Goal: Complete application form: Complete application form

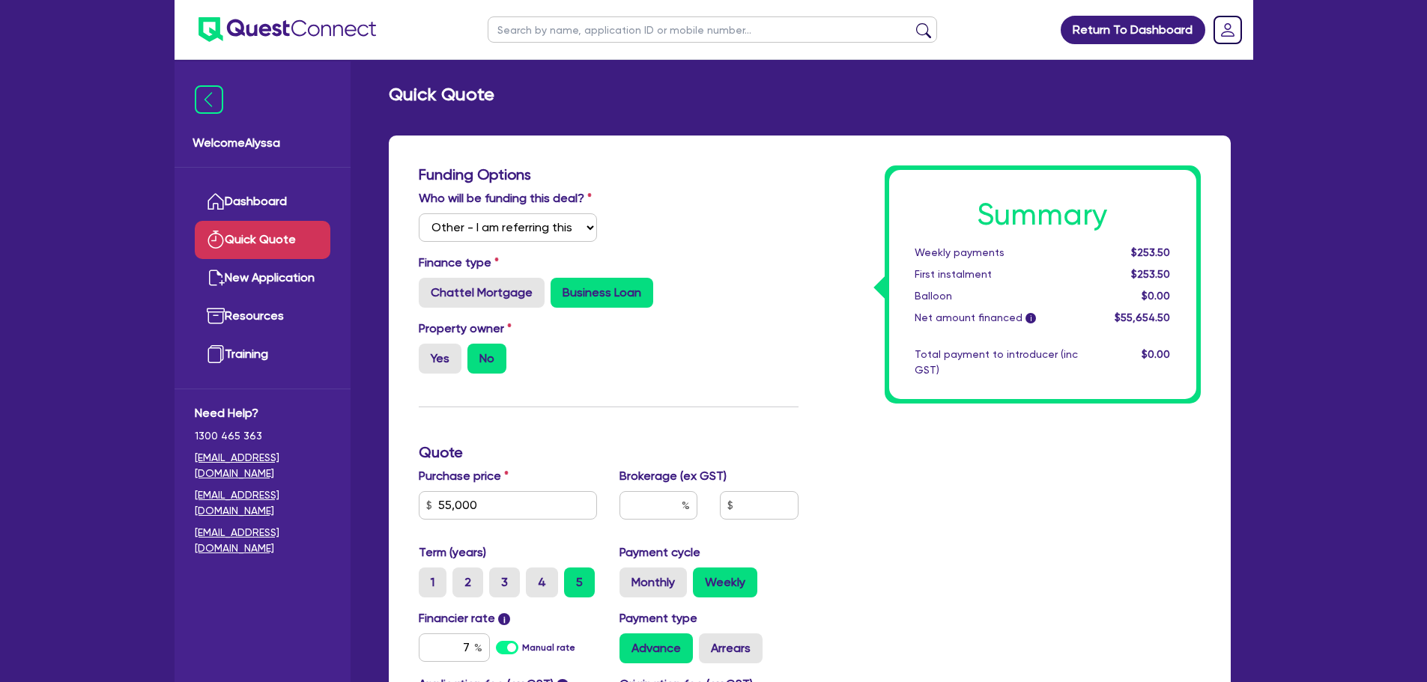
select select "Other"
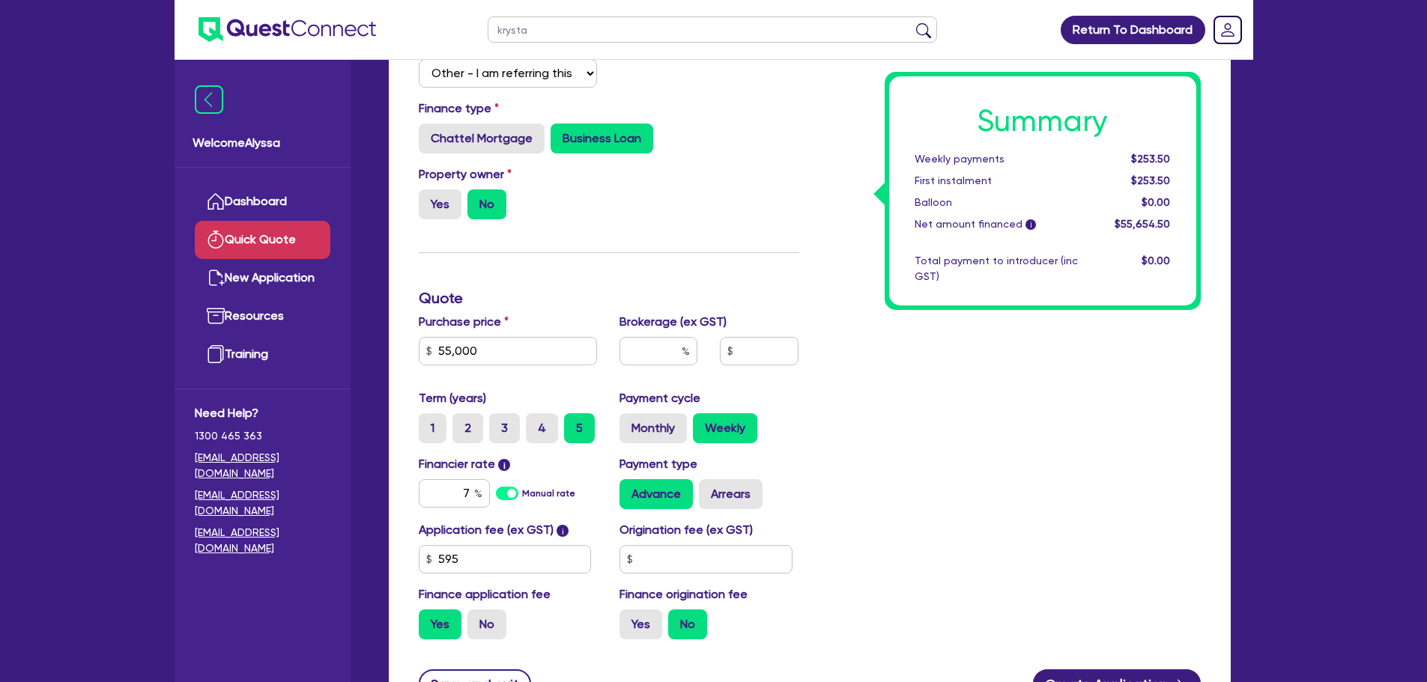
type input "krystal"
click button "submit" at bounding box center [924, 32] width 24 height 21
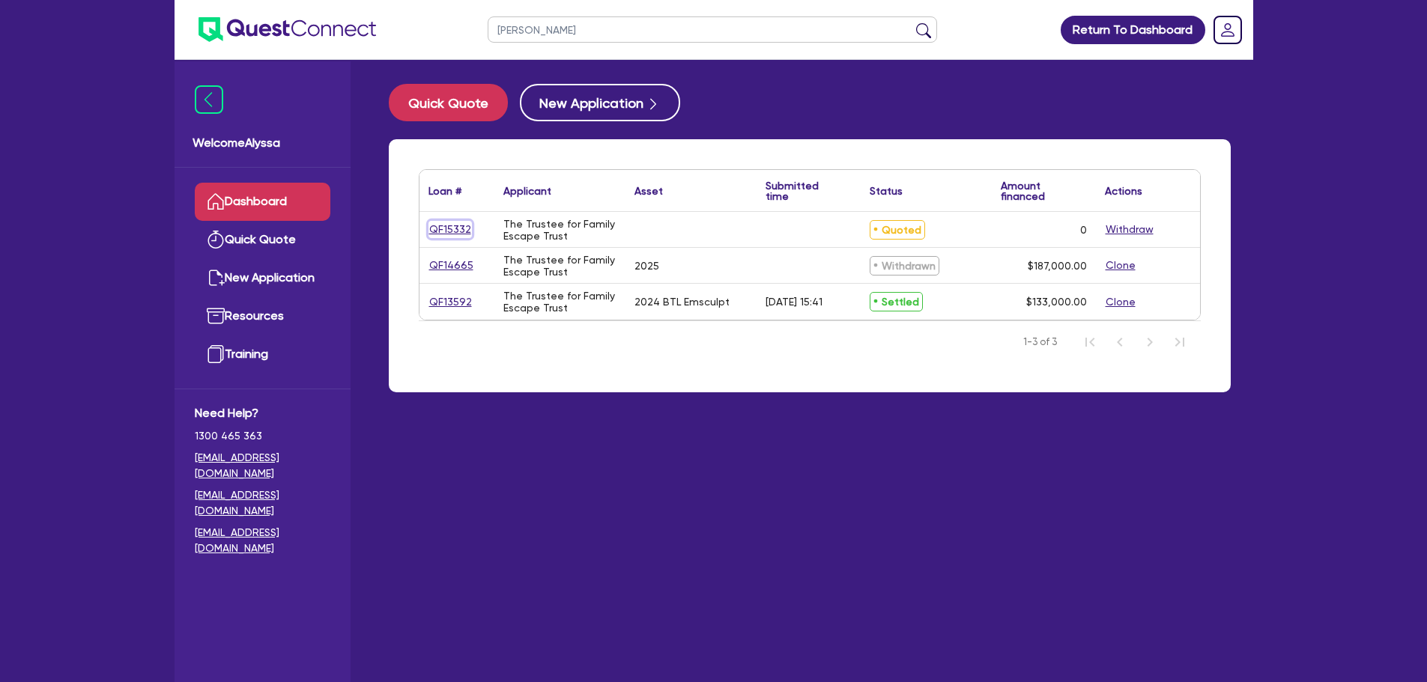
click at [451, 232] on link "QF15332" at bounding box center [449, 229] width 43 height 17
select select "Other"
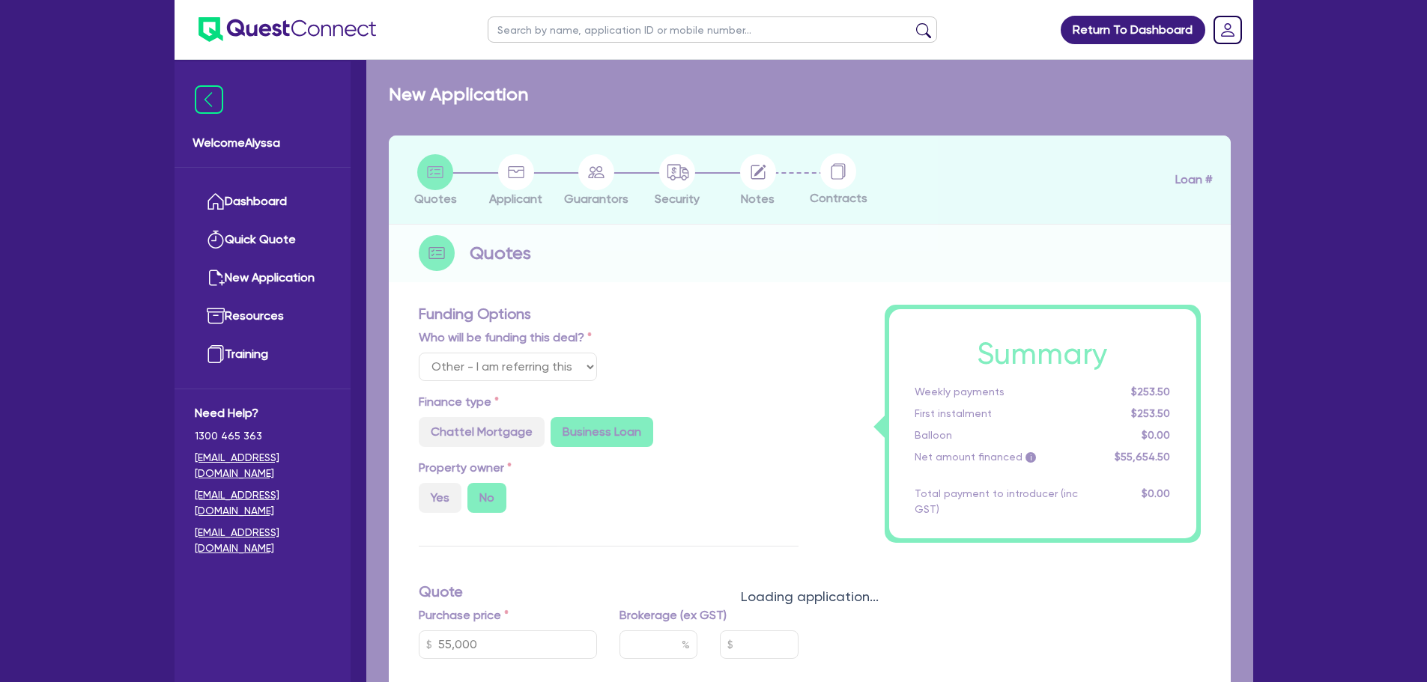
radio input "true"
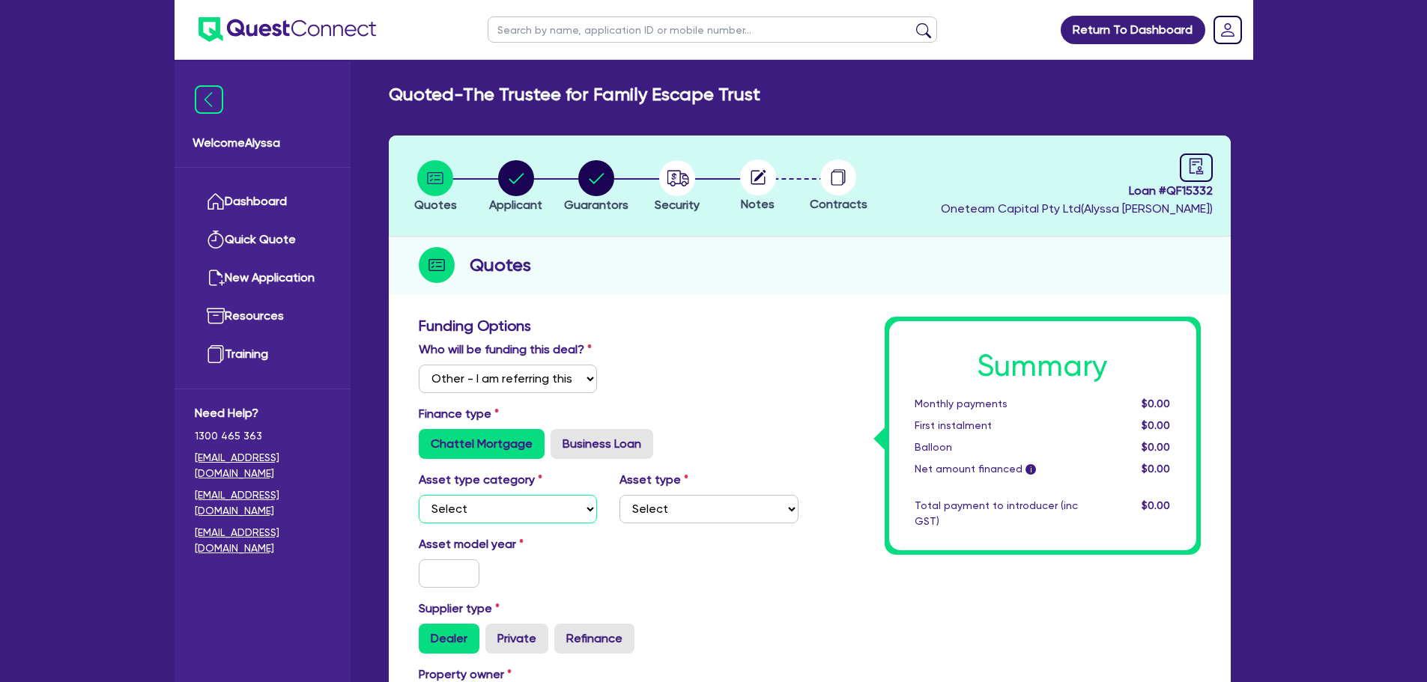
click at [514, 511] on select "Select Cars and light trucks Primary assets Secondary assets Tertiary assets" at bounding box center [508, 509] width 179 height 28
select select "TERTIARY_ASSETS"
click at [419, 495] on select "Select Cars and light trucks Primary assets Secondary assets Tertiary assets" at bounding box center [508, 509] width 179 height 28
click at [663, 512] on select "Select Beauty equipment IT equipment IT software Watercraft Other" at bounding box center [708, 509] width 179 height 28
select select "BEAUTY_EQUIPMENT"
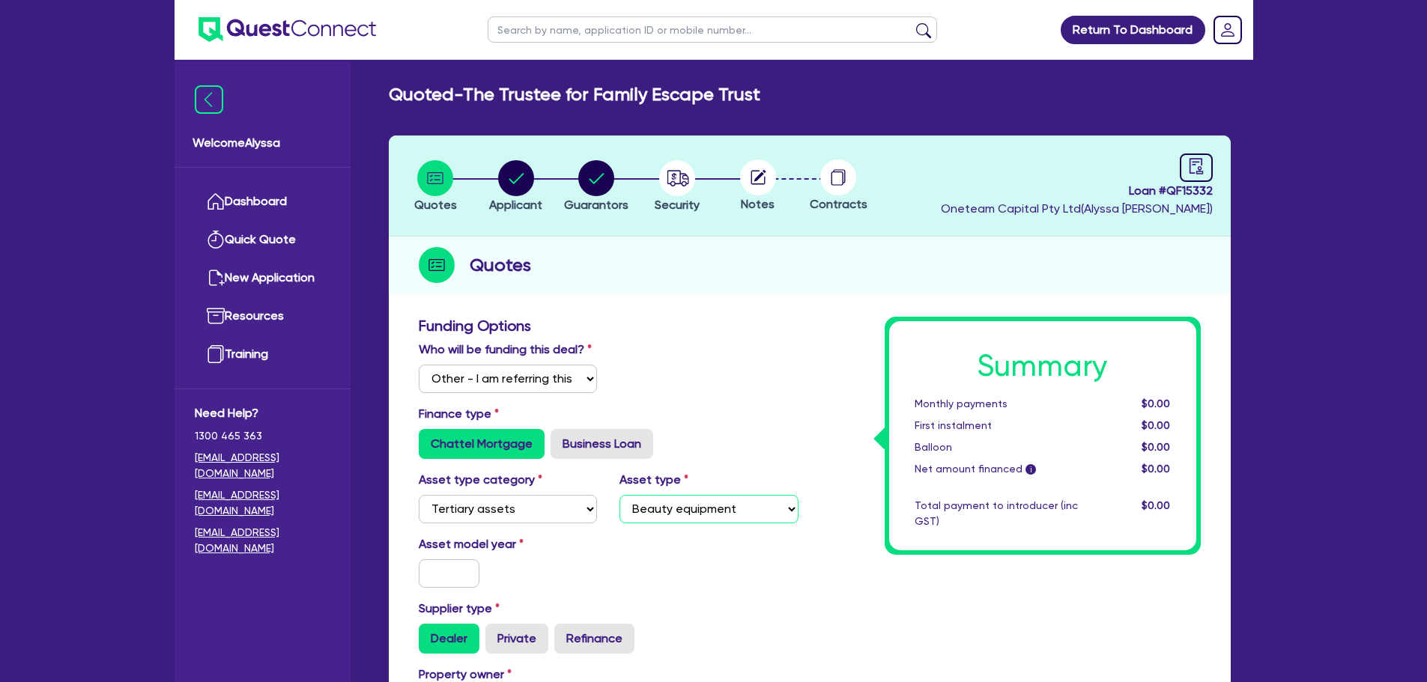
click at [619, 495] on select "Select Beauty equipment IT equipment IT software Watercraft Other" at bounding box center [708, 509] width 179 height 28
click at [437, 580] on input "text" at bounding box center [449, 574] width 61 height 28
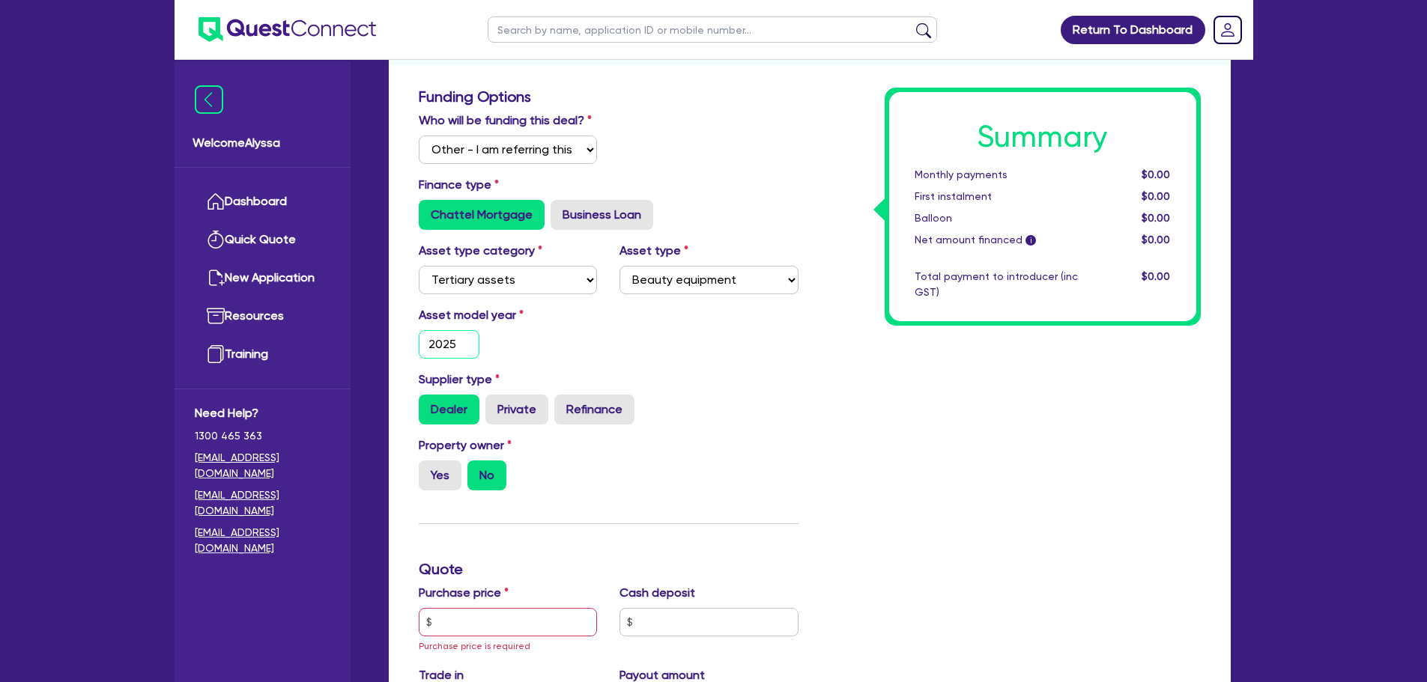
scroll to position [231, 0]
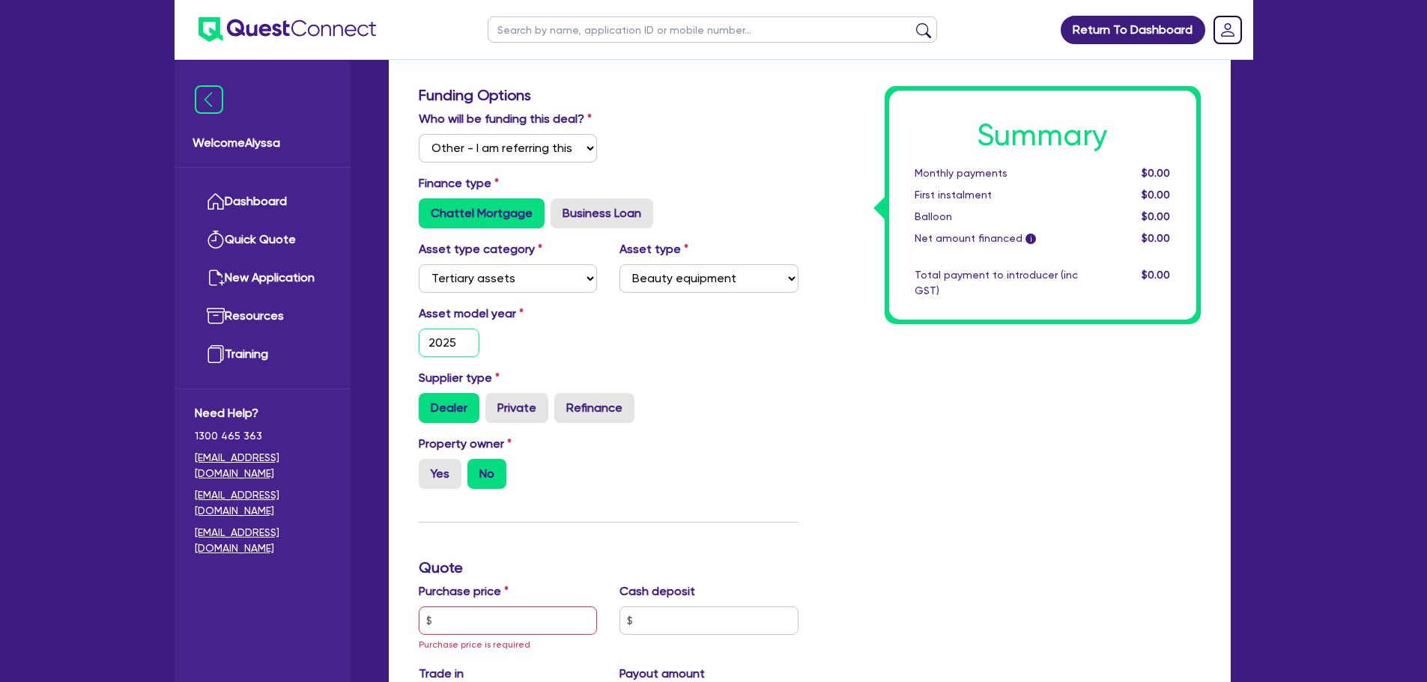
type input "2025"
click at [452, 628] on input "text" at bounding box center [508, 621] width 179 height 28
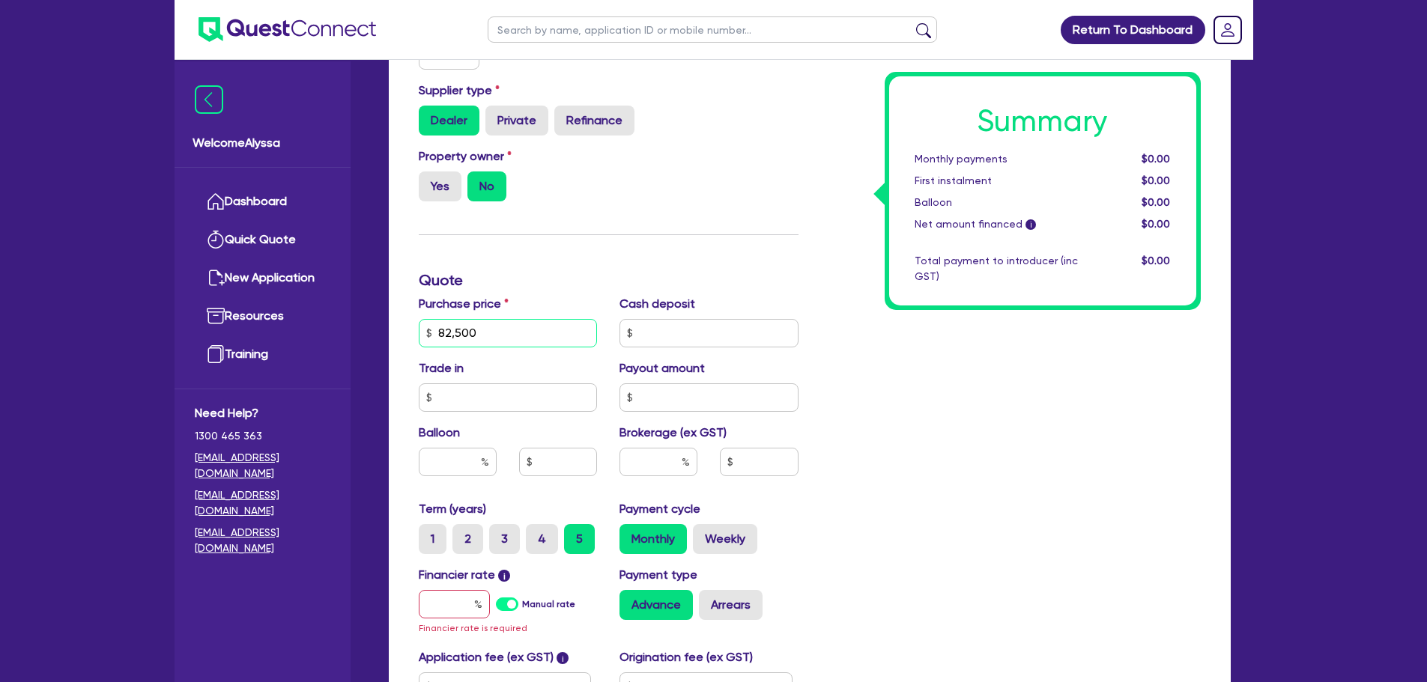
scroll to position [521, 0]
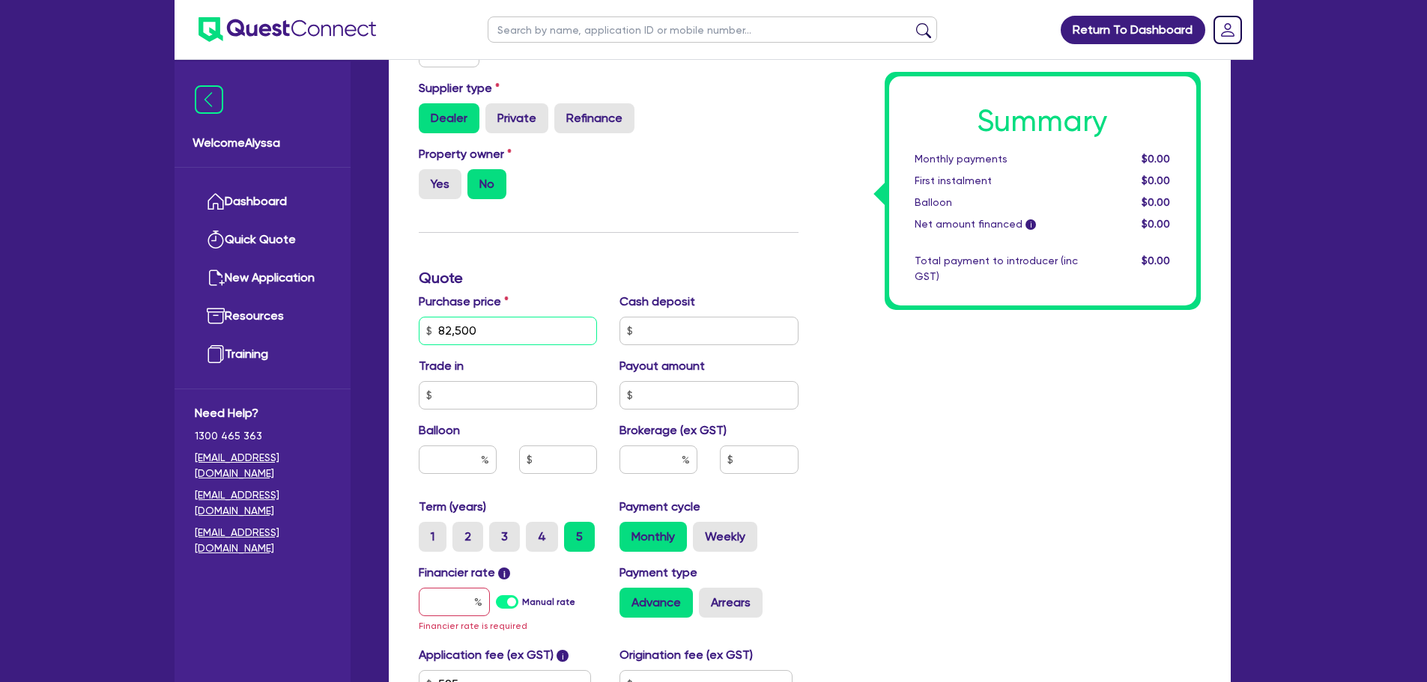
type input "82,500"
click at [440, 606] on input "text" at bounding box center [454, 602] width 71 height 28
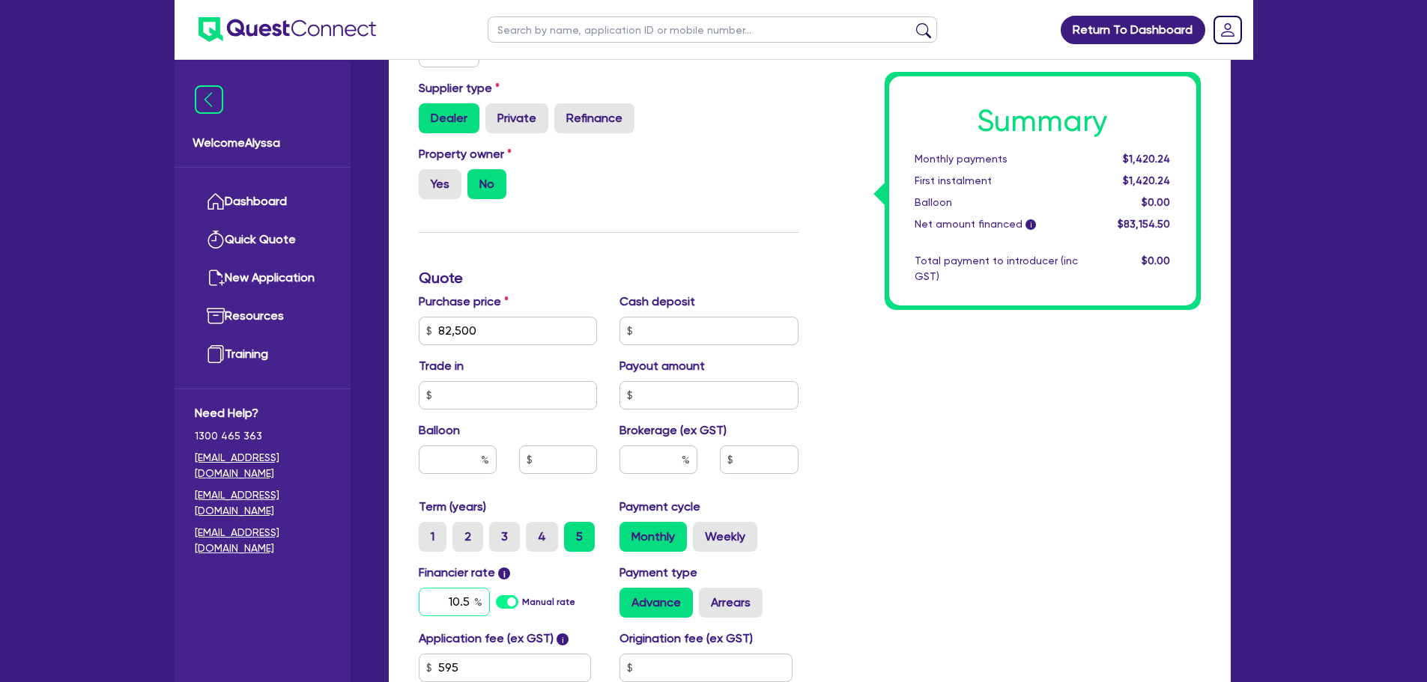
type input "10.5"
click at [825, 545] on div "Summary Monthly payments $1,771.82 First instalment $1,771.82 Balloon $0.00 Net…" at bounding box center [1011, 278] width 402 height 964
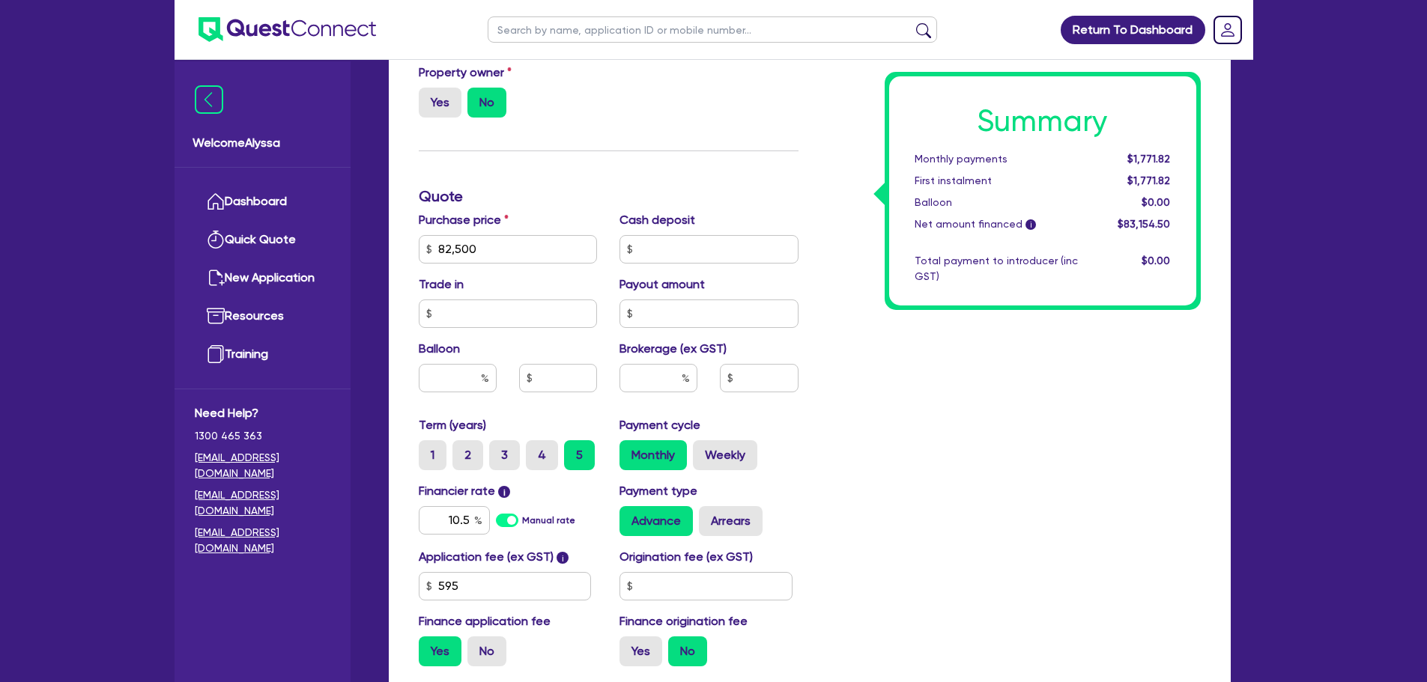
scroll to position [603, 0]
click at [716, 517] on label "Arrears" at bounding box center [731, 521] width 64 height 30
click at [709, 515] on input "Arrears" at bounding box center [704, 511] width 10 height 10
radio input "true"
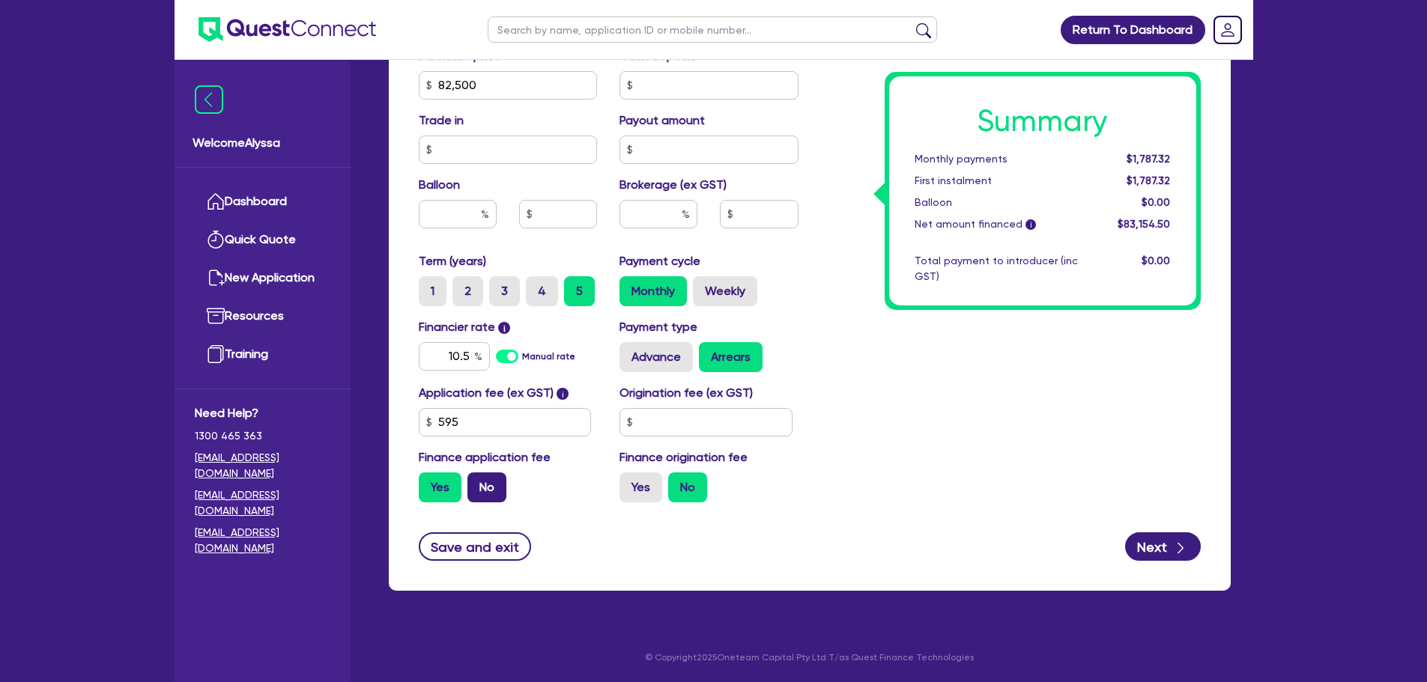
click at [494, 485] on label "No" at bounding box center [486, 488] width 39 height 30
click at [477, 482] on input "No" at bounding box center [472, 478] width 10 height 10
radio input "true"
click at [538, 413] on input "595" at bounding box center [505, 422] width 173 height 28
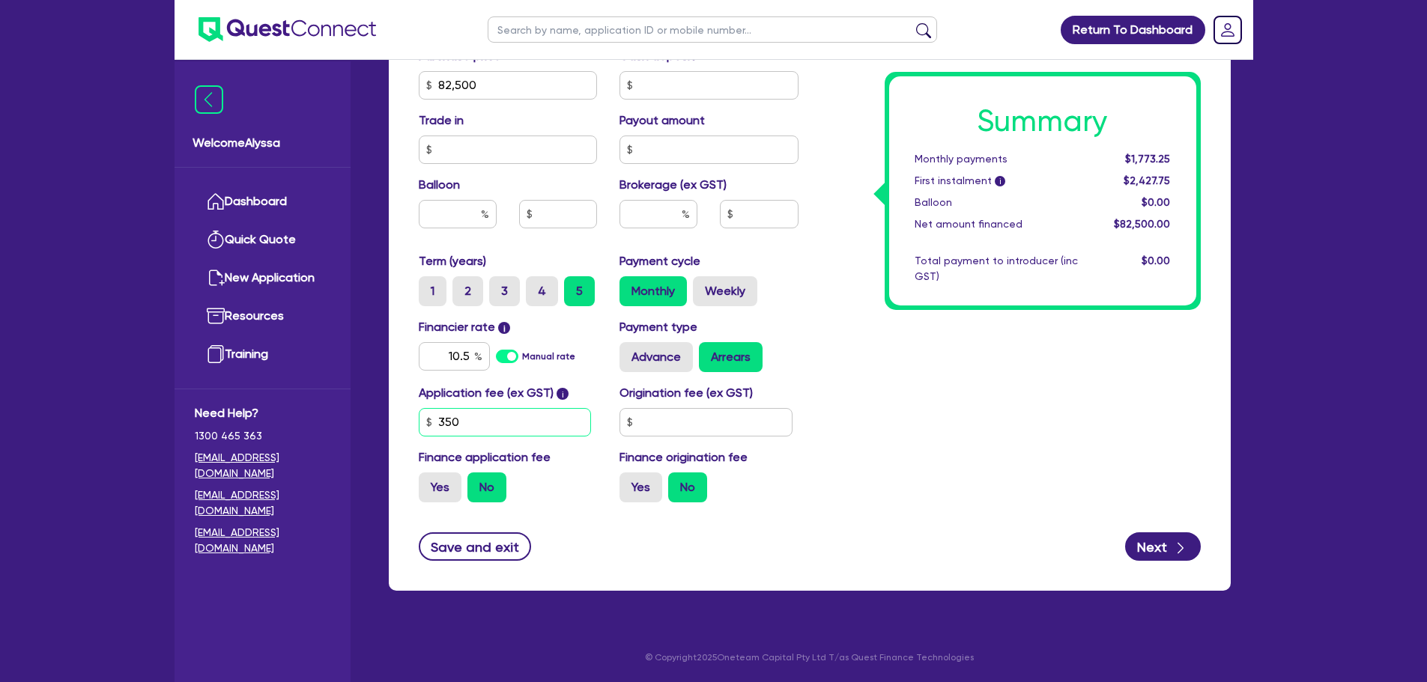
type input "350"
click at [939, 442] on div "Summary Monthly payments $1,773.25 First instalment i $2,158.25 Balloon $0.00 N…" at bounding box center [1011, 33] width 402 height 964
click at [1166, 542] on button "Next" at bounding box center [1163, 547] width 76 height 28
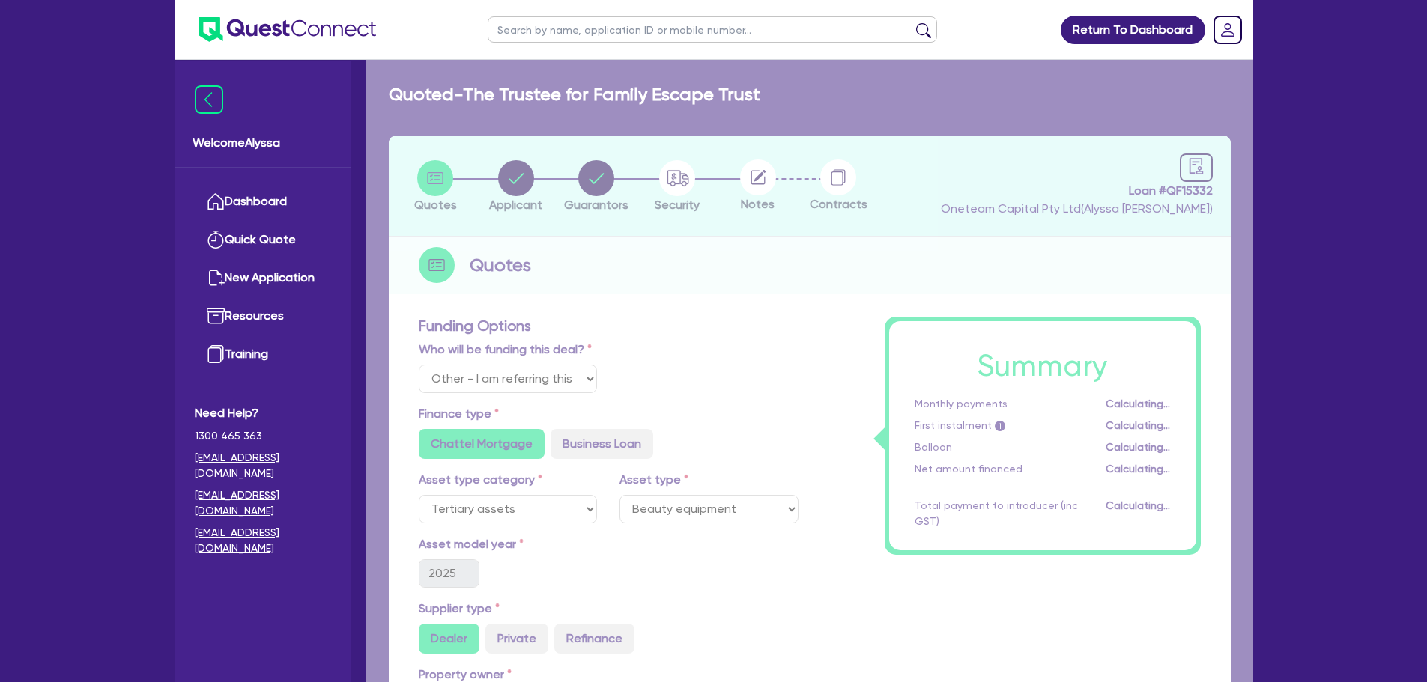
select select "TRUST"
select select "COMPANY"
select select "HEALTH_BEAUTY"
select select "HAIR_BEAUTY_SALONS"
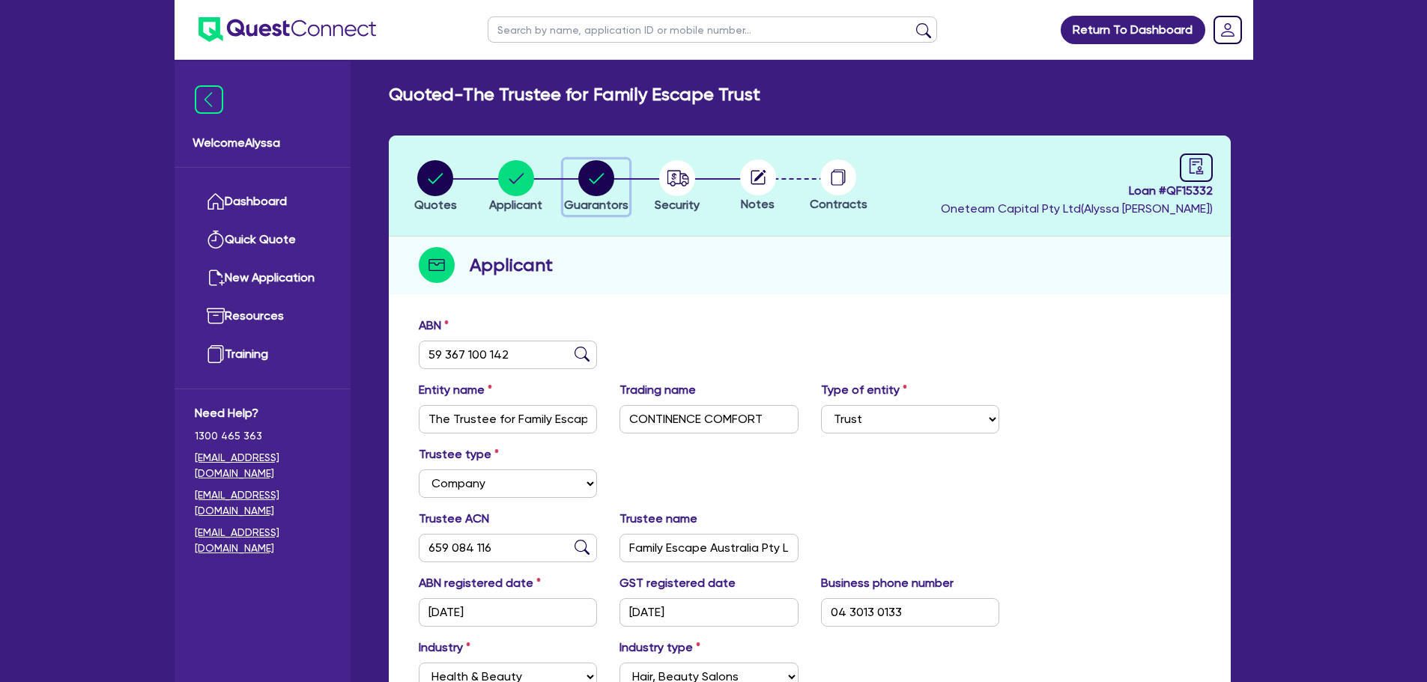
click at [593, 192] on circle "button" at bounding box center [596, 178] width 36 height 36
select select "MRS"
select select "QLD"
select select "MARRIED"
select select "QLD"
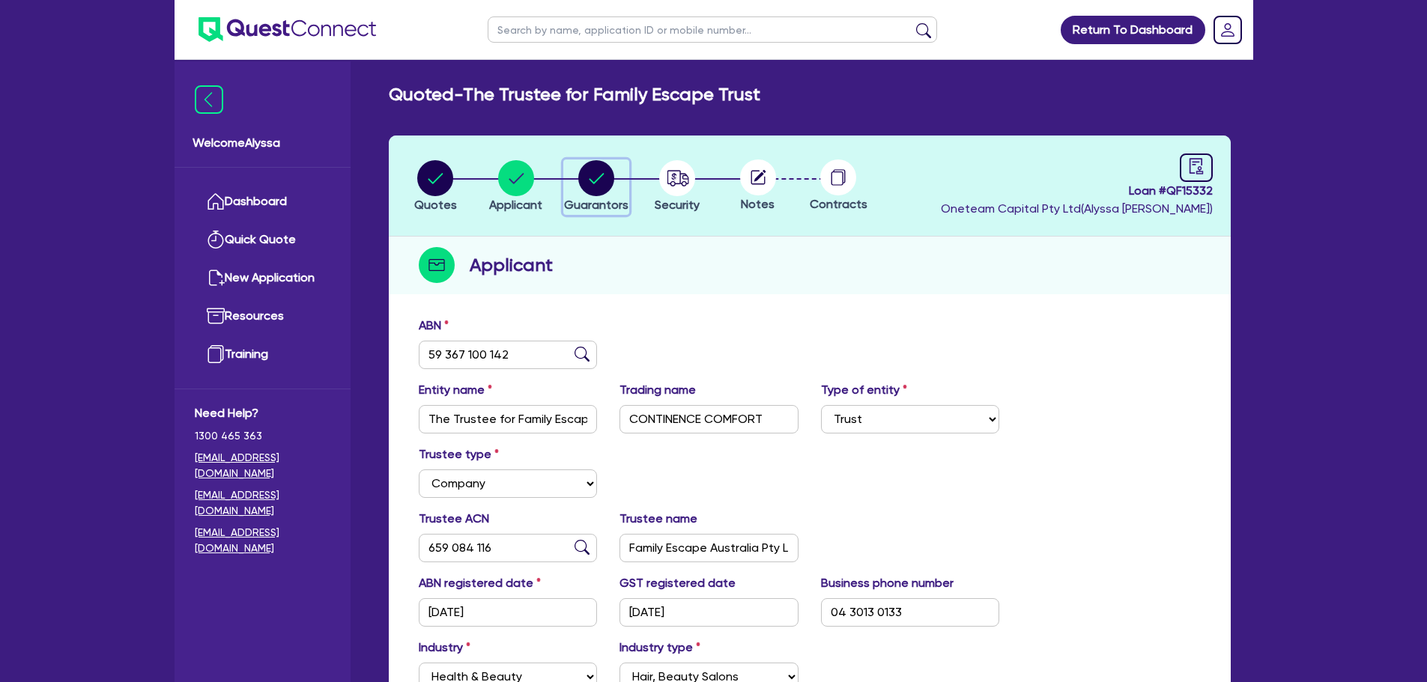
select select "VEHICLE"
select select "CASH"
select select "OTHER"
select select "HOUSEHOLD_PERSONAL"
select select "VEHICLE_LOAN"
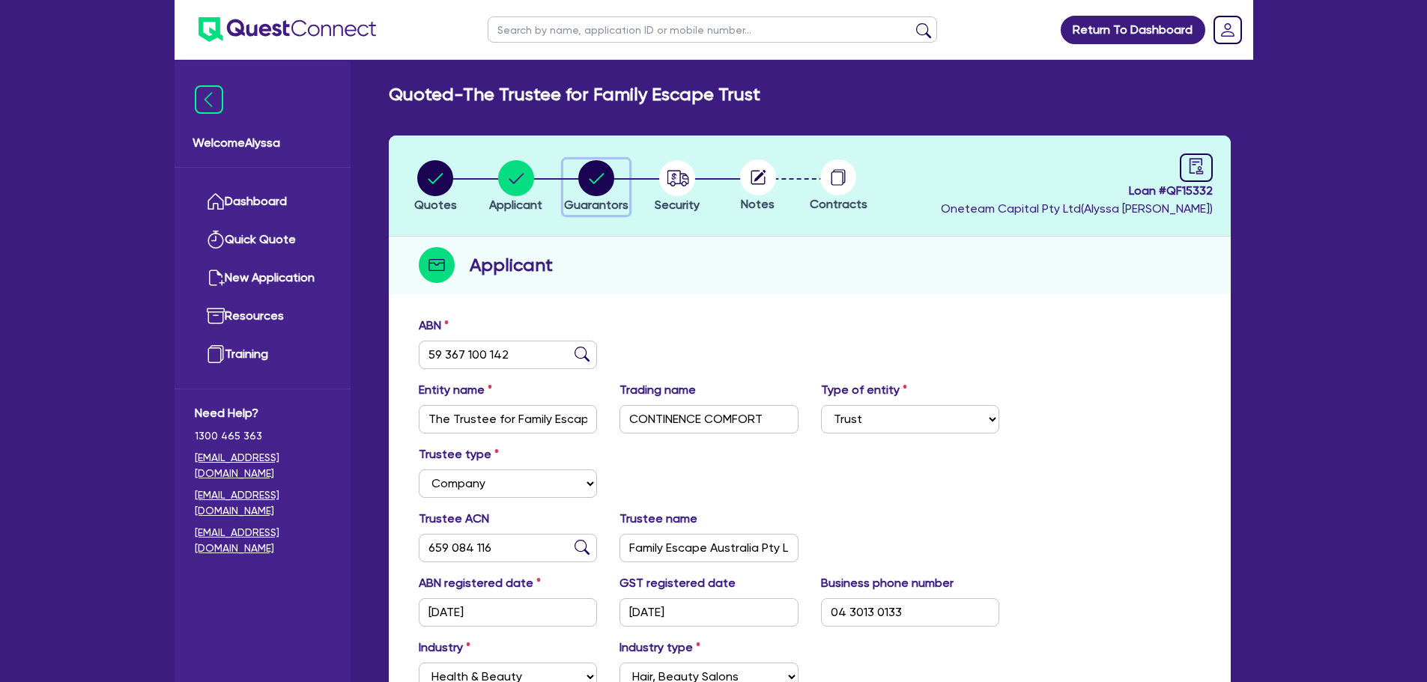
select select "CREDIT_CARD"
select select "MR"
select select "QLD"
select select "MARRIED"
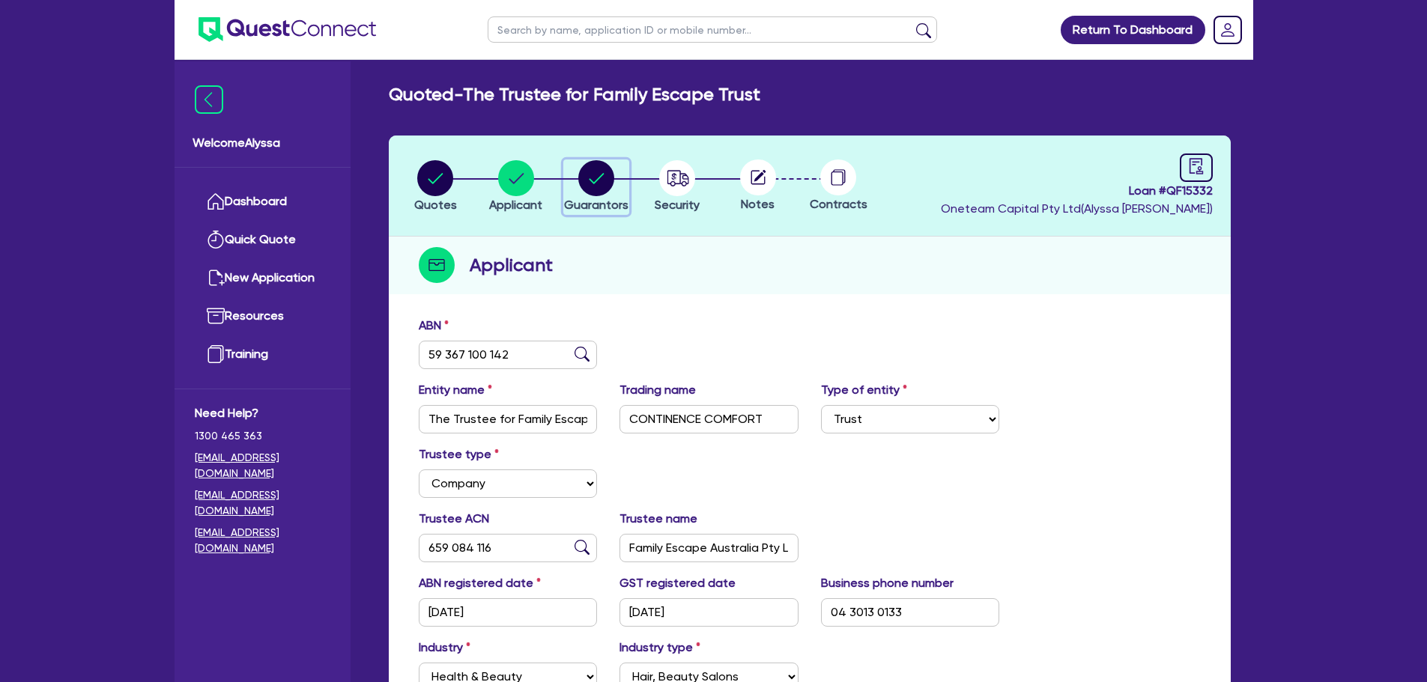
select select "QLD"
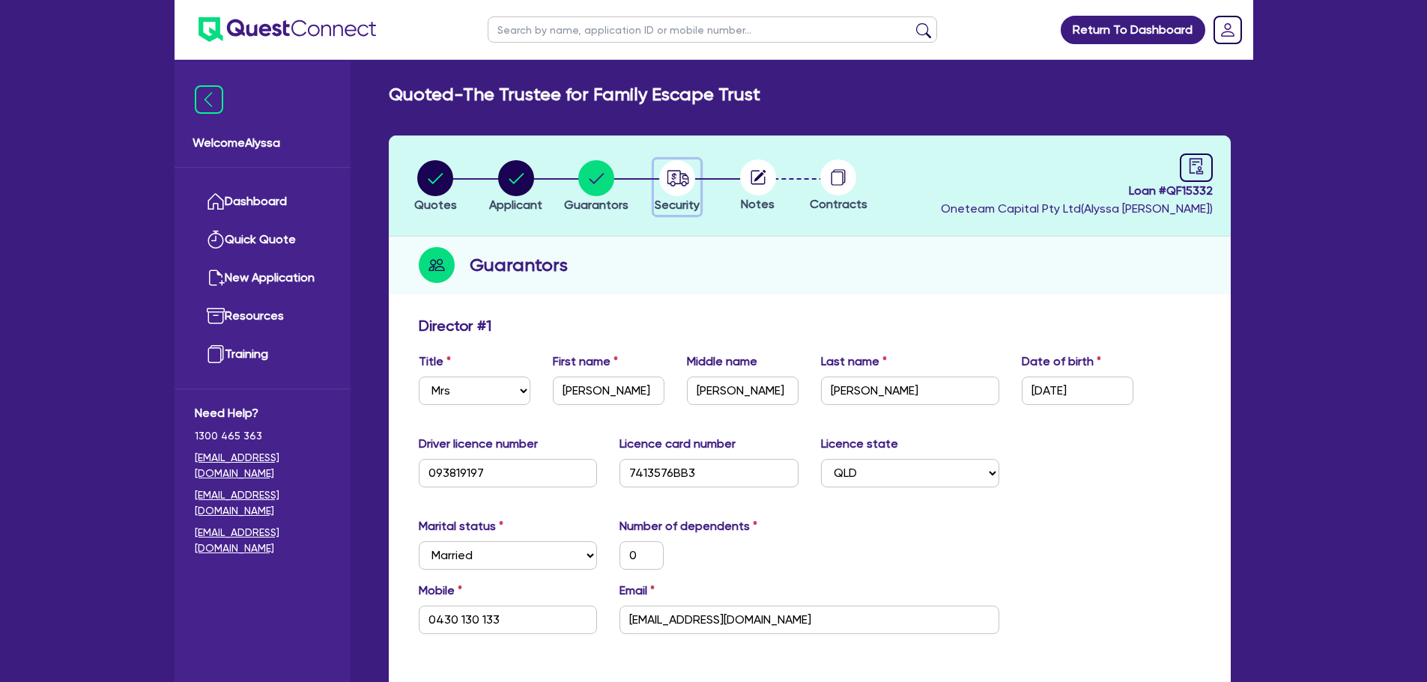
click at [677, 179] on circle "button" at bounding box center [677, 178] width 36 height 36
select select "TERTIARY_ASSETS"
select select "BEAUTY_EQUIPMENT"
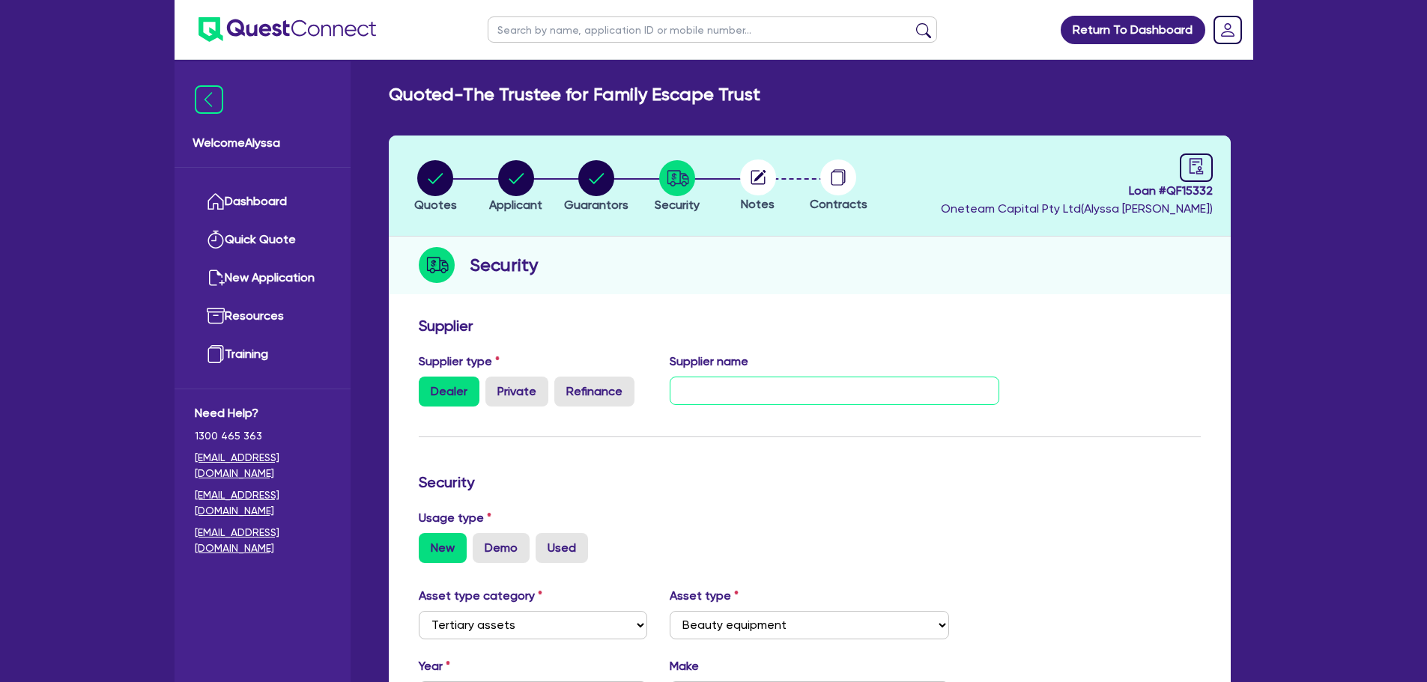
click at [861, 381] on input "text" at bounding box center [835, 391] width 330 height 28
type input "b"
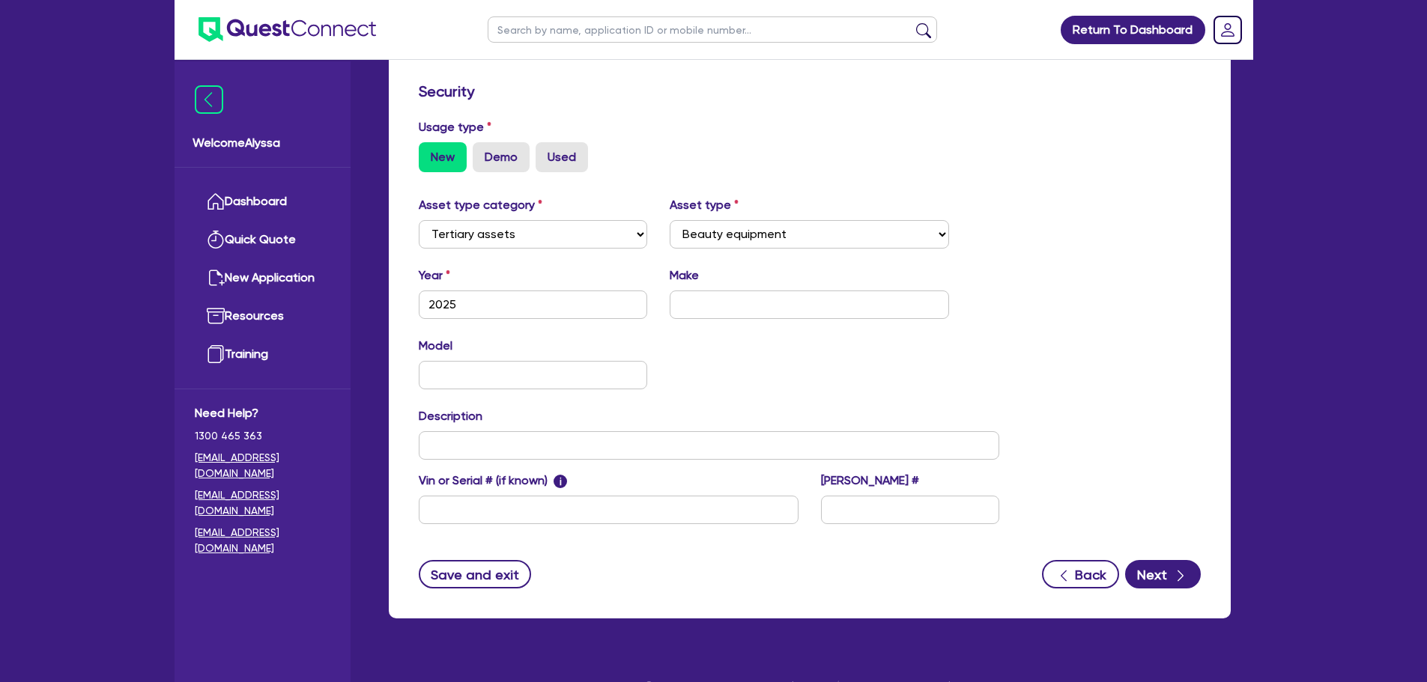
scroll to position [396, 0]
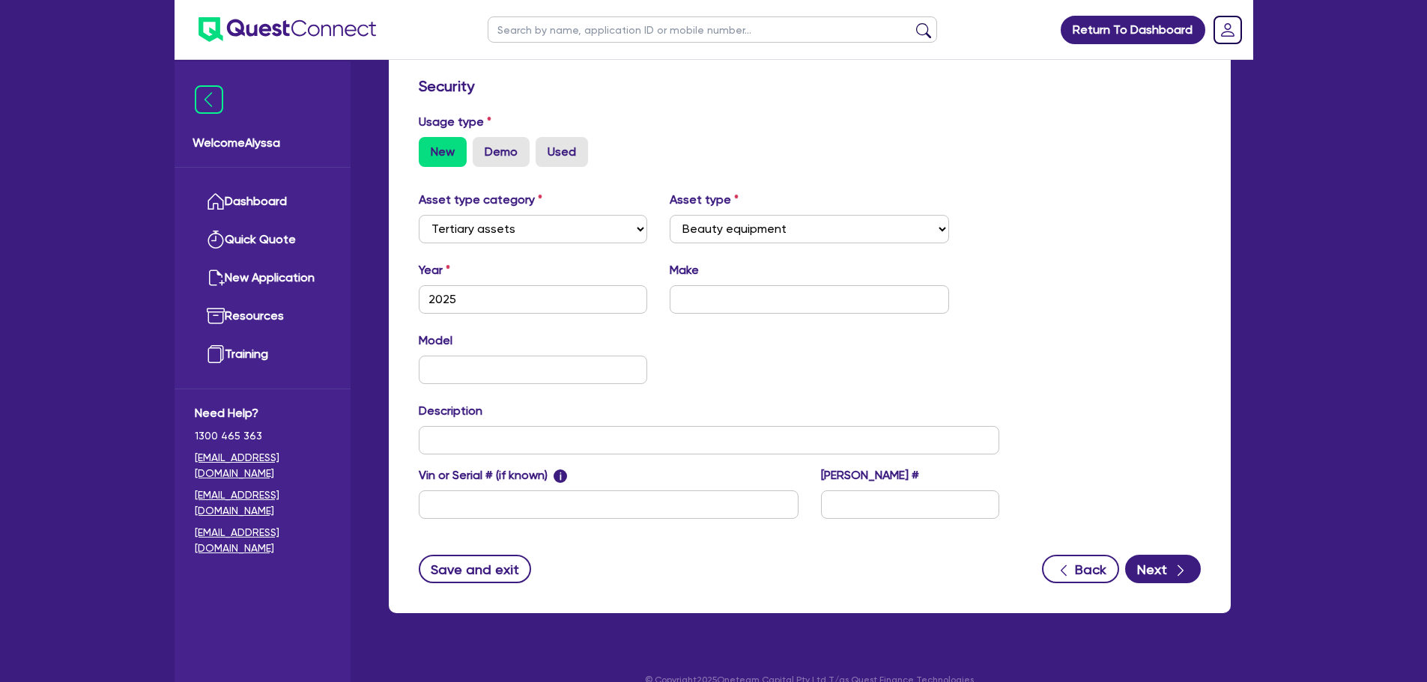
type input "BTL"
click at [684, 314] on div "Year 2025 Make" at bounding box center [709, 293] width 604 height 64
click at [686, 306] on input "text" at bounding box center [809, 299] width 279 height 28
type input "BTL"
type input "Emsculpt"
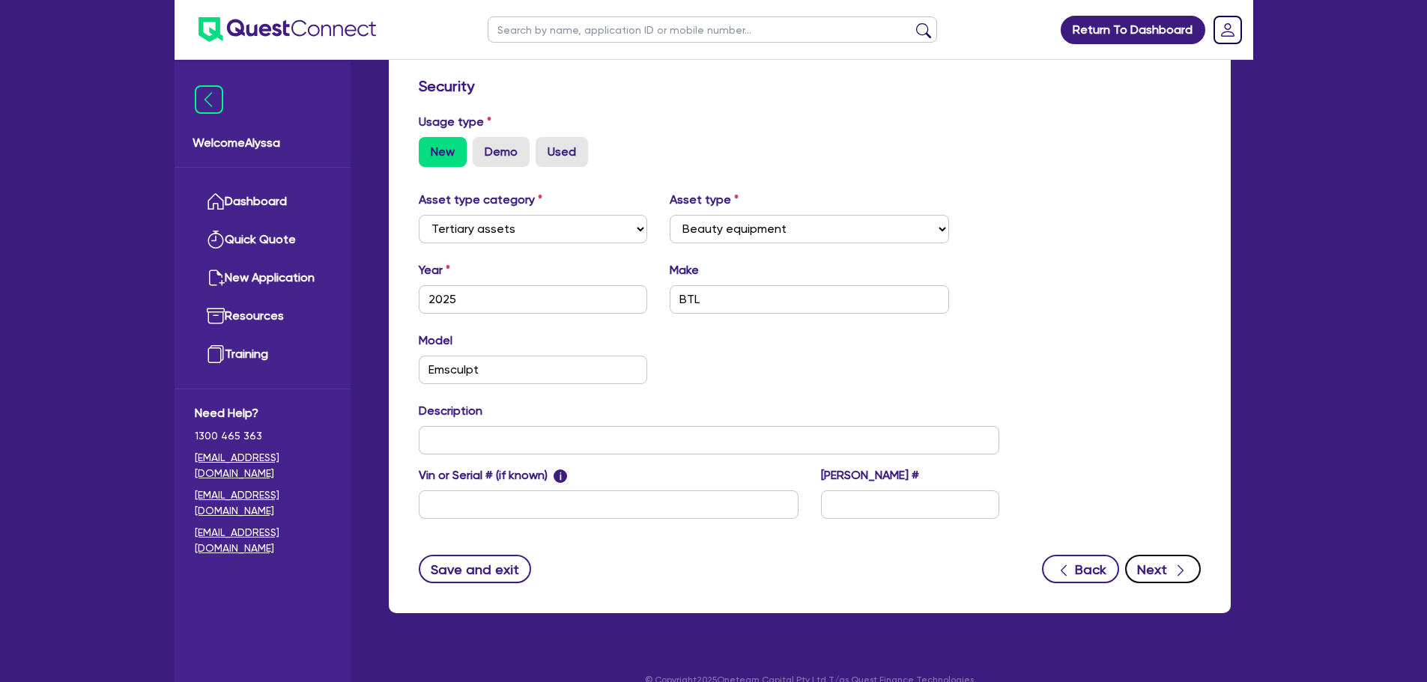
click at [1154, 566] on button "Next" at bounding box center [1163, 569] width 76 height 28
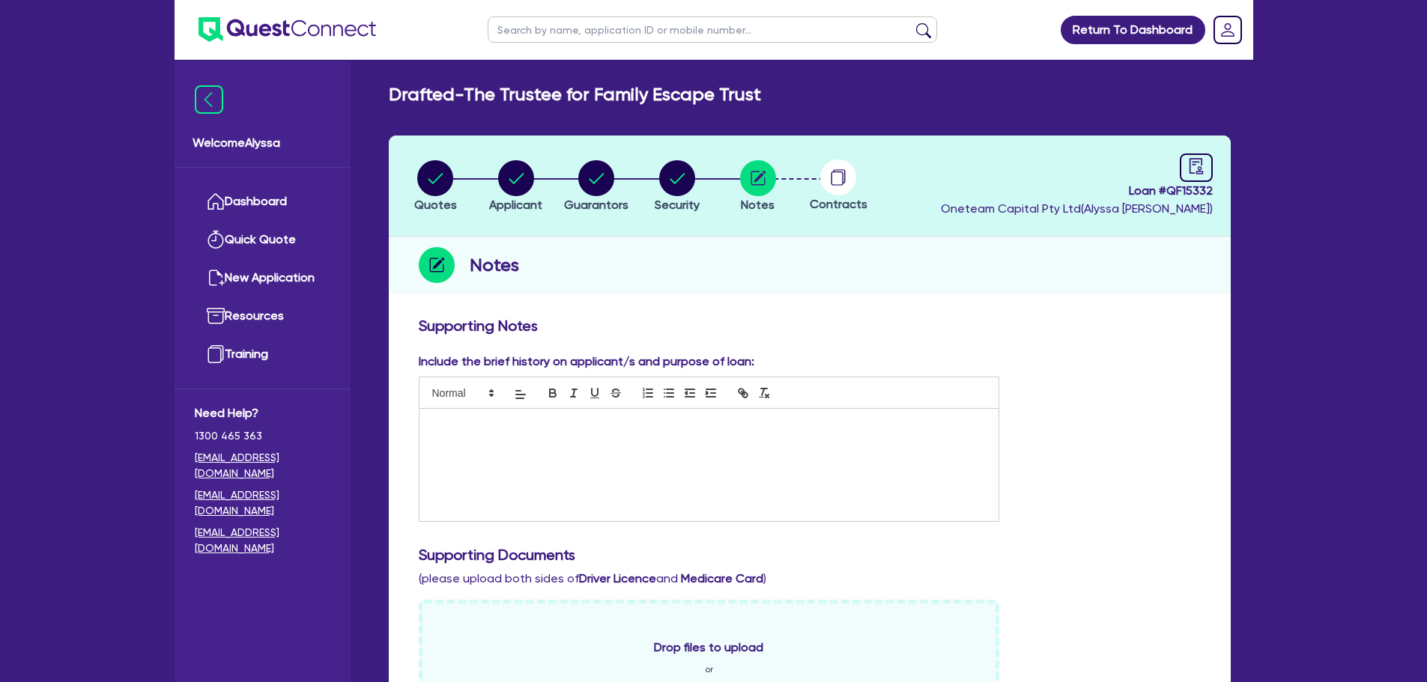
click at [558, 416] on div at bounding box center [709, 465] width 580 height 112
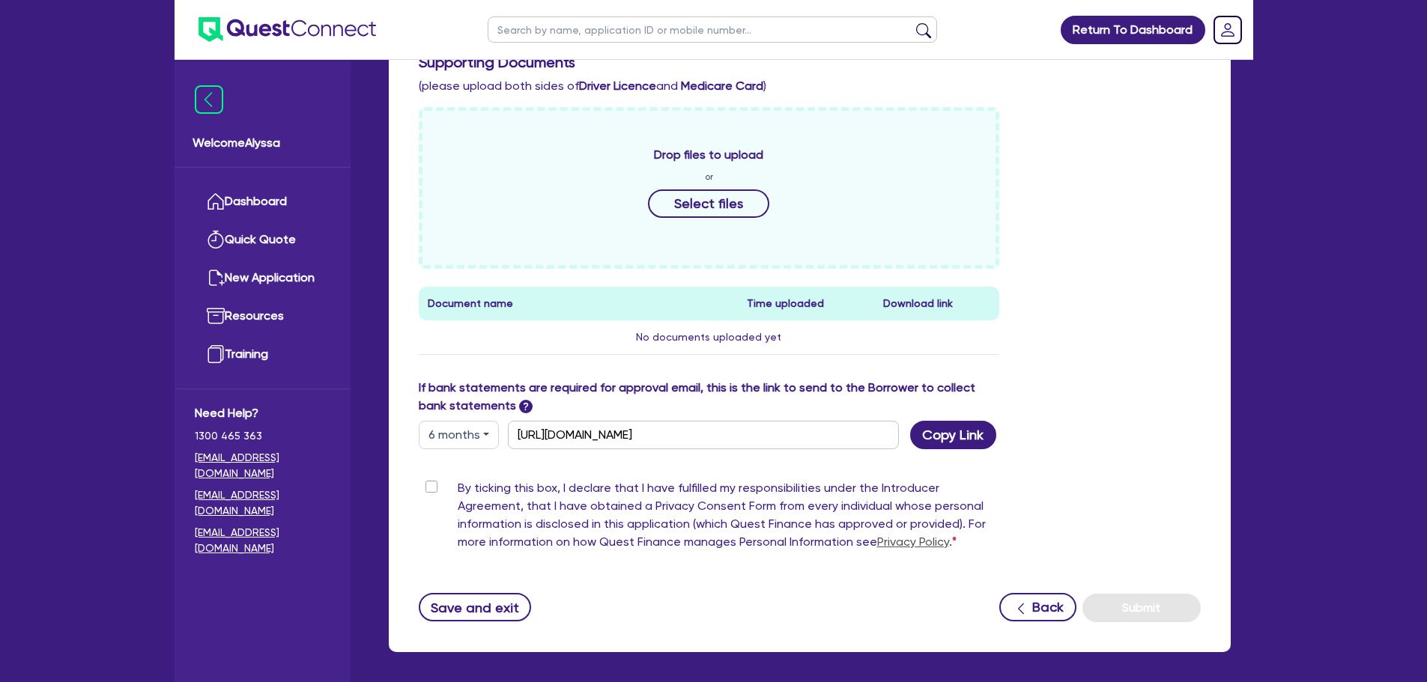
scroll to position [500, 0]
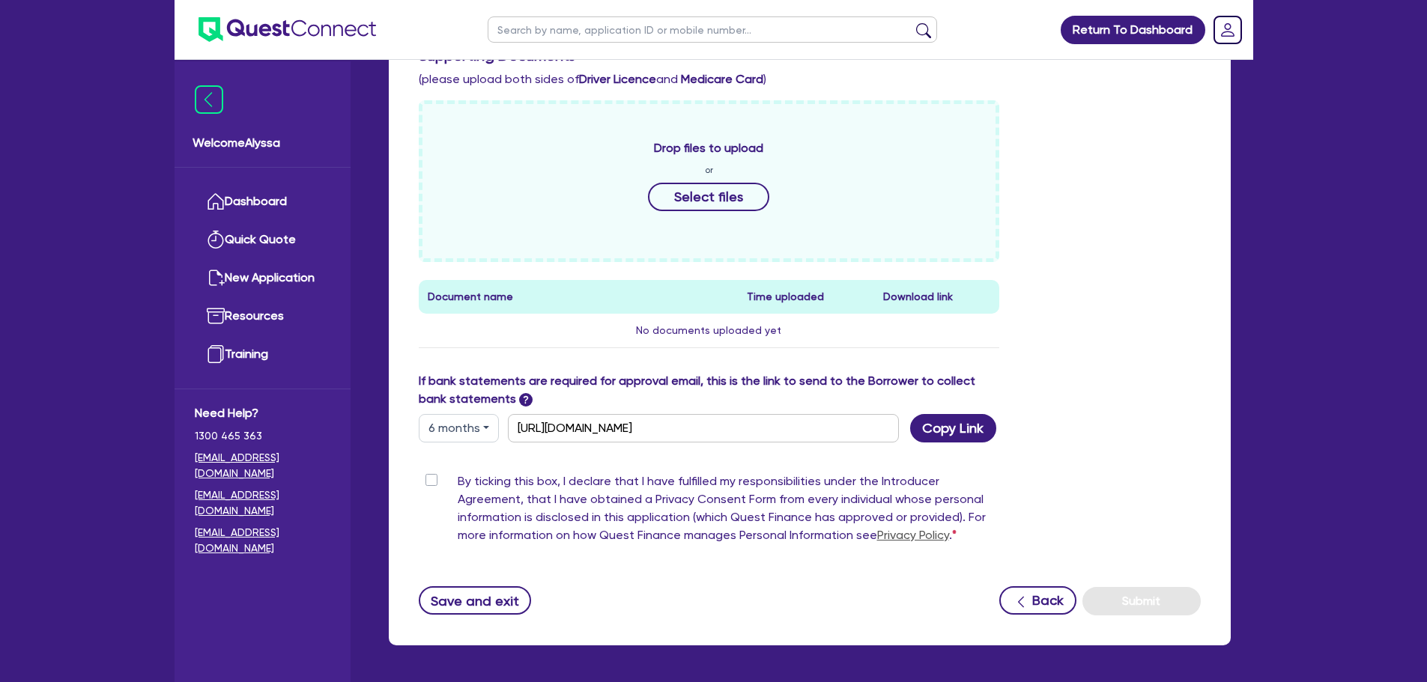
click at [458, 479] on label "By ticking this box, I declare that I have fulfilled my responsibilities under …" at bounding box center [729, 512] width 542 height 78
click at [425, 479] on input "By ticking this box, I declare that I have fulfilled my responsibilities under …" at bounding box center [425, 480] width 12 height 14
checkbox input "true"
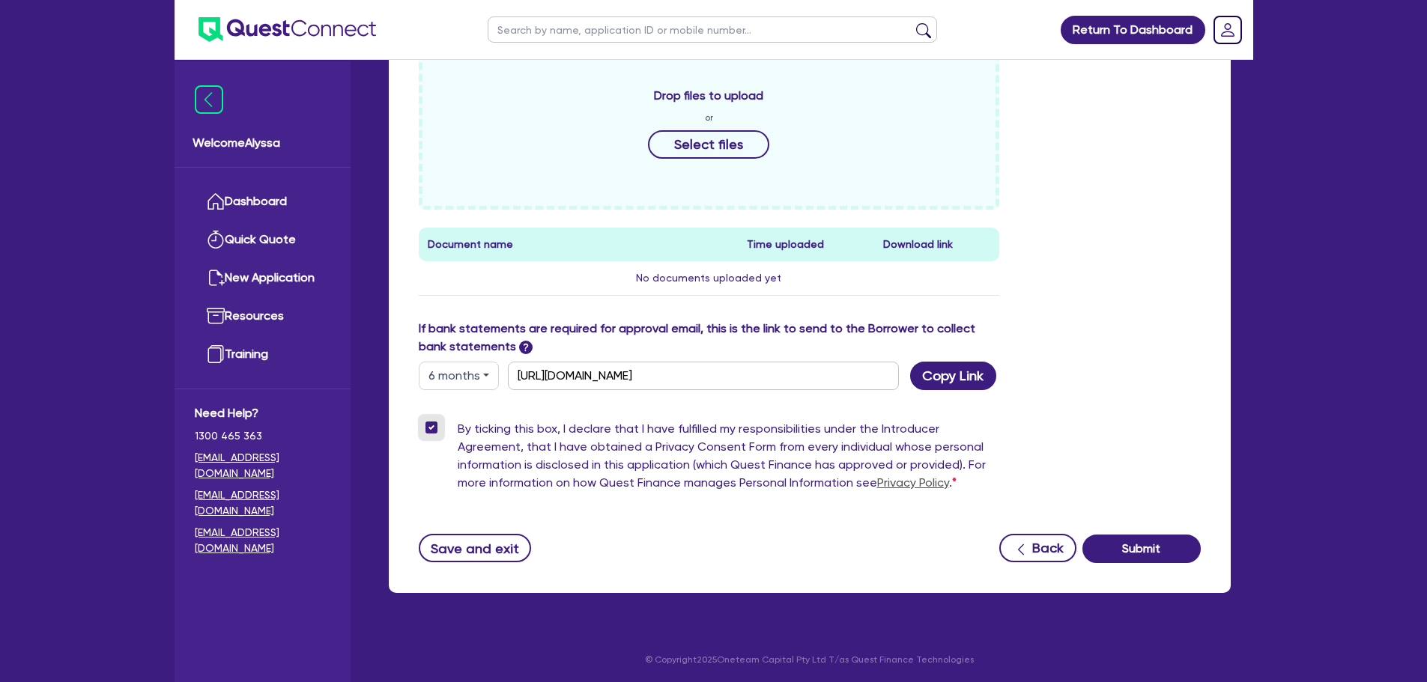
scroll to position [554, 0]
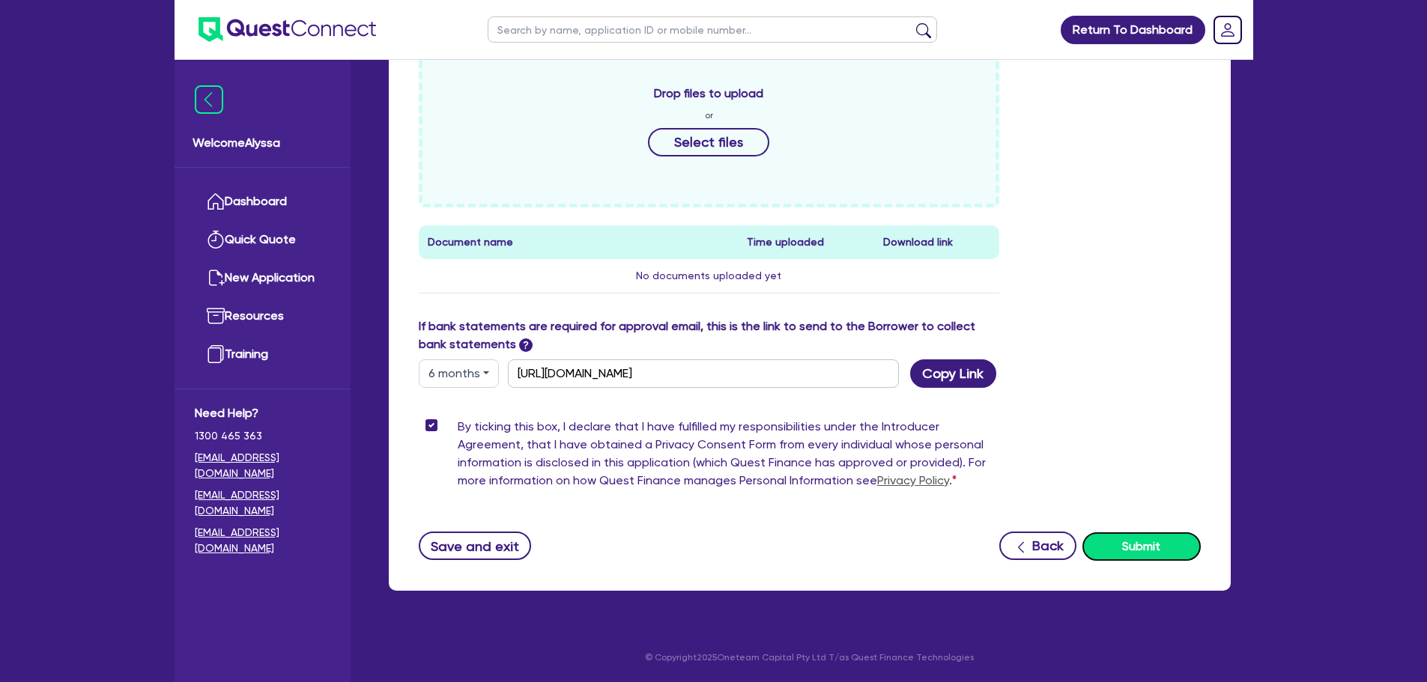
click at [1142, 554] on button "Submit" at bounding box center [1141, 547] width 118 height 28
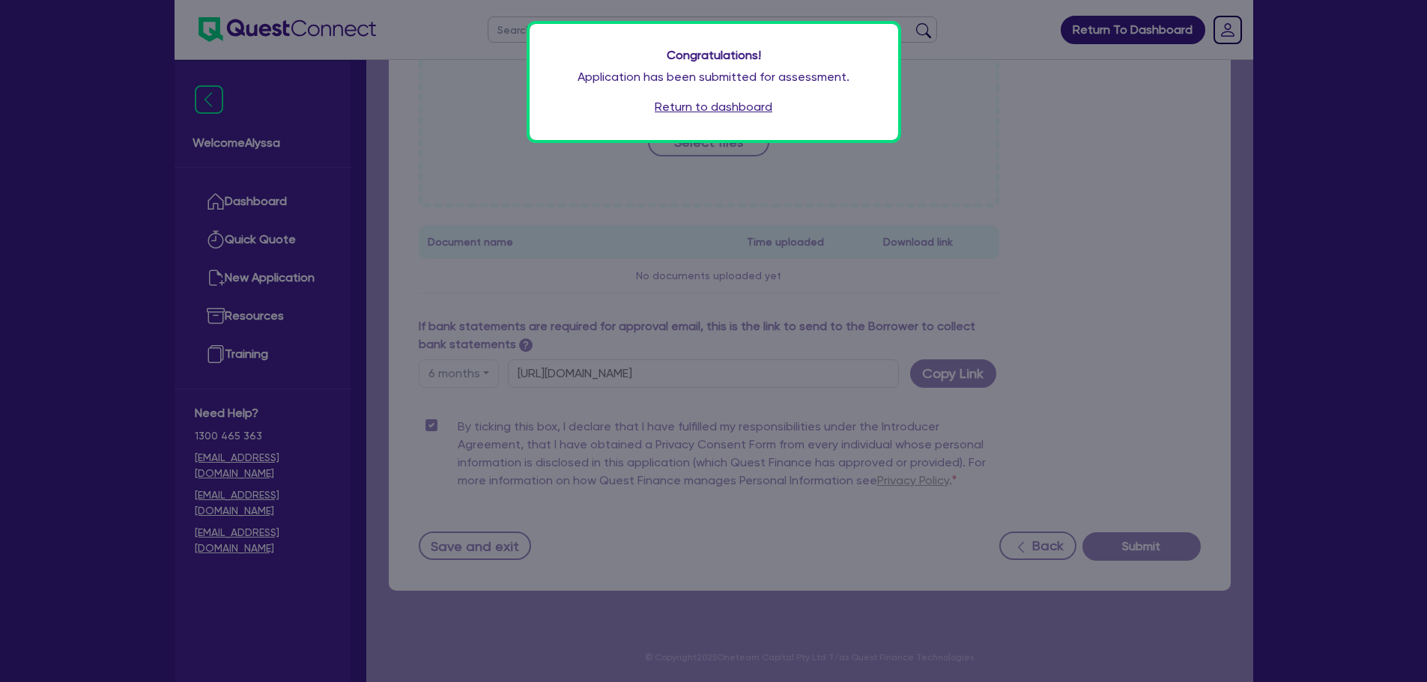
click at [697, 100] on link "Return to dashboard" at bounding box center [714, 107] width 118 height 18
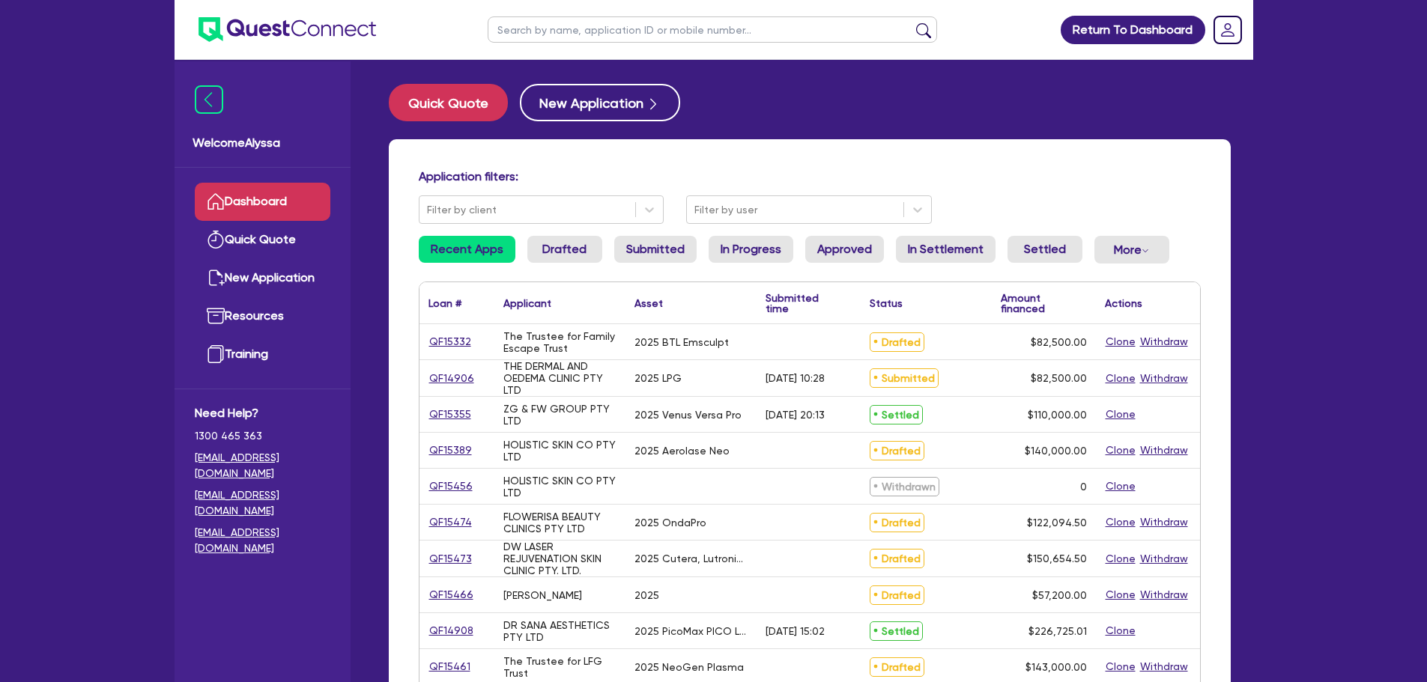
click at [527, 37] on input "text" at bounding box center [712, 29] width 449 height 26
click at [912, 22] on button "submit" at bounding box center [924, 32] width 24 height 21
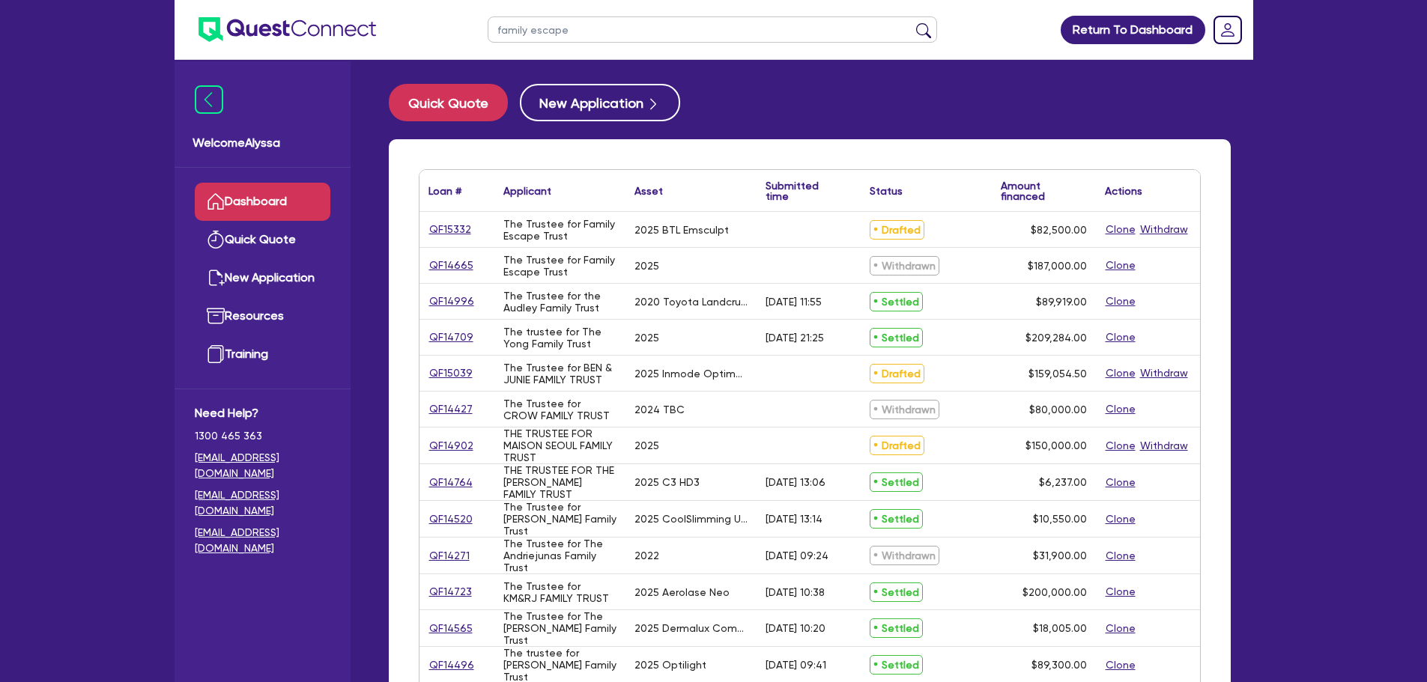
type input "family escape"
click at [912, 22] on button "submit" at bounding box center [924, 32] width 24 height 21
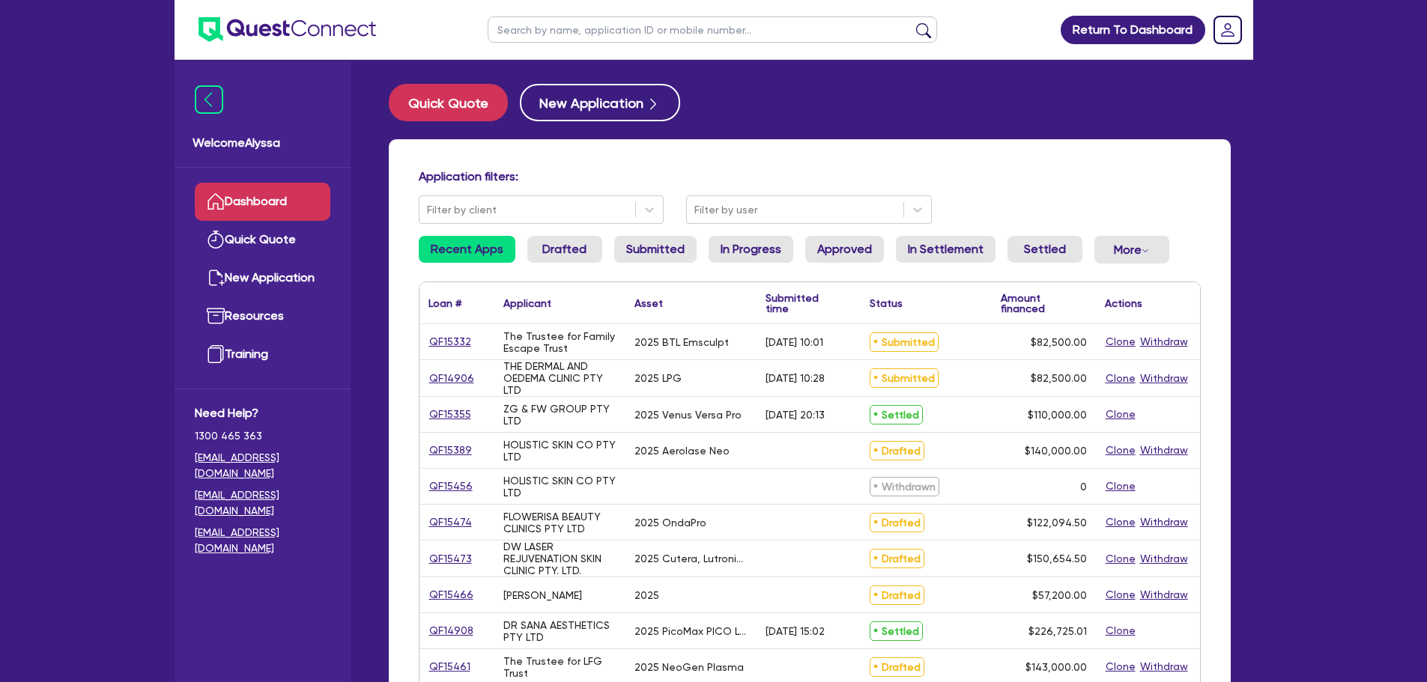
click at [512, 14] on ul at bounding box center [712, 29] width 479 height 59
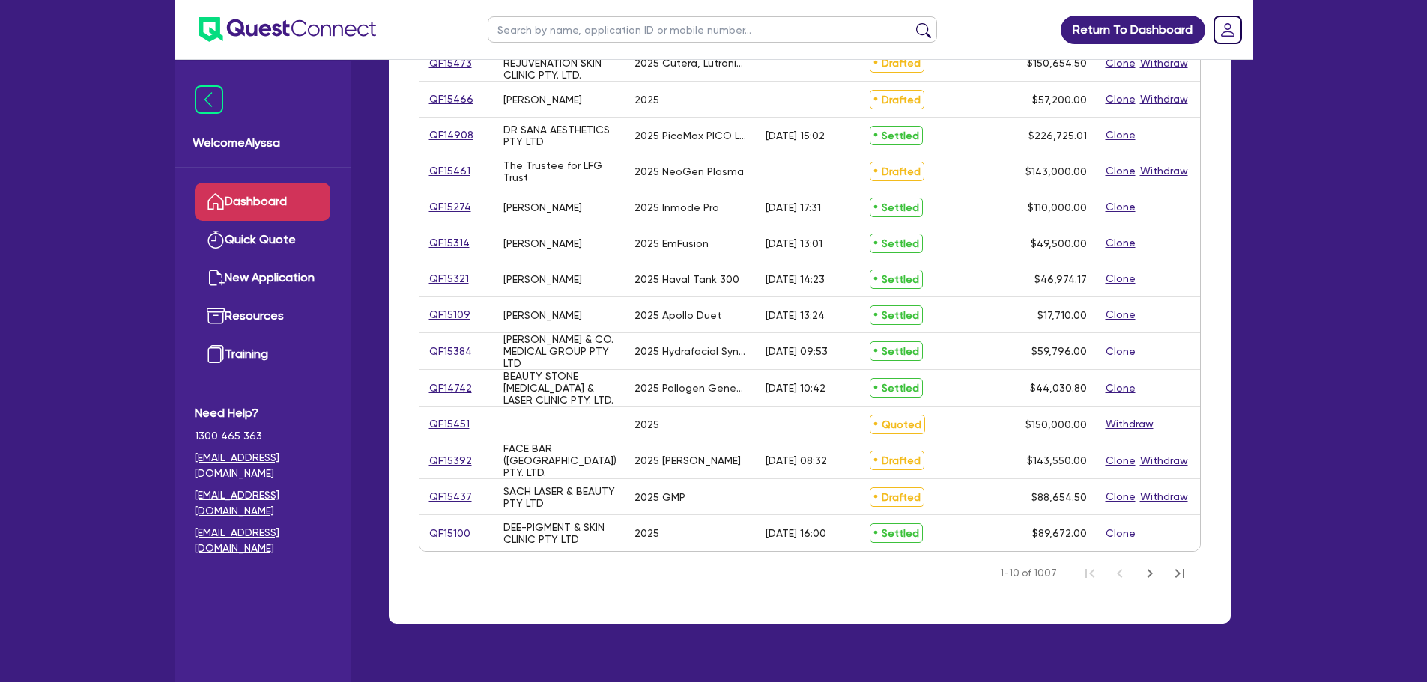
scroll to position [527, 0]
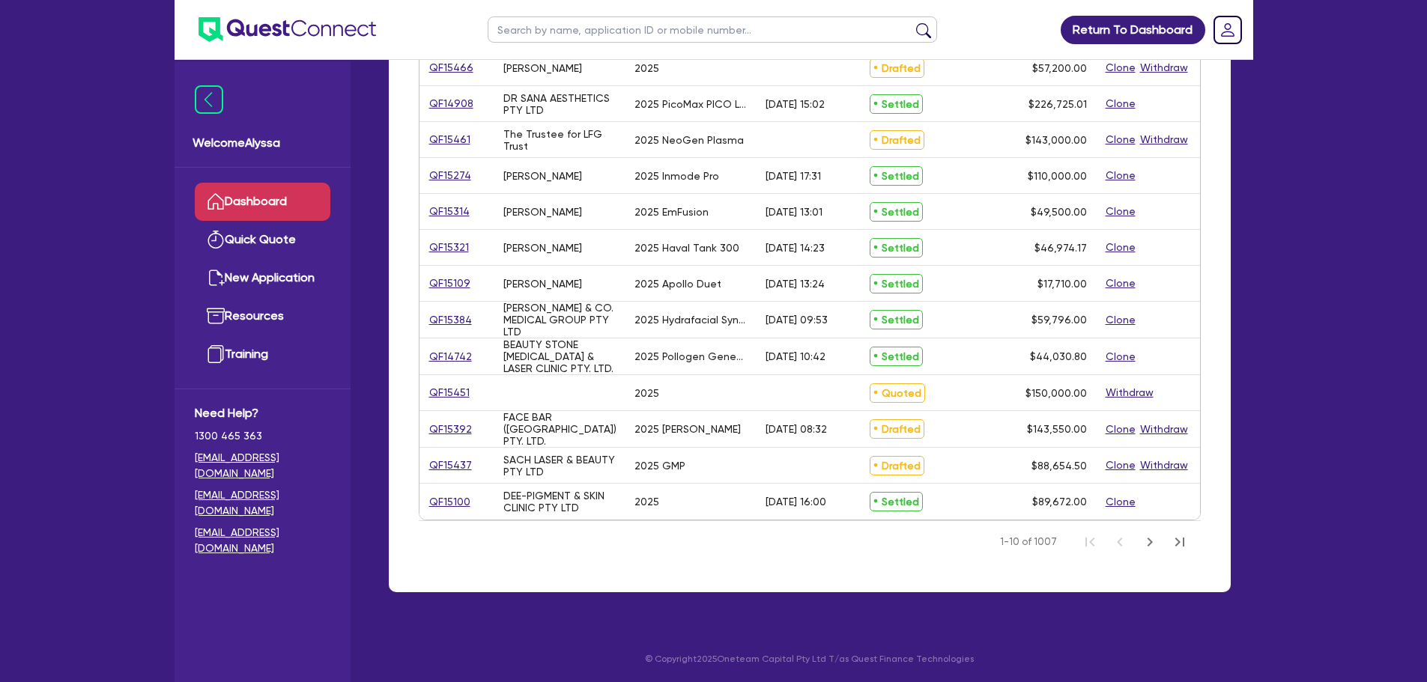
click at [520, 25] on input "text" at bounding box center [712, 29] width 449 height 26
type input "family escape"
click at [912, 22] on button "submit" at bounding box center [924, 32] width 24 height 21
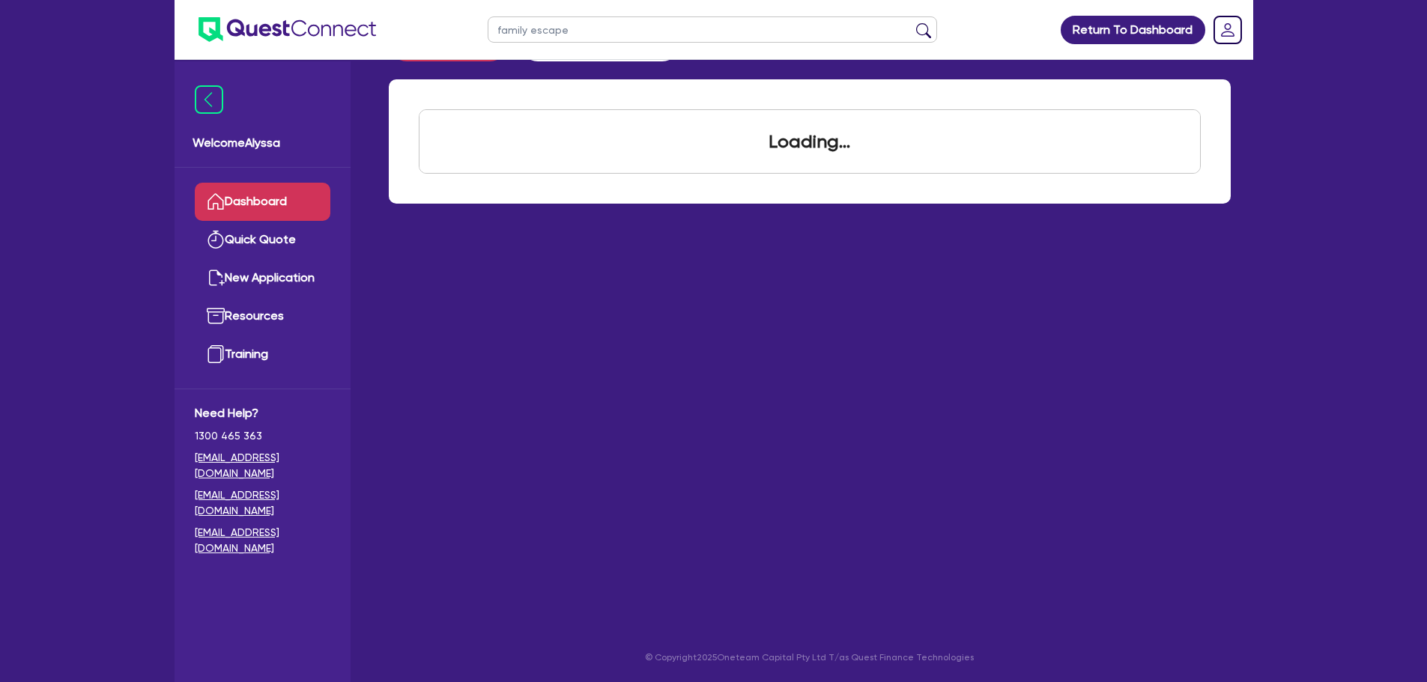
scroll to position [60, 0]
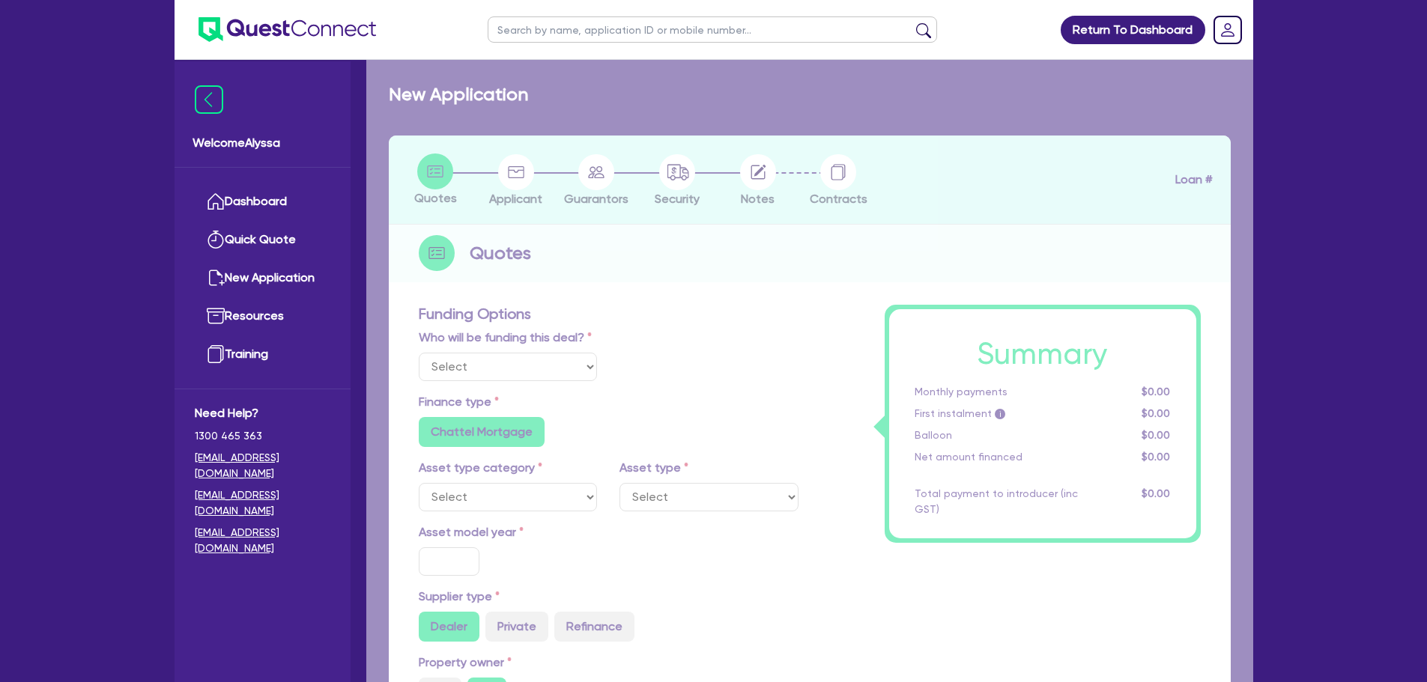
select select "TERTIARY_ASSETS"
type input "2025"
type input "187,000"
type input "17.49"
radio input "false"
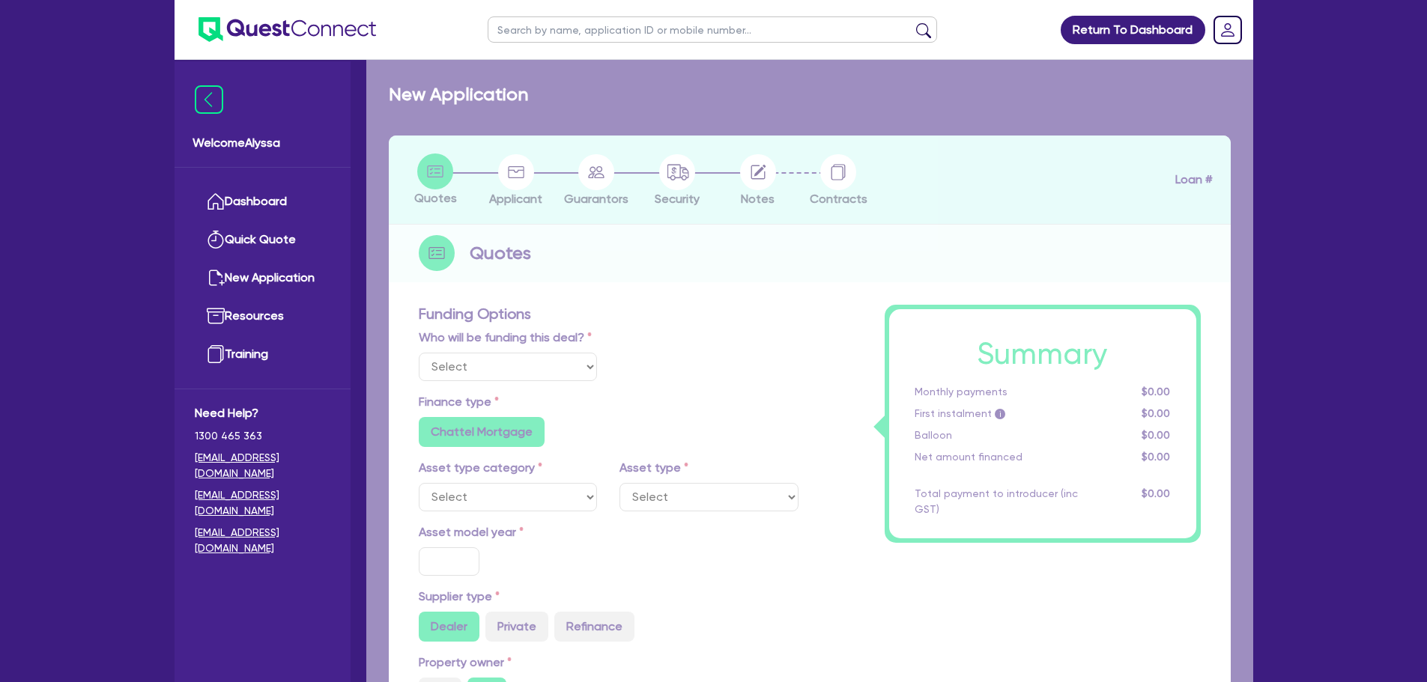
radio input "false"
select select "BEAUTY_EQUIPMENT"
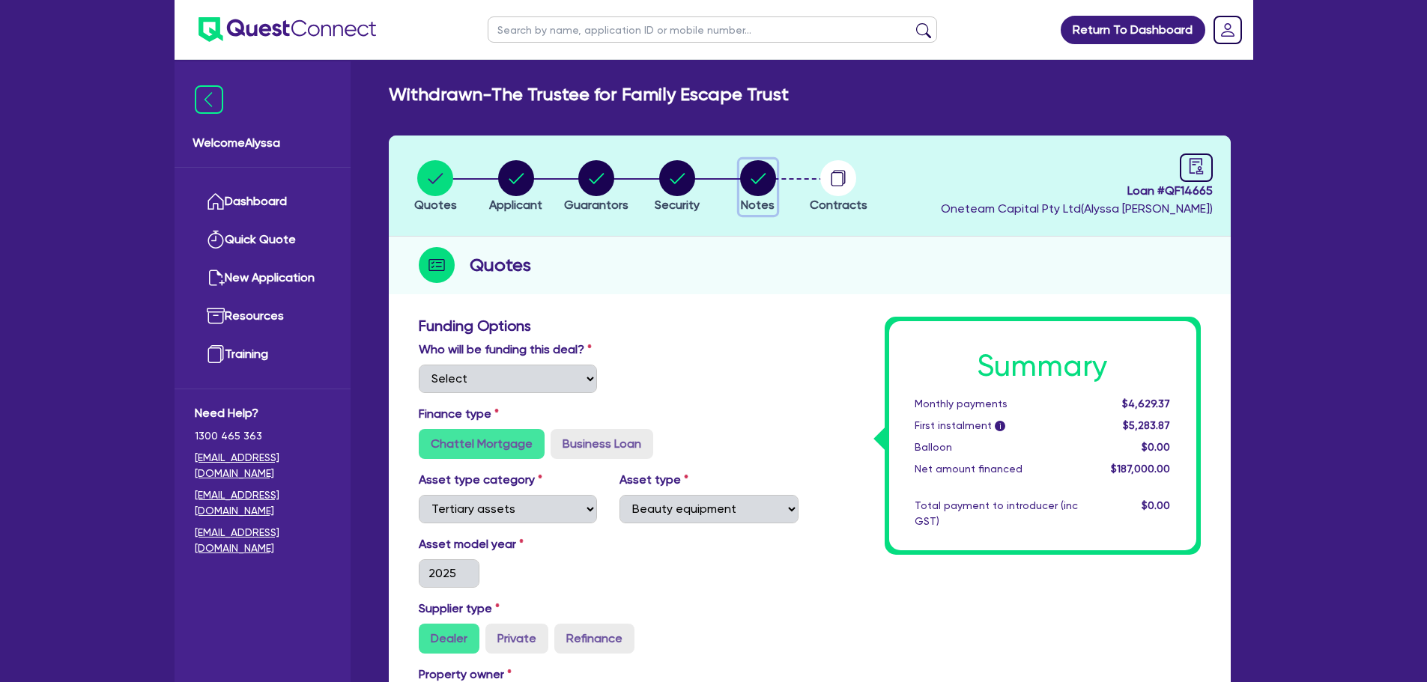
click at [748, 178] on circle "button" at bounding box center [758, 178] width 36 height 36
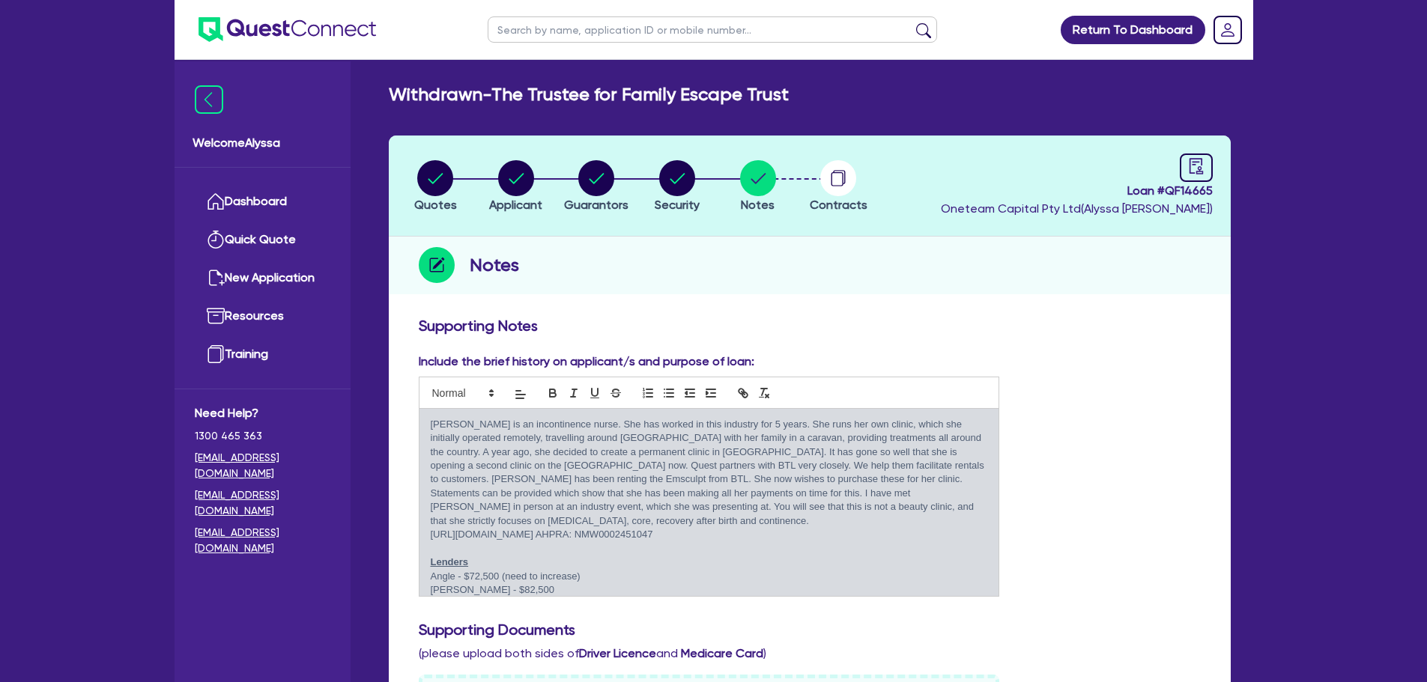
click at [601, 37] on input "text" at bounding box center [712, 29] width 449 height 26
type input "KRYSTAL"
click button "submit" at bounding box center [924, 32] width 24 height 21
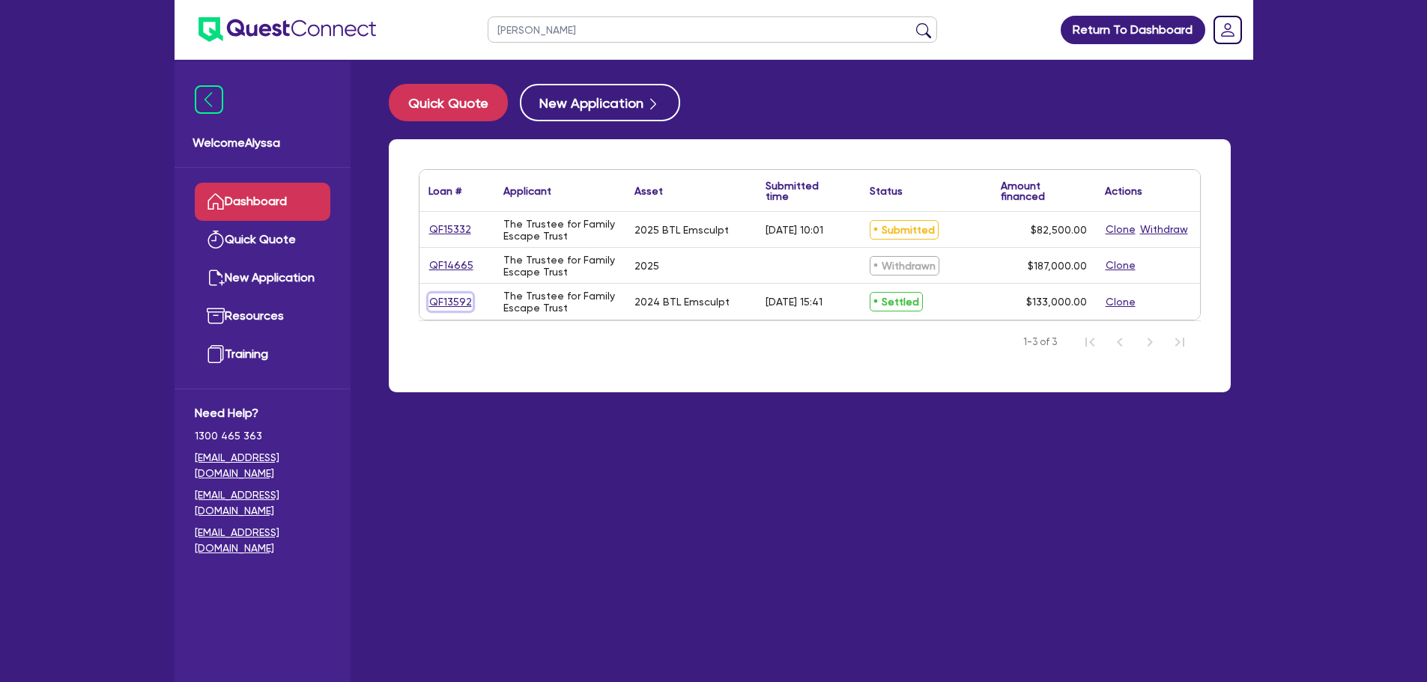
click at [433, 303] on link "QF13592" at bounding box center [450, 302] width 44 height 17
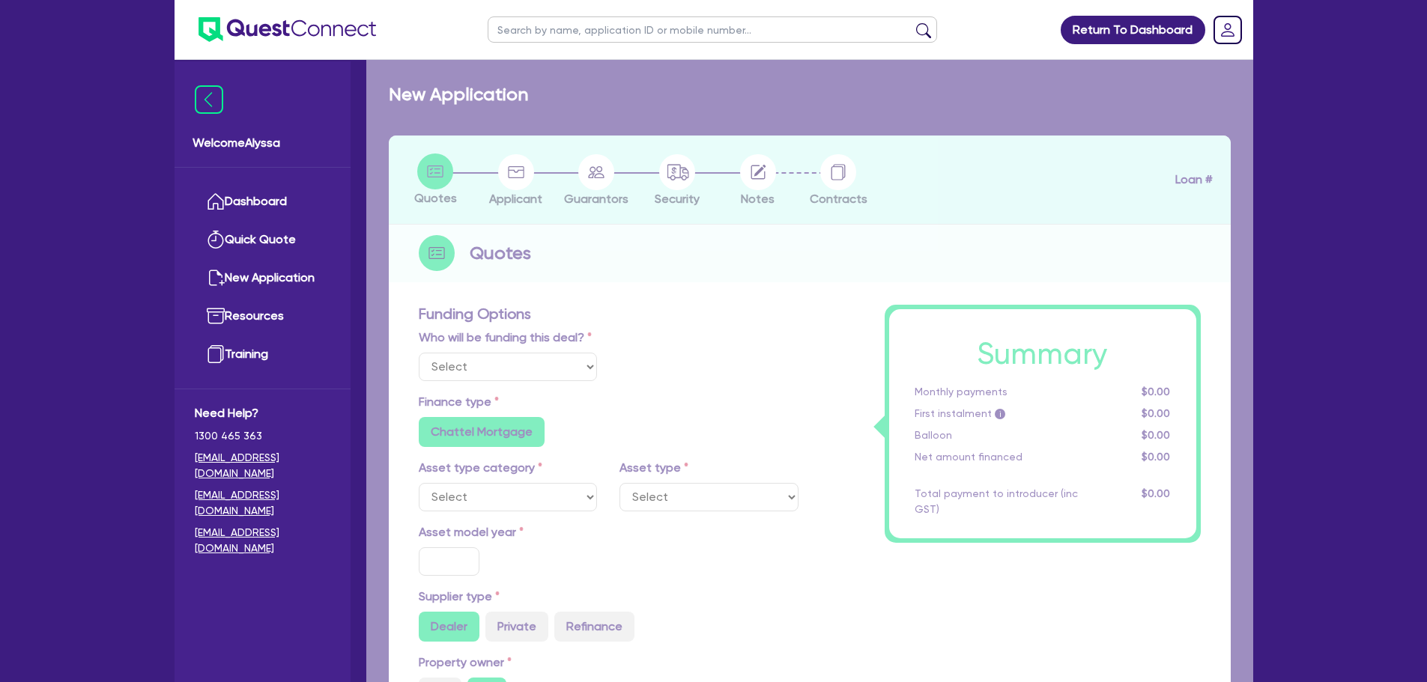
select select
select select "TERTIARY_ASSETS"
type input "2024"
radio input "true"
type input "143,000"
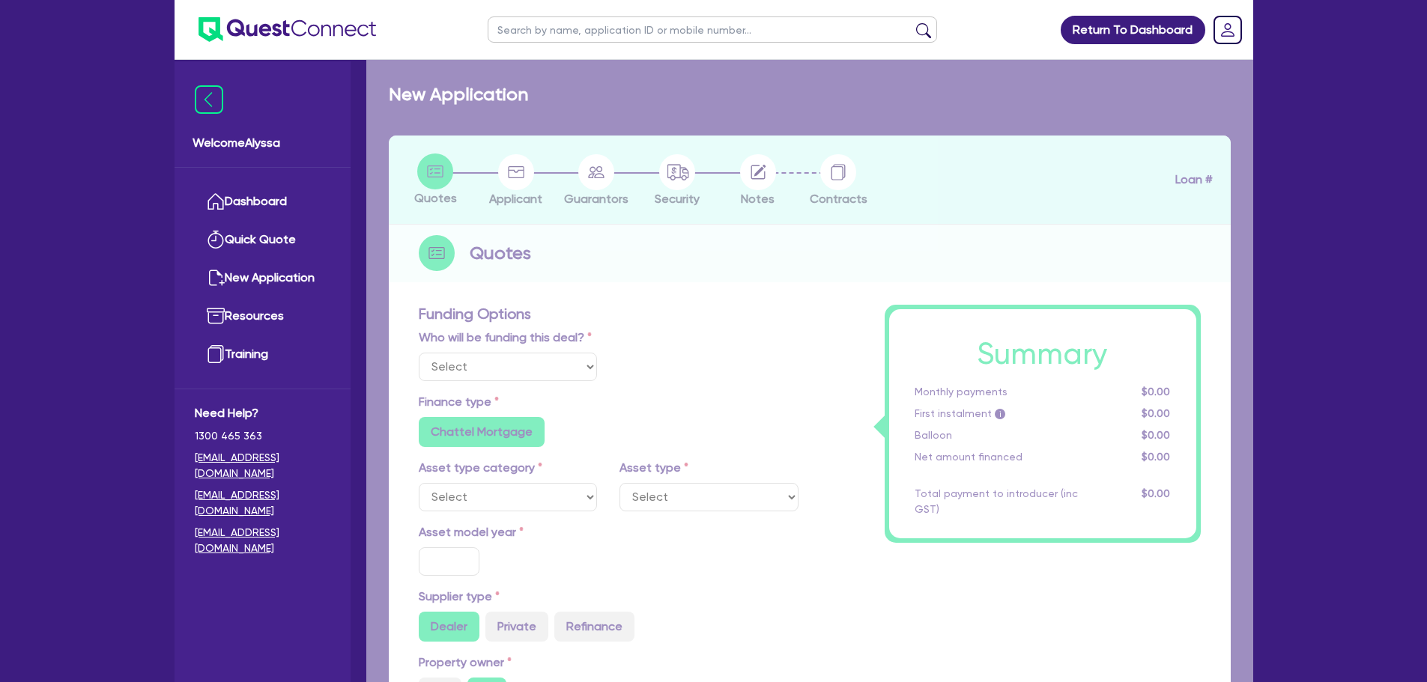
type input "10,000"
type input "11"
radio input "false"
select select "BEAUTY_EQUIPMENT"
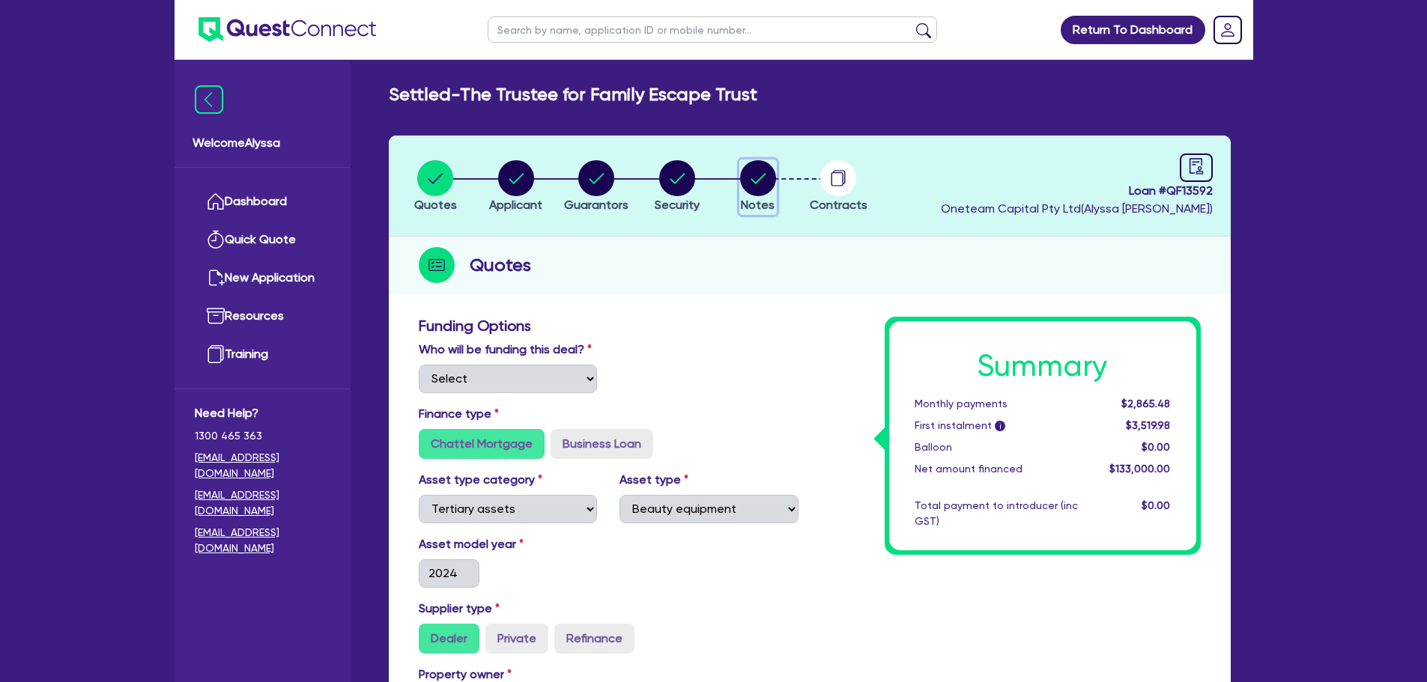
click at [758, 169] on circle "button" at bounding box center [758, 178] width 36 height 36
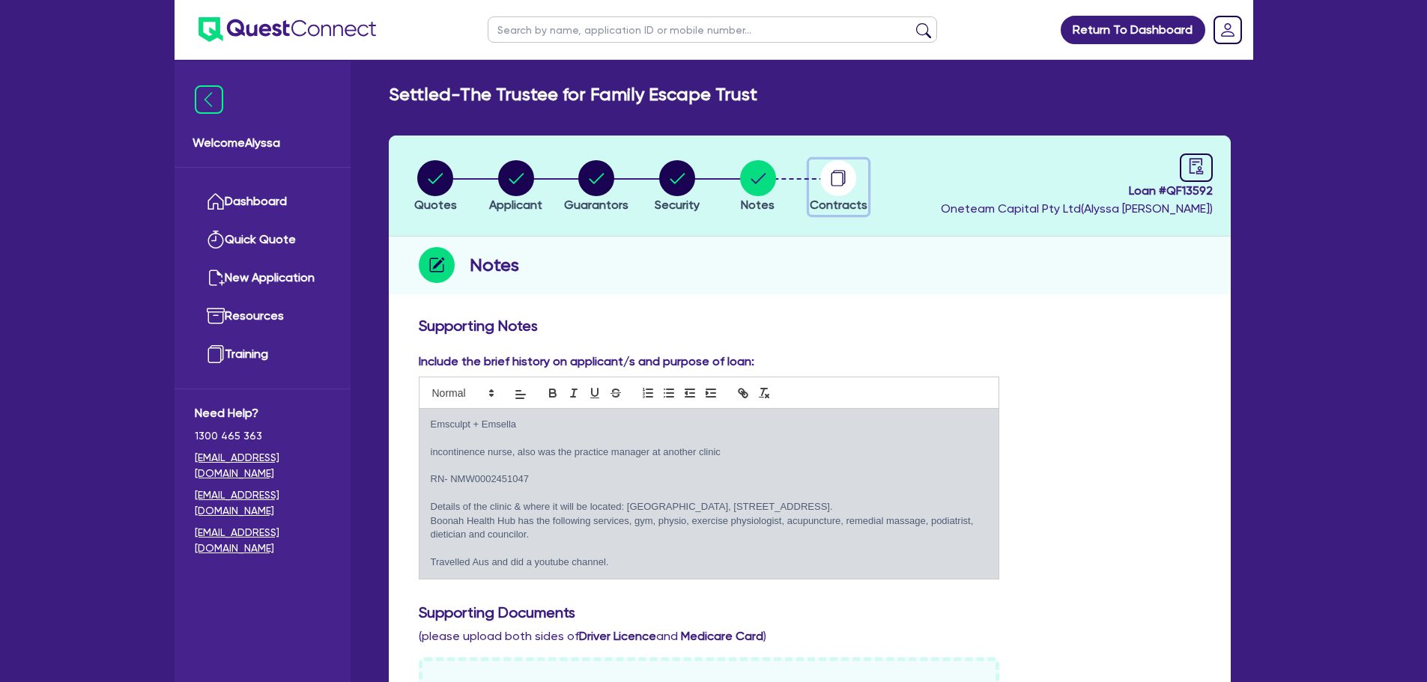
click at [835, 176] on circle "button" at bounding box center [838, 178] width 36 height 36
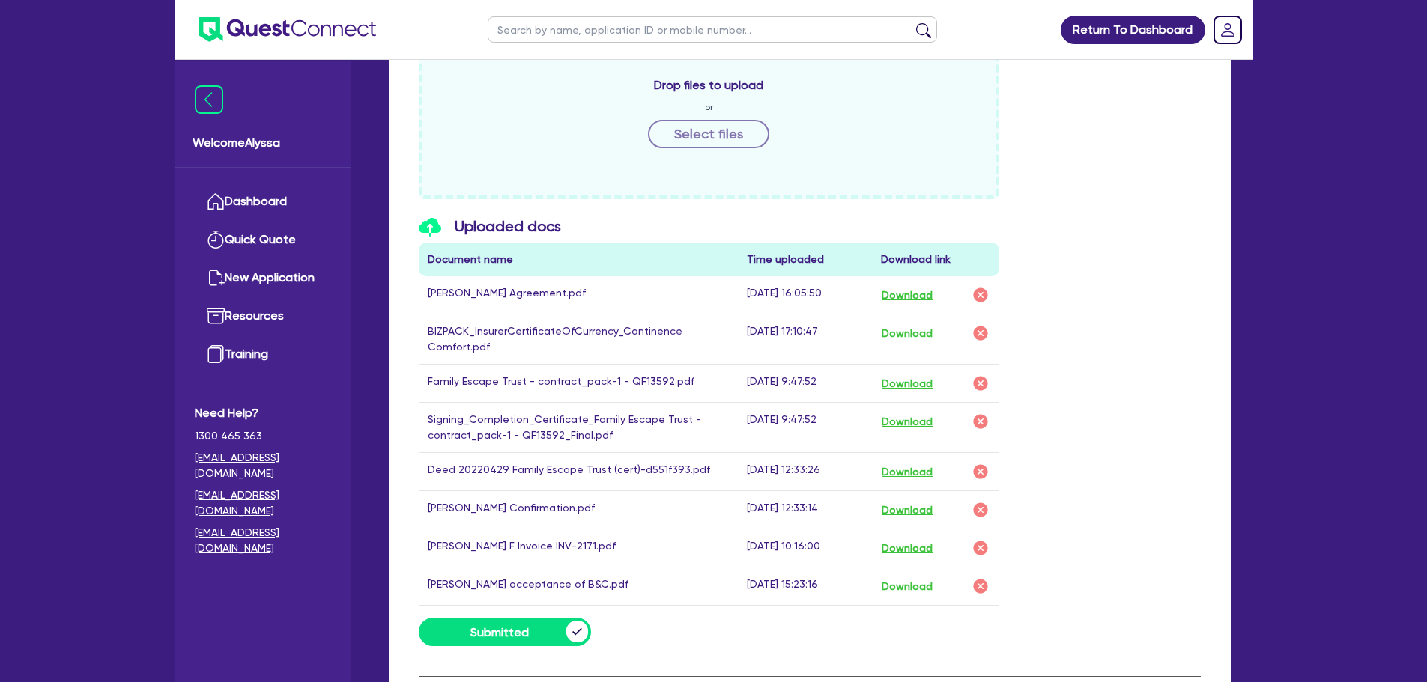
scroll to position [693, 0]
click at [922, 328] on button "Download" at bounding box center [907, 332] width 52 height 19
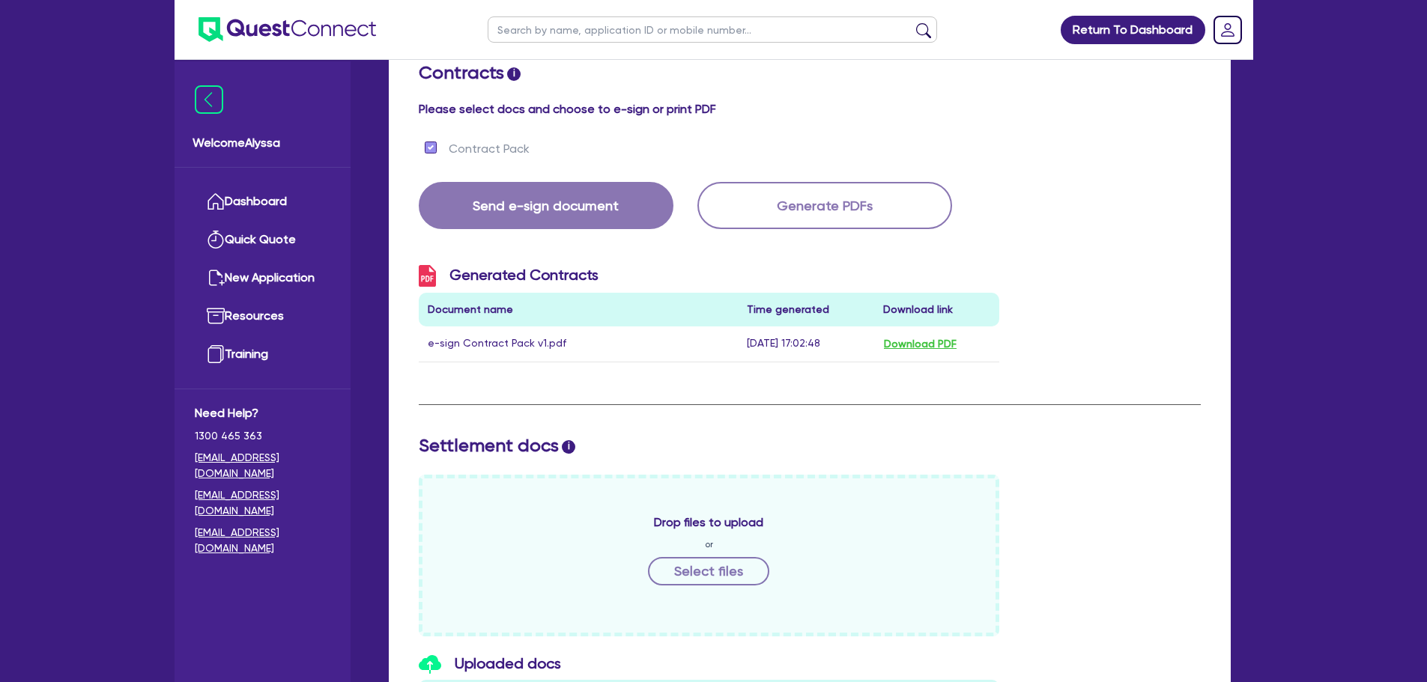
scroll to position [0, 0]
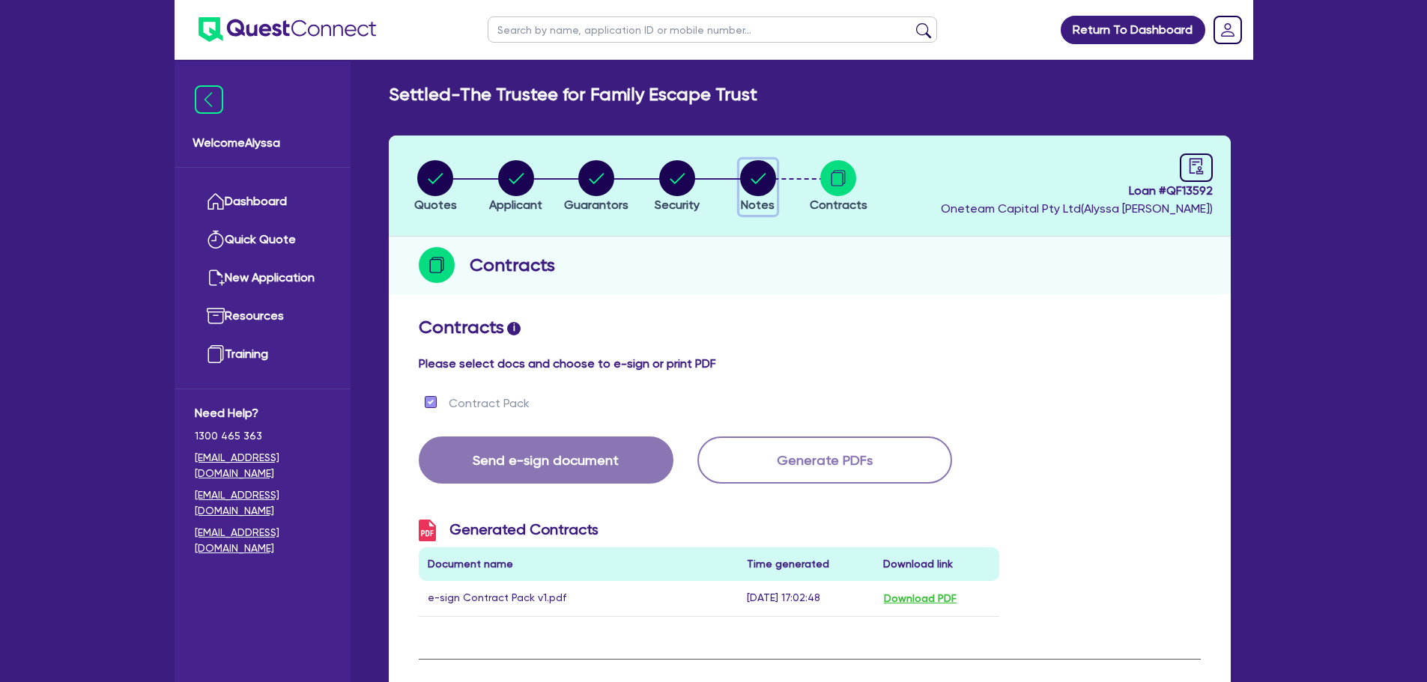
click at [748, 175] on circle "button" at bounding box center [758, 178] width 36 height 36
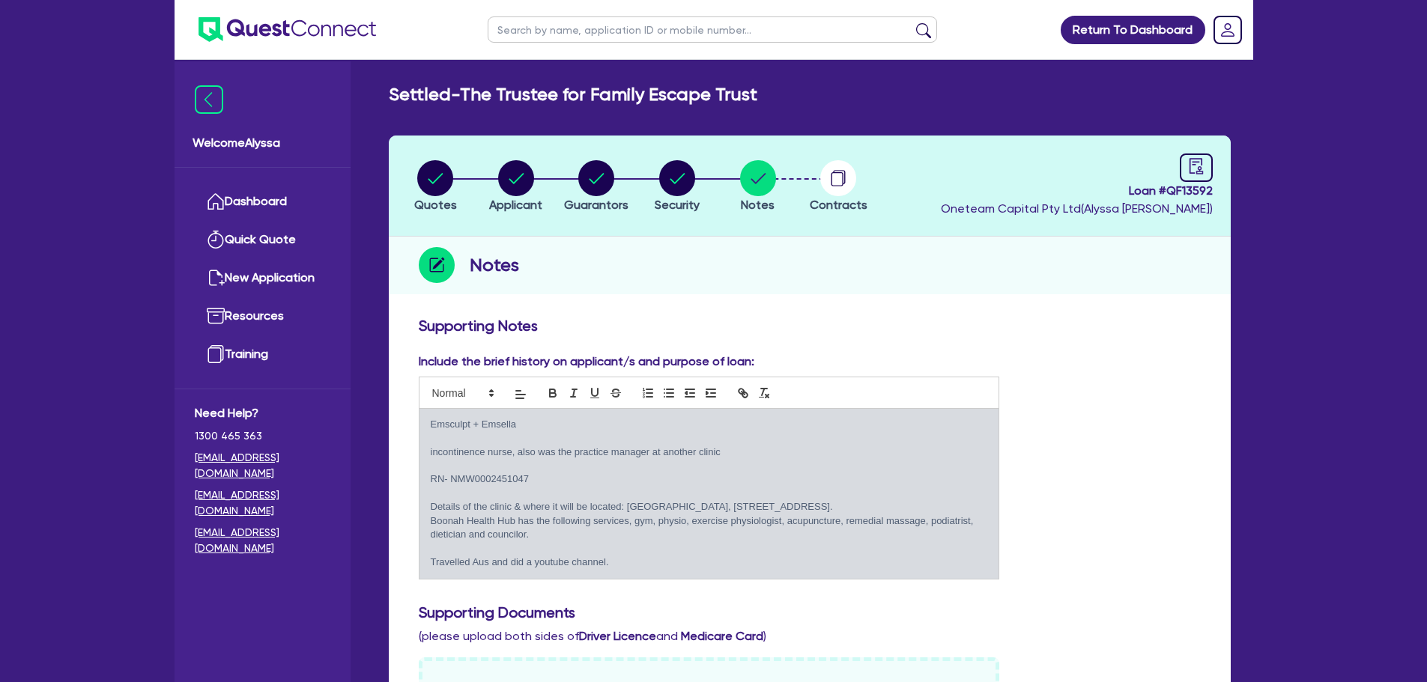
click at [514, 19] on input "text" at bounding box center [712, 29] width 449 height 26
type input "family escape"
click button "submit" at bounding box center [924, 32] width 24 height 21
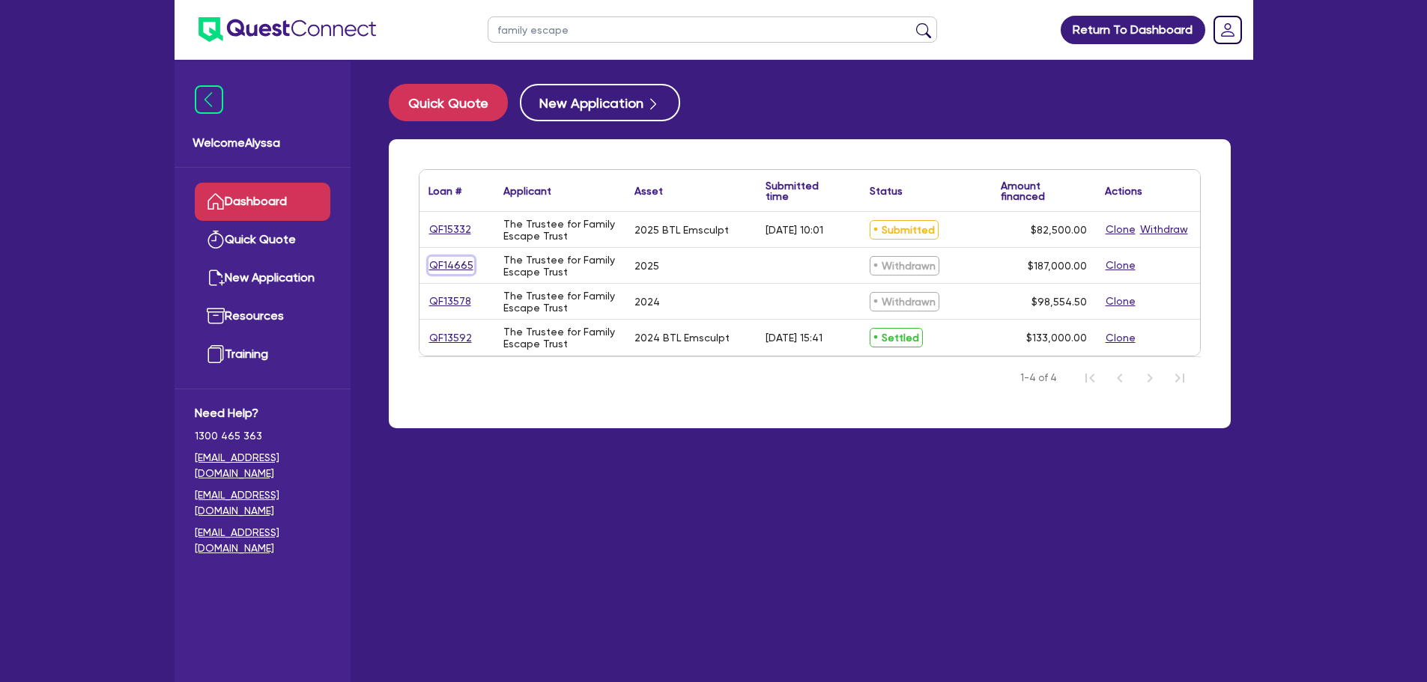
click at [453, 265] on link "QF14665" at bounding box center [451, 265] width 46 height 17
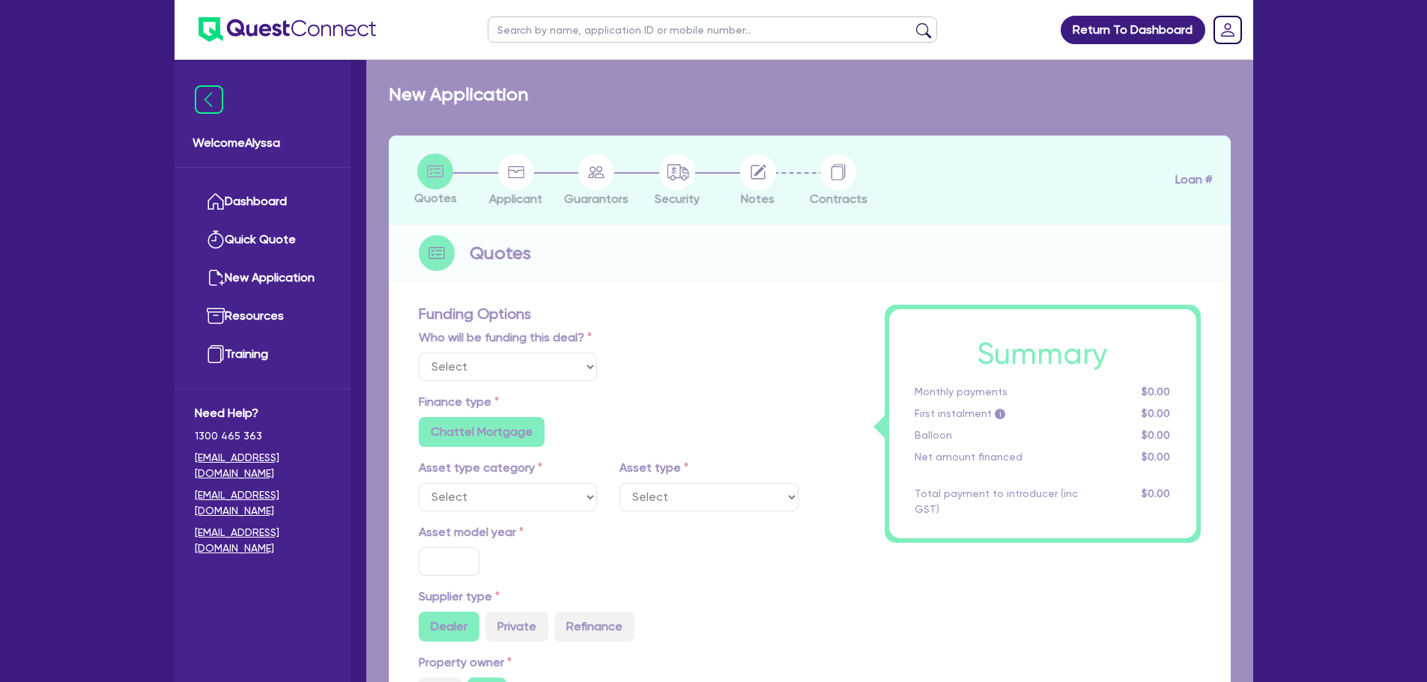
select select "TERTIARY_ASSETS"
type input "2025"
type input "187,000"
type input "17.49"
radio input "false"
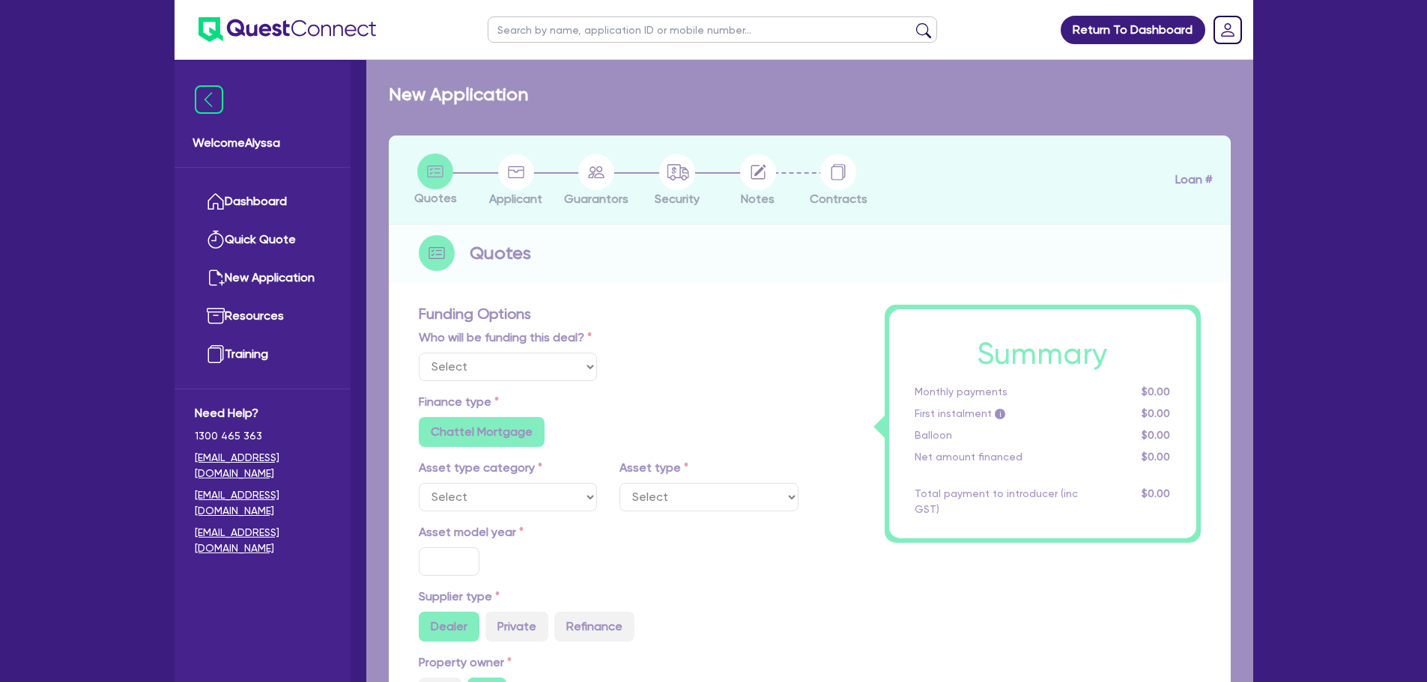
radio input "false"
select select "BEAUTY_EQUIPMENT"
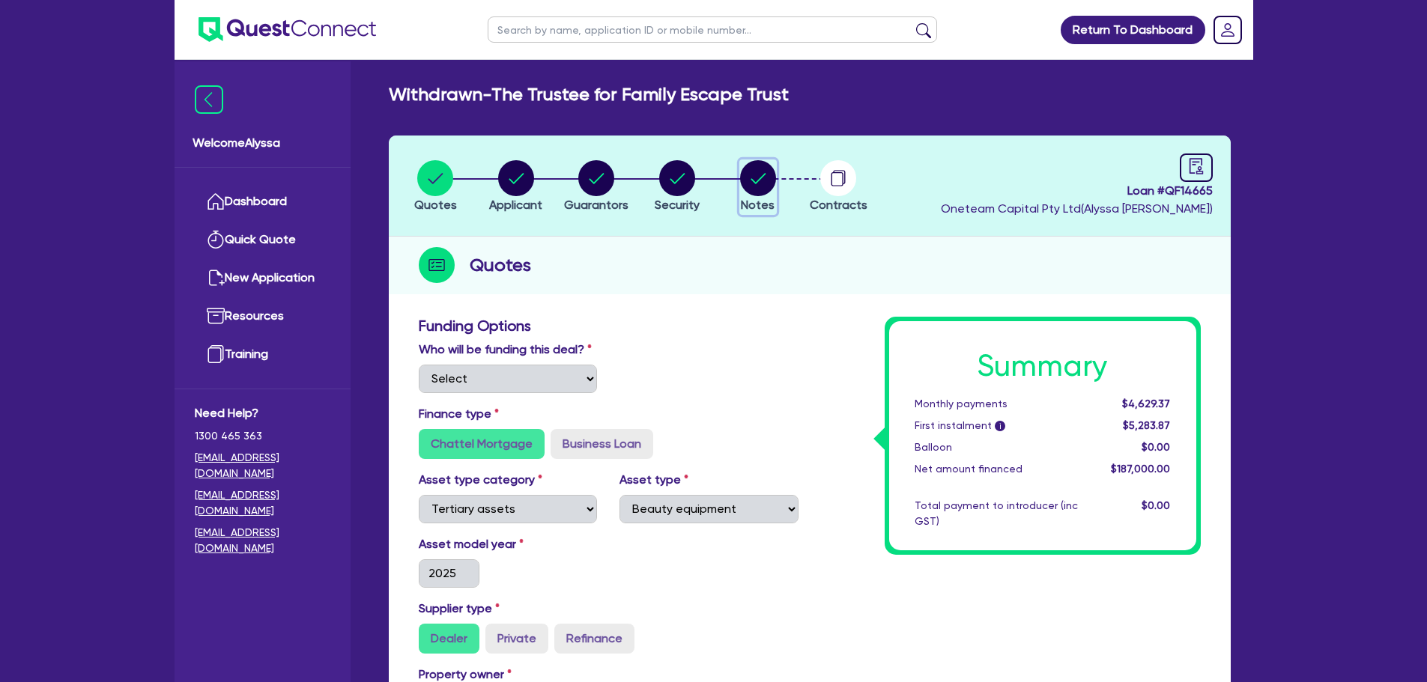
click at [765, 174] on icon "button" at bounding box center [758, 178] width 15 height 10
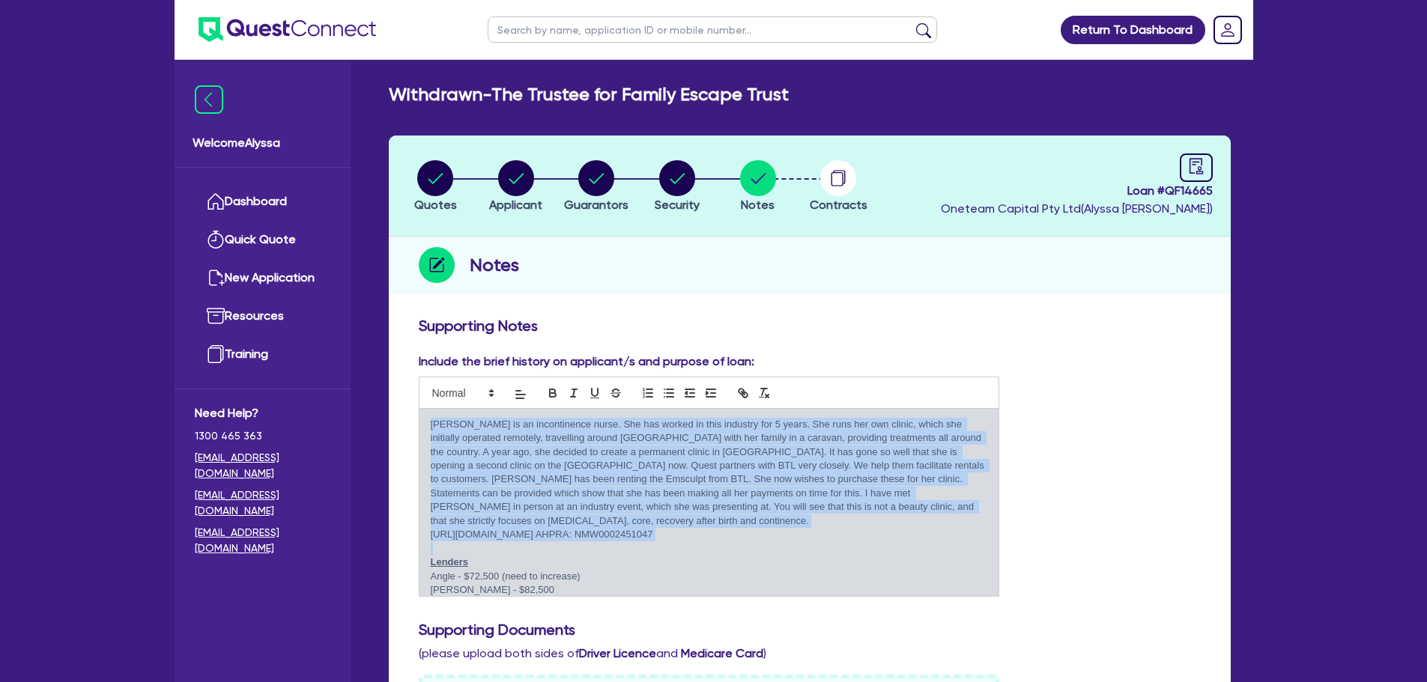
drag, startPoint x: 740, startPoint y: 542, endPoint x: 368, endPoint y: 425, distance: 390.2
copy div "Krystal is an incontinence nurse. She has worked in this industry for 5 years. …"
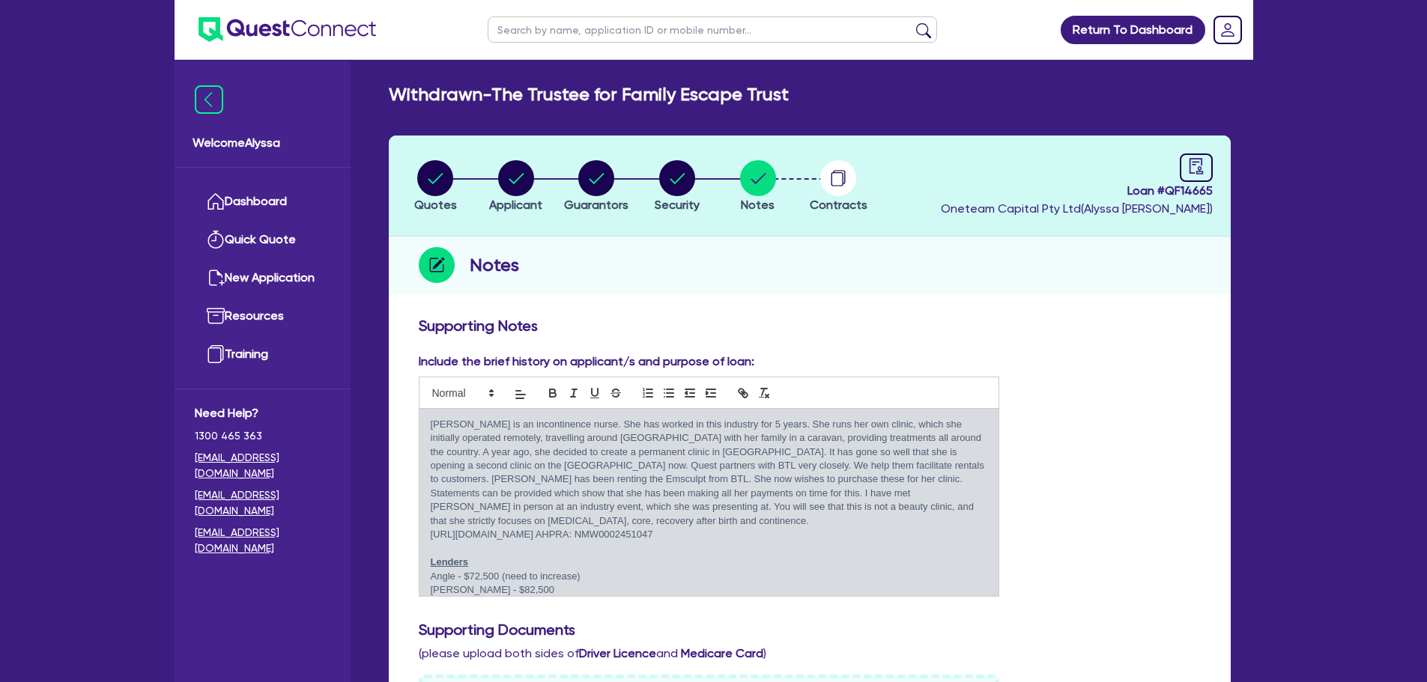
click at [526, 27] on input "text" at bounding box center [712, 29] width 449 height 26
type input "family escape"
click button "submit" at bounding box center [924, 32] width 24 height 21
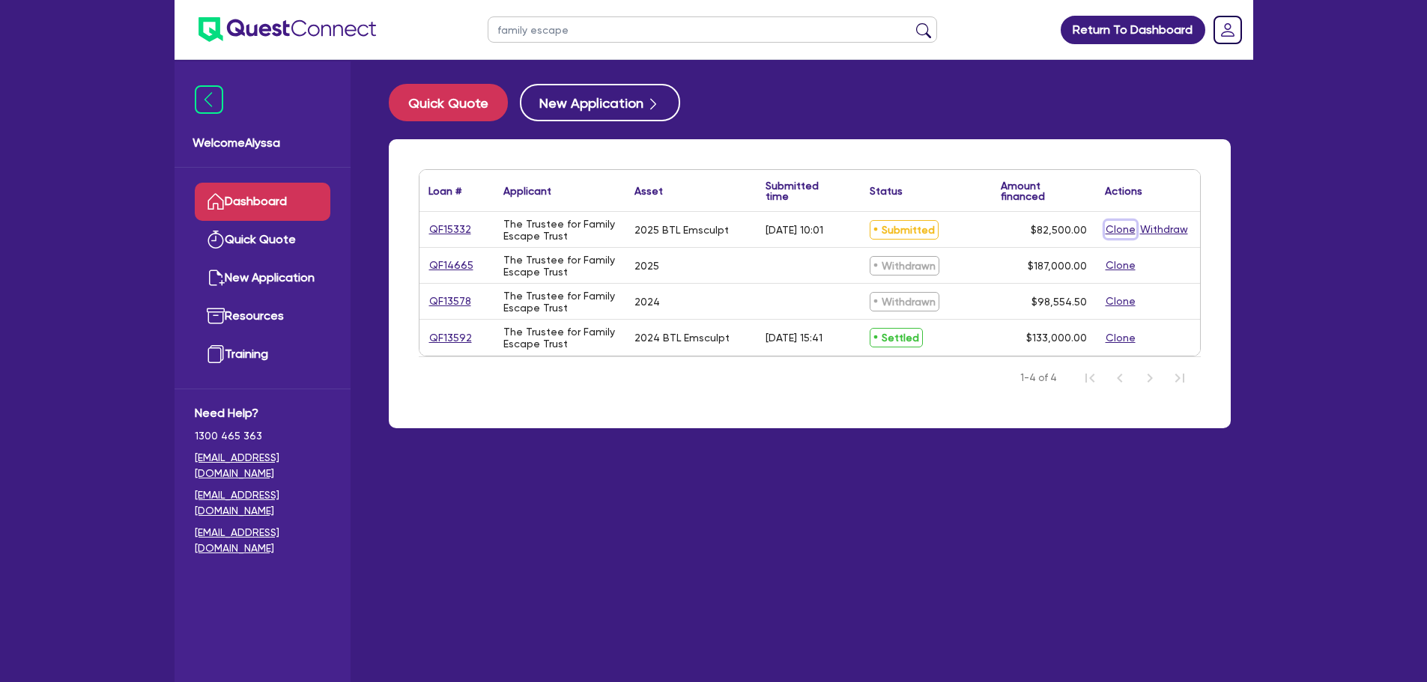
click at [1124, 230] on button "Clone" at bounding box center [1120, 229] width 31 height 17
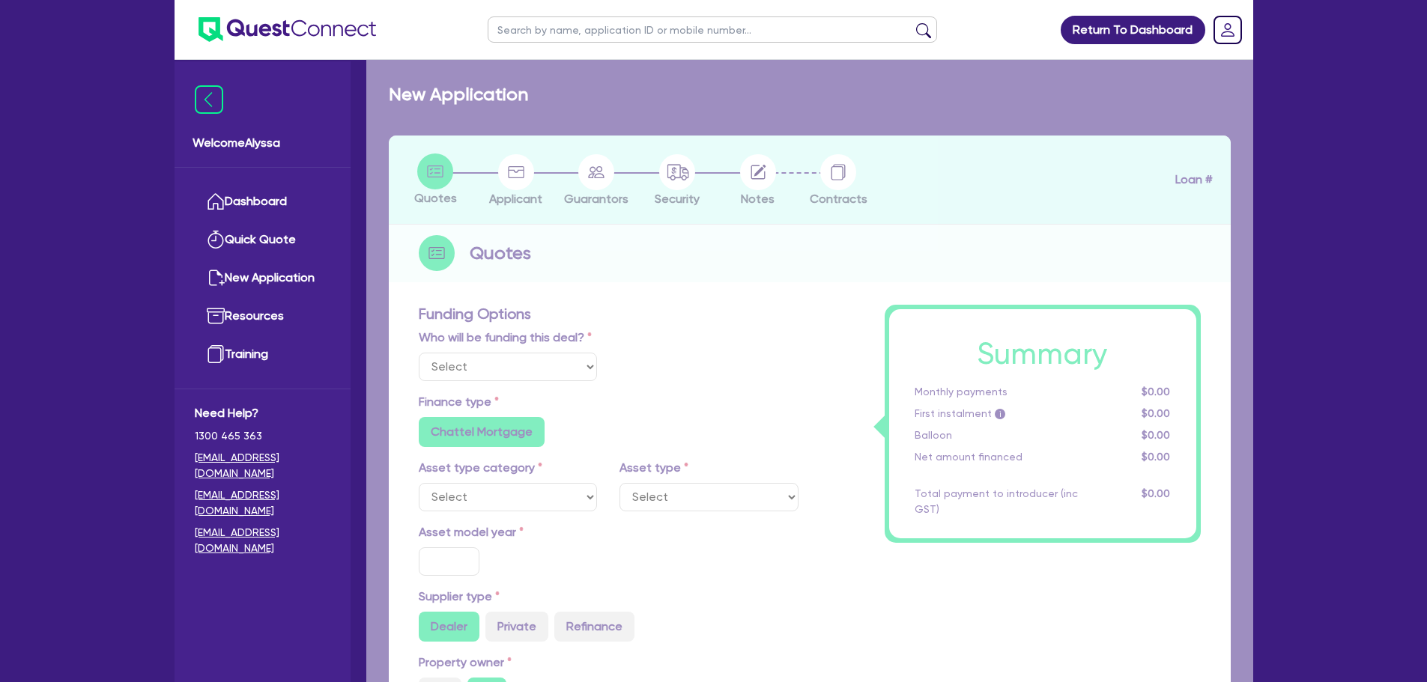
select select "Other"
radio input "true"
radio input "false"
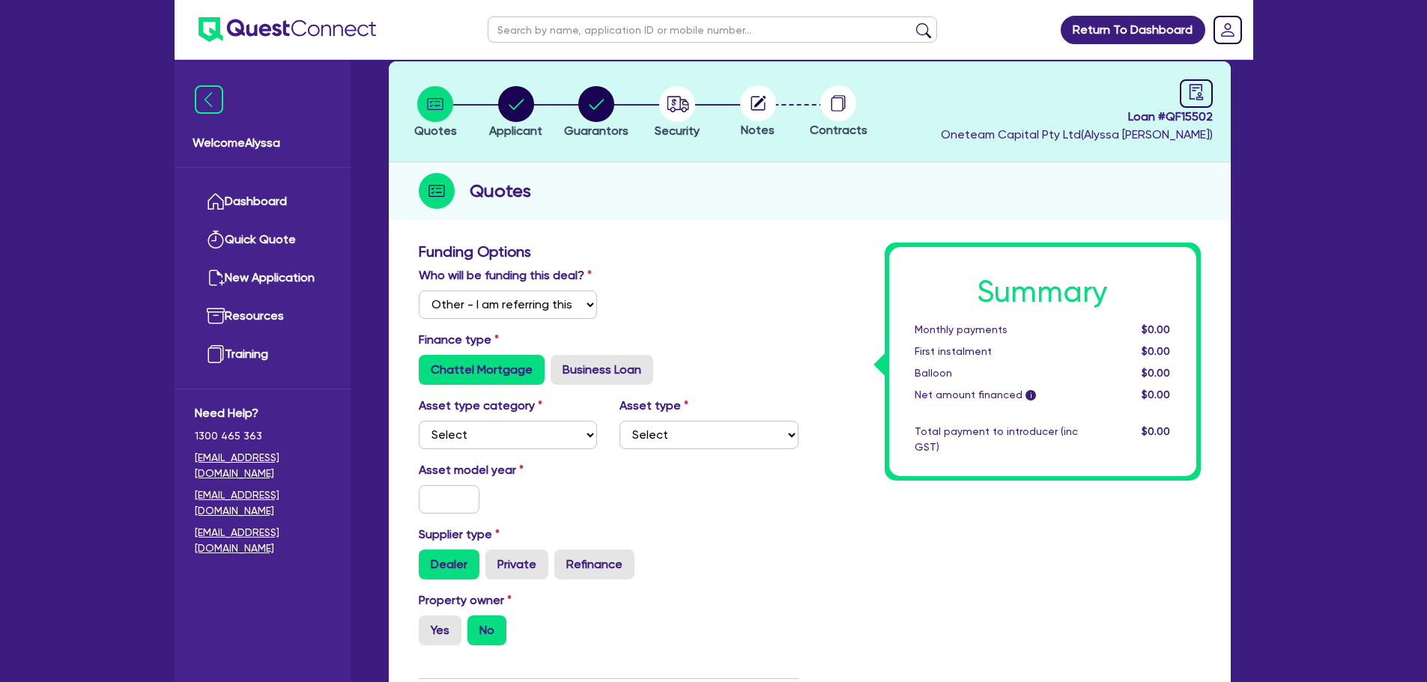
scroll to position [77, 0]
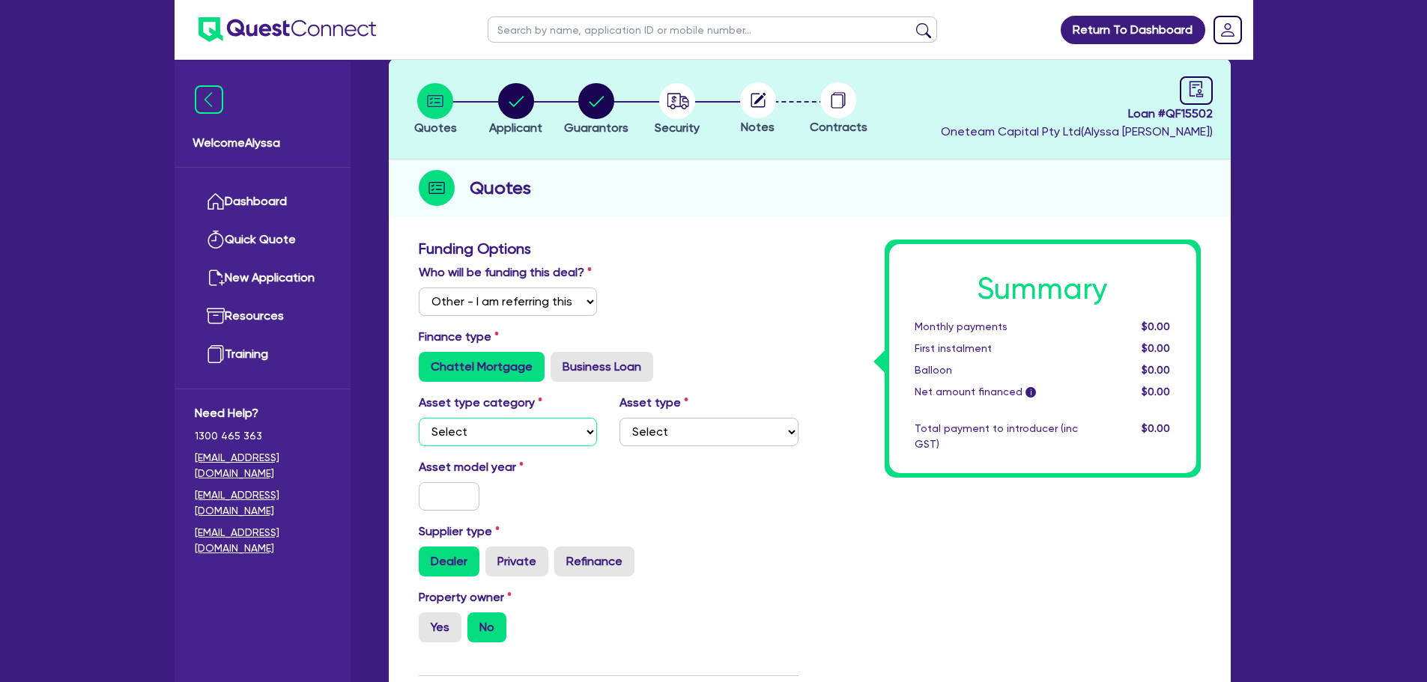
click at [472, 434] on select "Select Cars and light trucks Primary assets Secondary assets Tertiary assets" at bounding box center [508, 432] width 179 height 28
select select "TERTIARY_ASSETS"
click at [419, 418] on select "Select Cars and light trucks Primary assets Secondary assets Tertiary assets" at bounding box center [508, 432] width 179 height 28
click at [674, 427] on select "Select Beauty equipment IT equipment IT software Watercraft Other" at bounding box center [708, 432] width 179 height 28
select select "BEAUTY_EQUIPMENT"
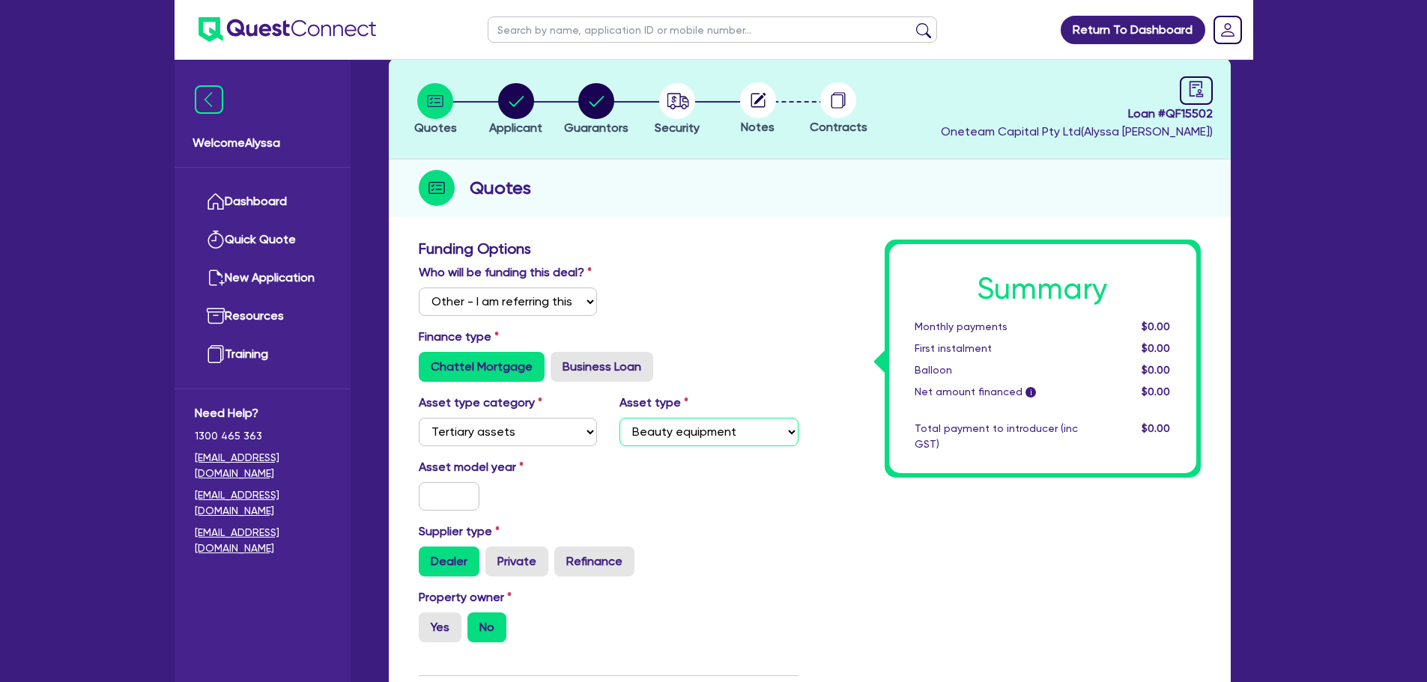
click at [619, 418] on select "Select Beauty equipment IT equipment IT software Watercraft Other" at bounding box center [708, 432] width 179 height 28
click at [439, 500] on input "text" at bounding box center [449, 496] width 61 height 28
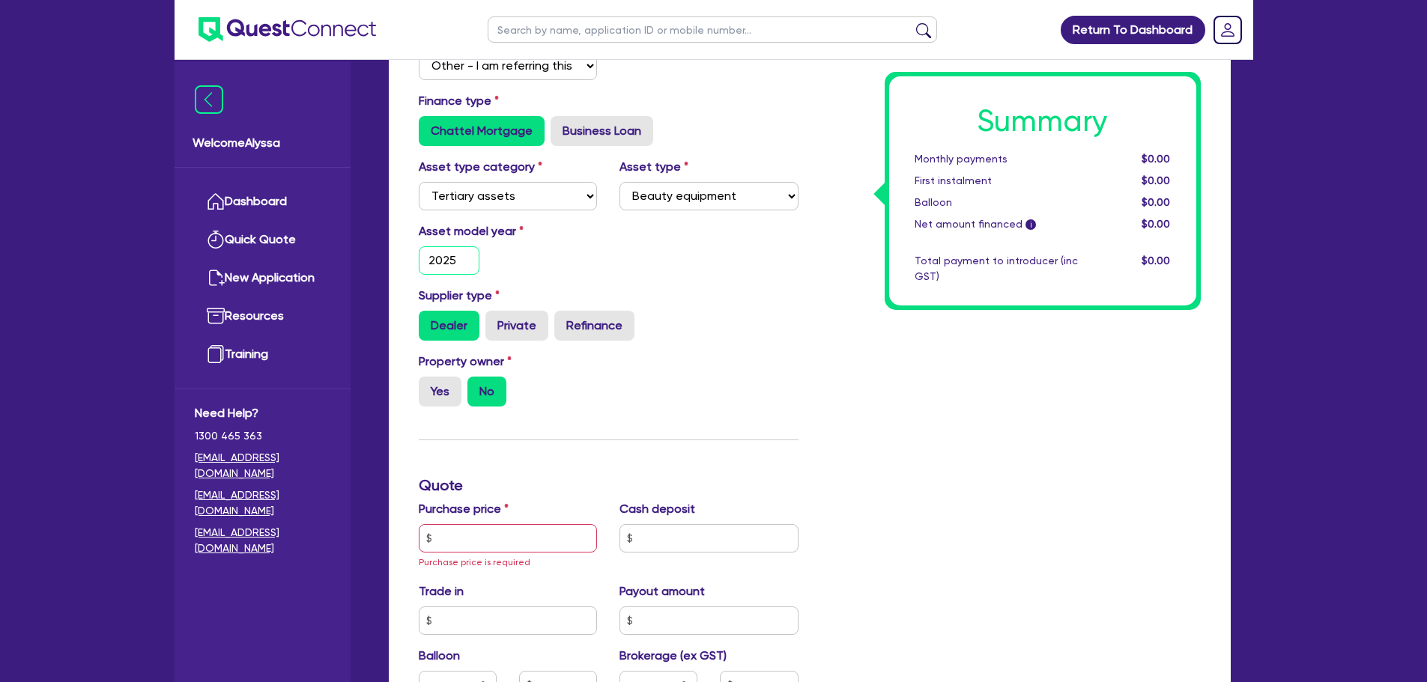
scroll to position [315, 0]
type input "2025"
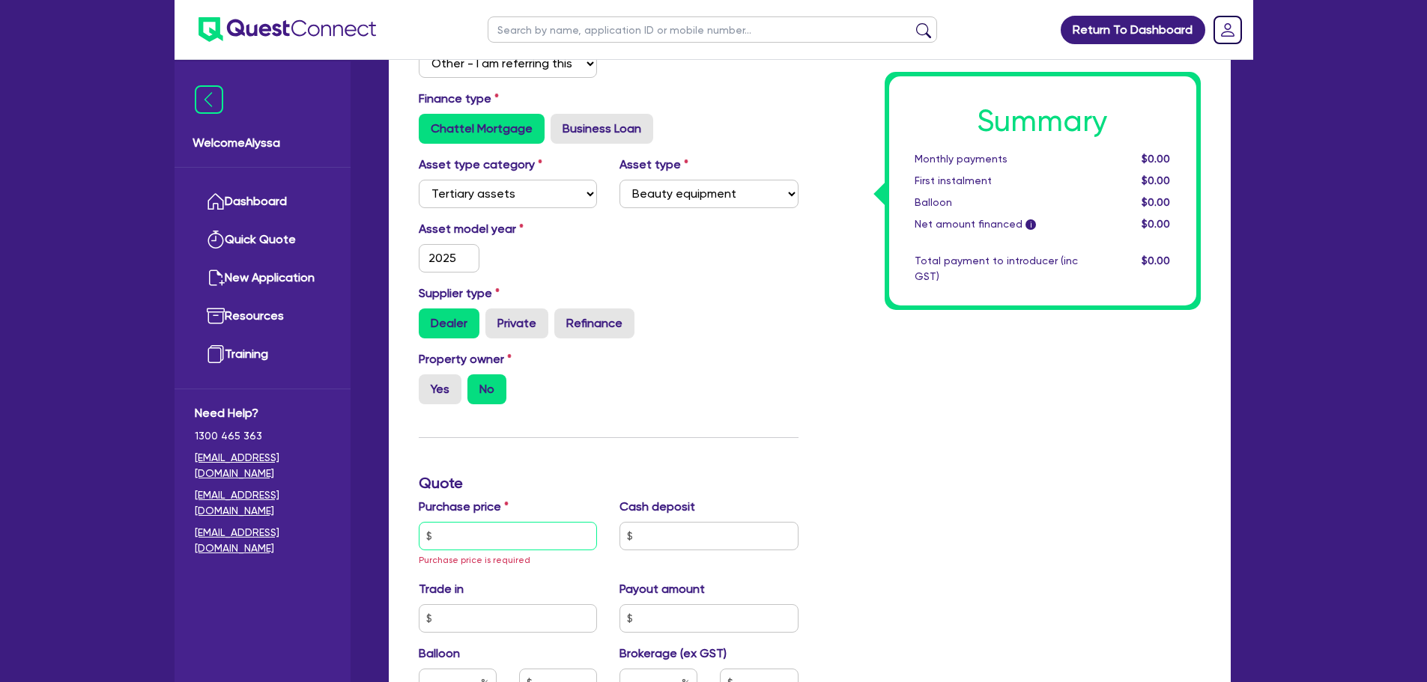
click at [506, 527] on input "text" at bounding box center [508, 536] width 179 height 28
type input "68,599.56"
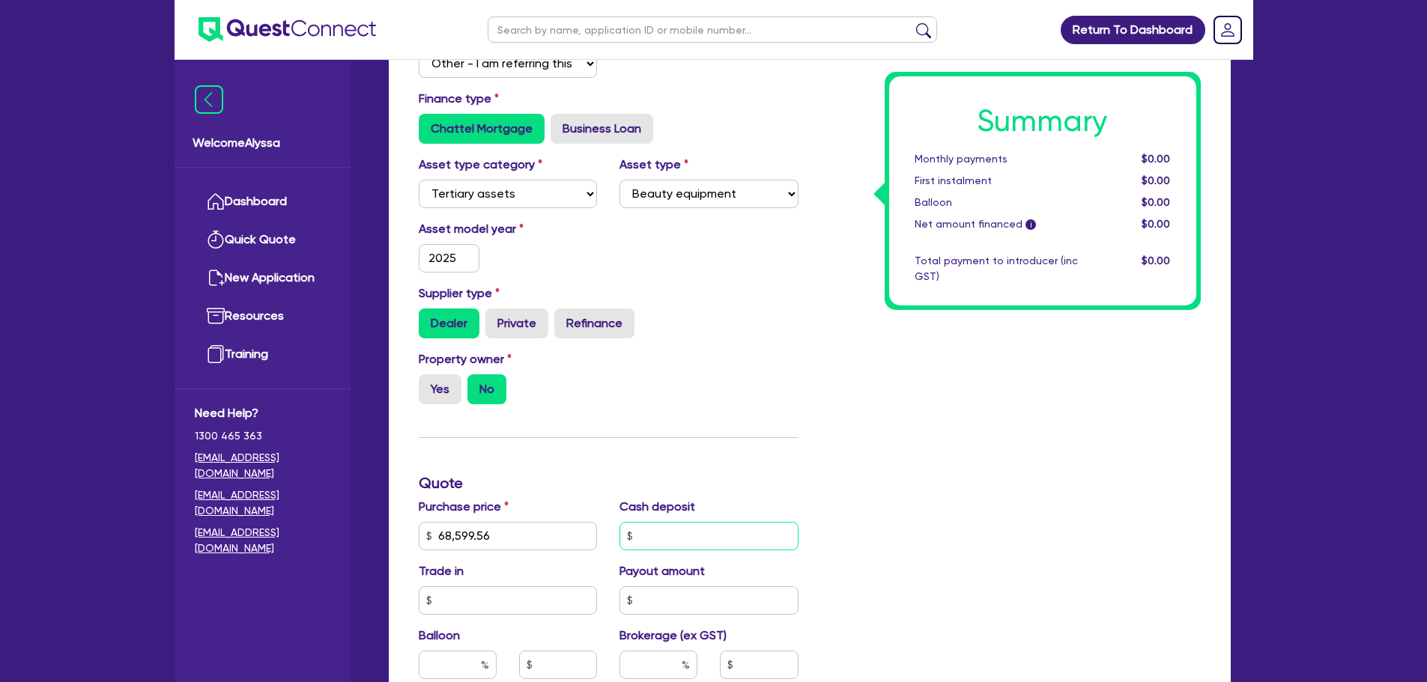
click at [647, 527] on input "text" at bounding box center [708, 536] width 179 height 28
type input "13,719.91"
click at [908, 417] on div "Summary Monthly payments $0.00 First instalment $0.00 Balloon $0.00 Net amount …" at bounding box center [1011, 491] width 402 height 981
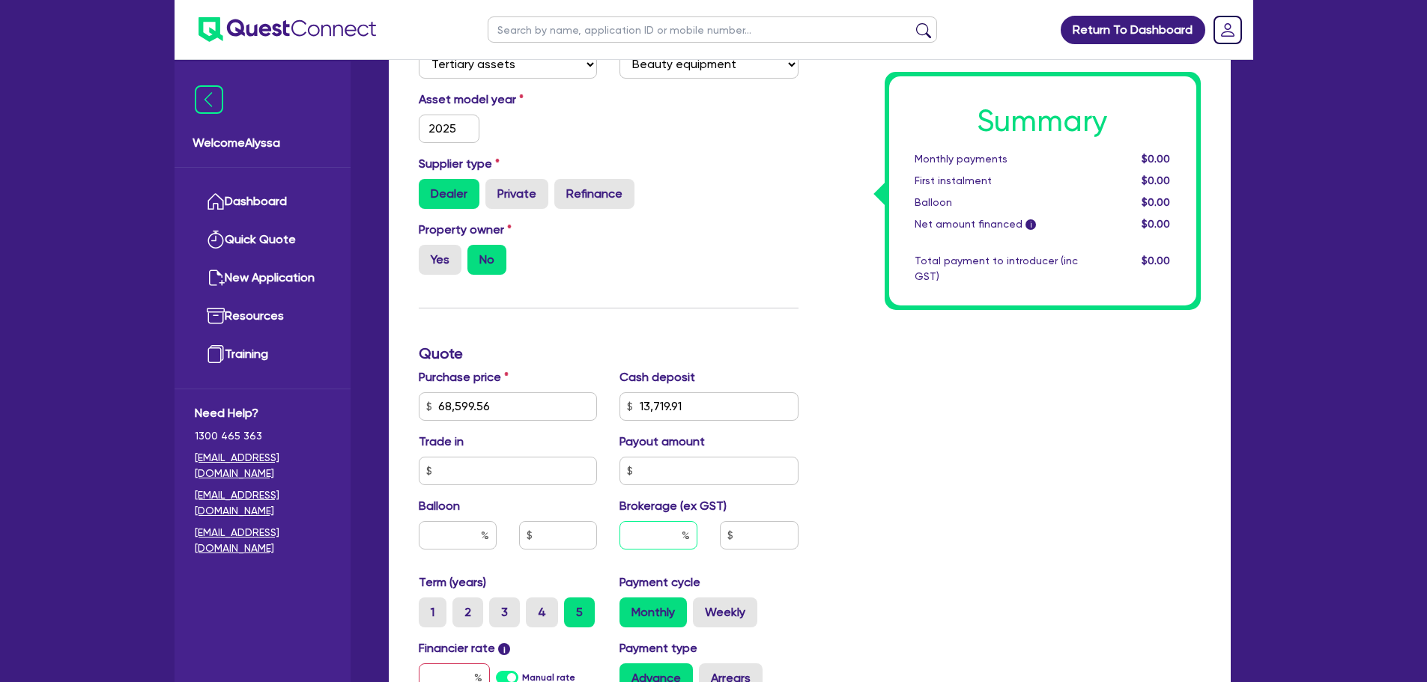
click at [651, 530] on input "text" at bounding box center [658, 535] width 78 height 28
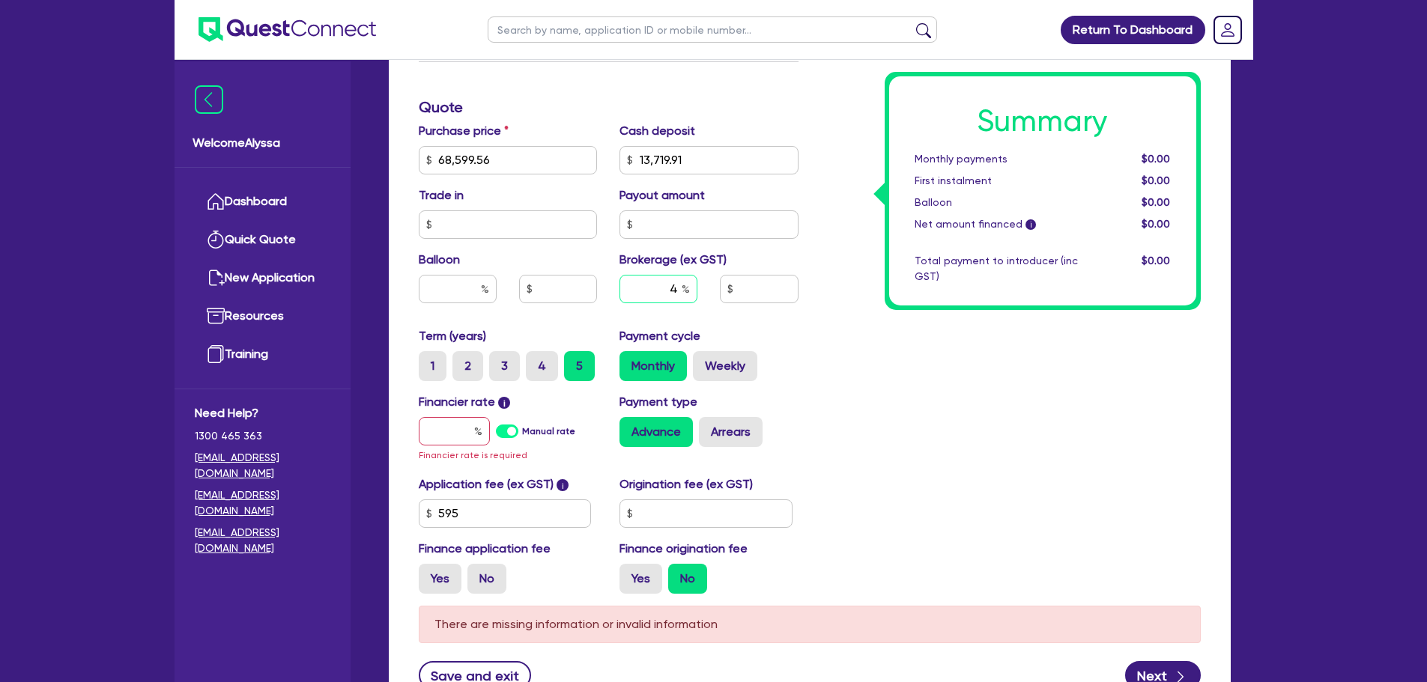
scroll to position [694, 0]
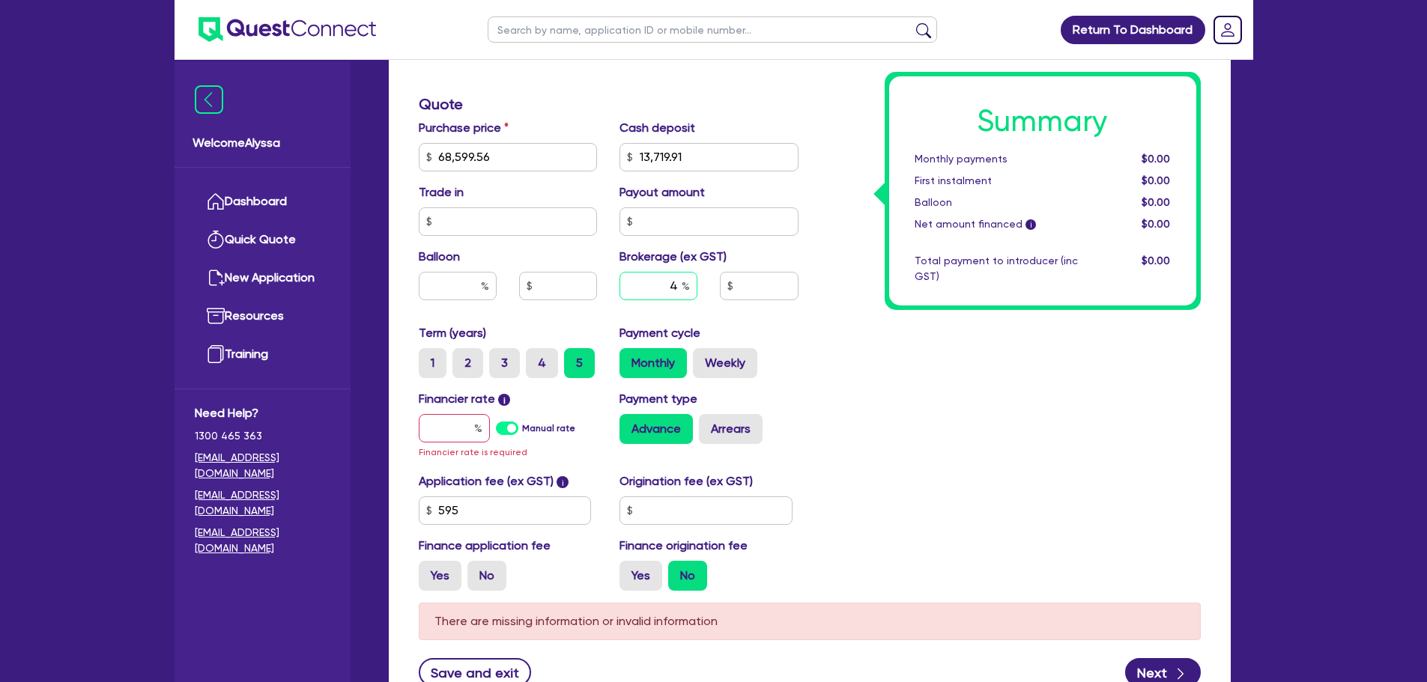
type input "4"
click at [645, 512] on input "text" at bounding box center [705, 511] width 173 height 28
type input "900"
click at [422, 419] on input "text" at bounding box center [454, 428] width 71 height 28
type input "7"
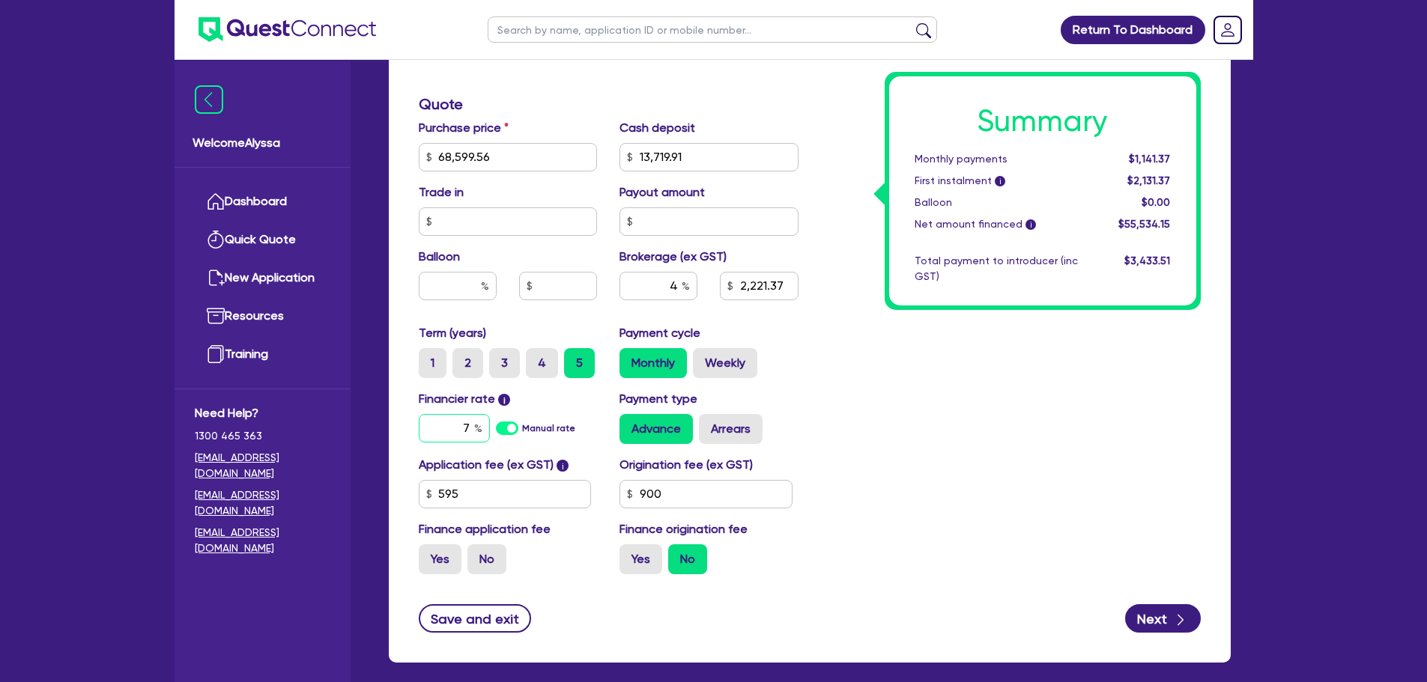
type input "2,221.37"
type input "7."
type input "2,221.37"
type input "7.4"
type input "2,221.37"
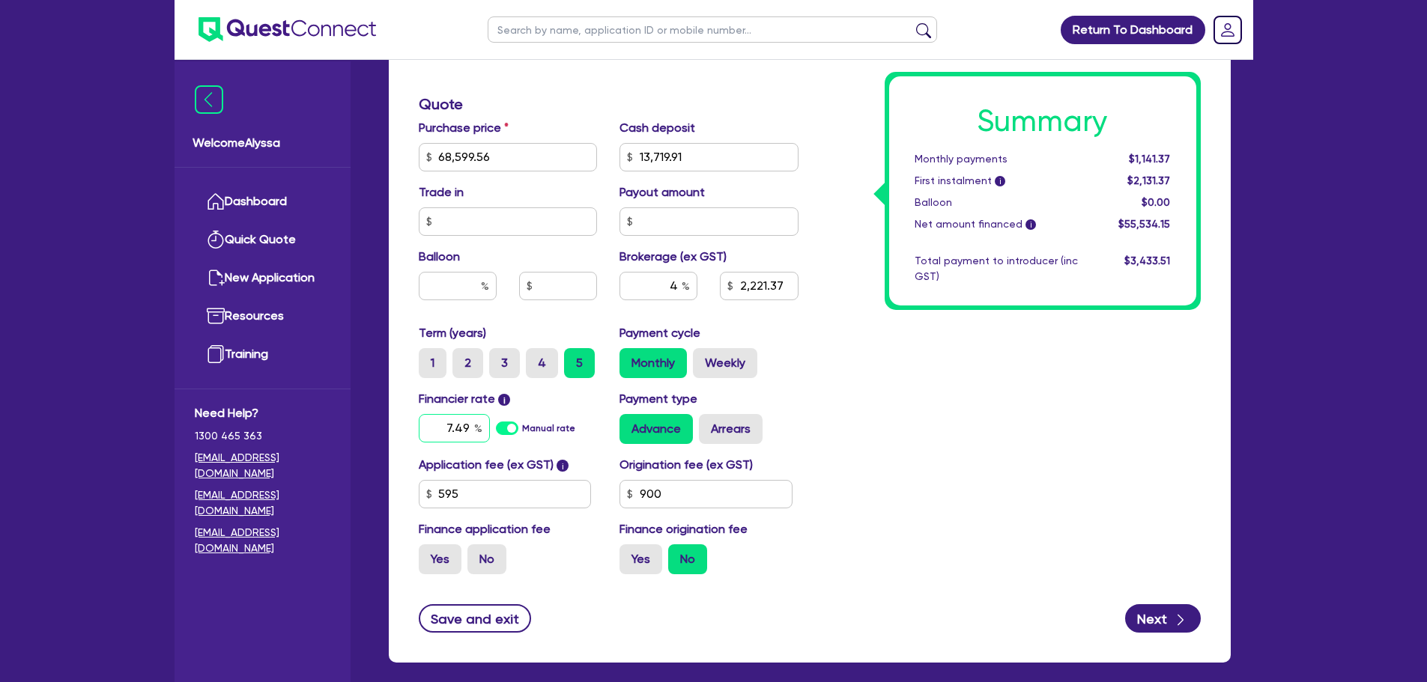
type input "7.49"
click at [915, 494] on div "Summary Monthly payments $1,141.37 First instalment i $2,131.37 Balloon $0.00 N…" at bounding box center [1011, 104] width 402 height 964
click at [1165, 618] on button "Next" at bounding box center [1163, 618] width 76 height 28
type input "2,221.37"
select select "TRUST"
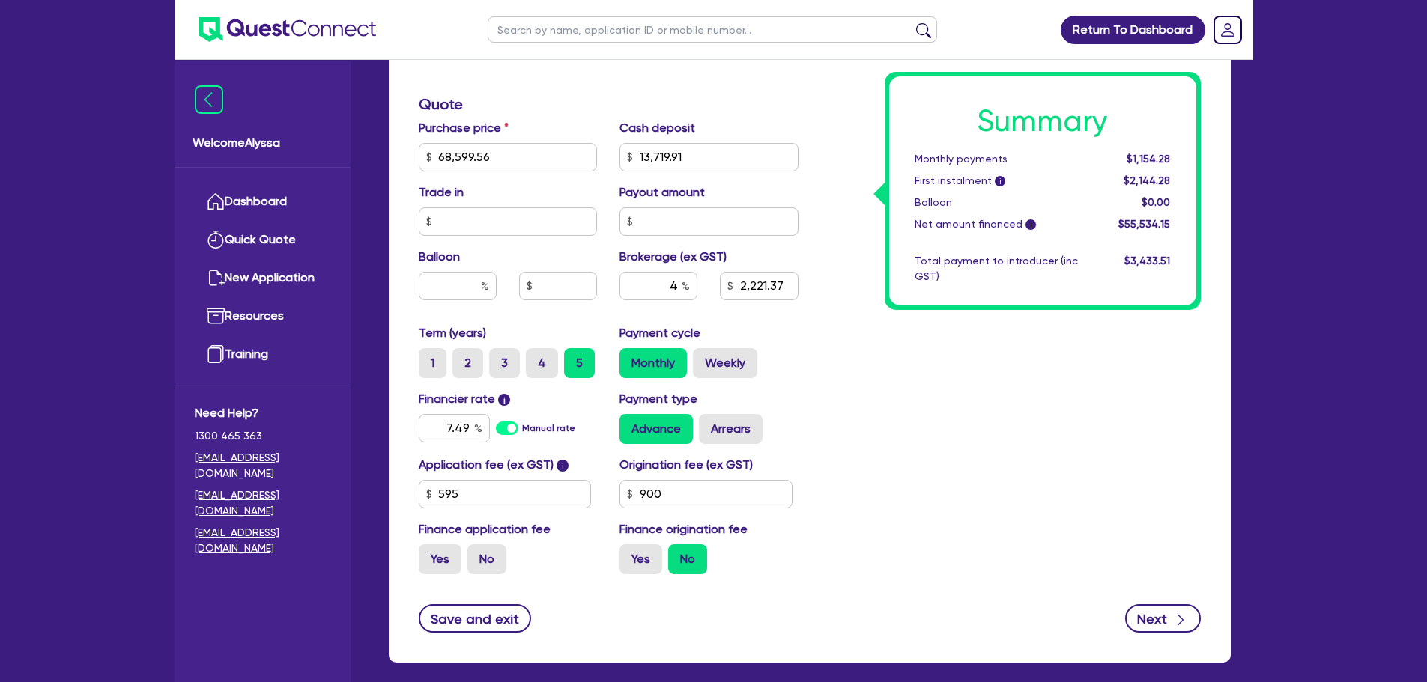
select select "COMPANY"
select select "HEALTH_BEAUTY"
select select "HAIR_BEAUTY_SALONS"
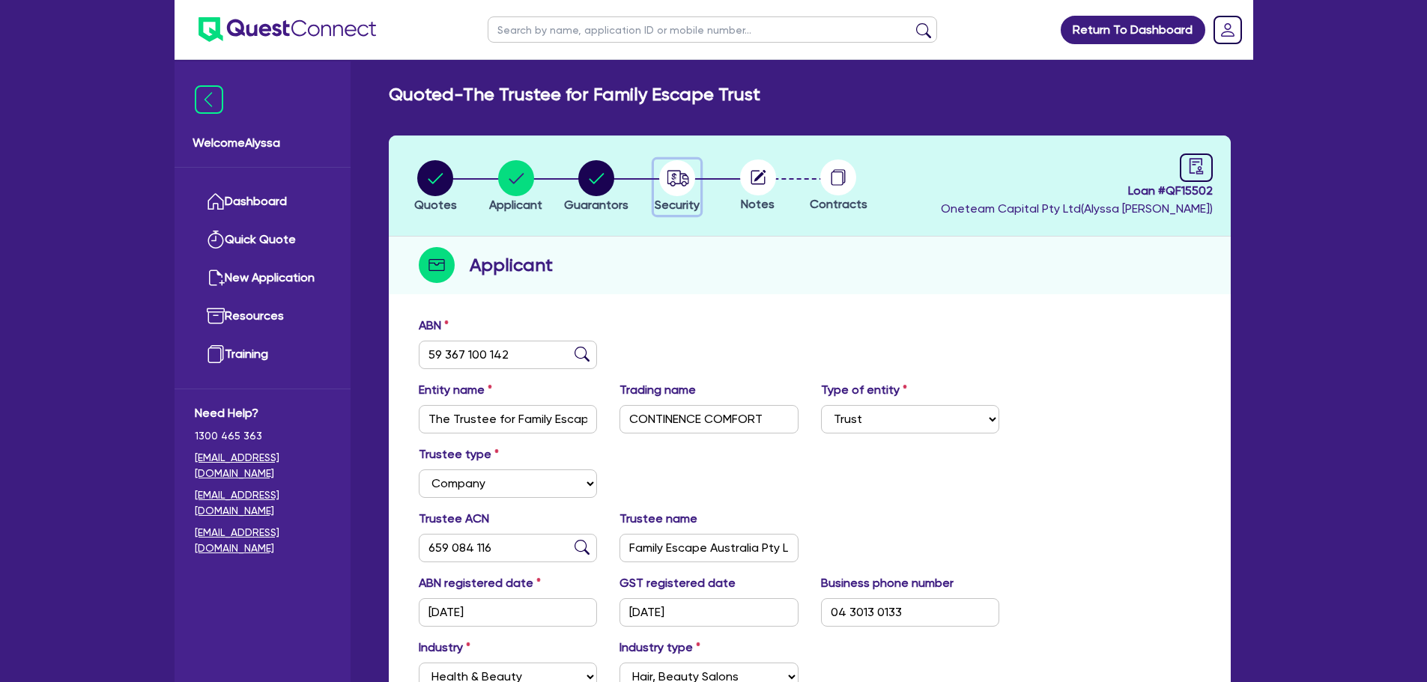
click at [676, 189] on circle "button" at bounding box center [677, 178] width 36 height 36
select select "TERTIARY_ASSETS"
select select "BEAUTY_EQUIPMENT"
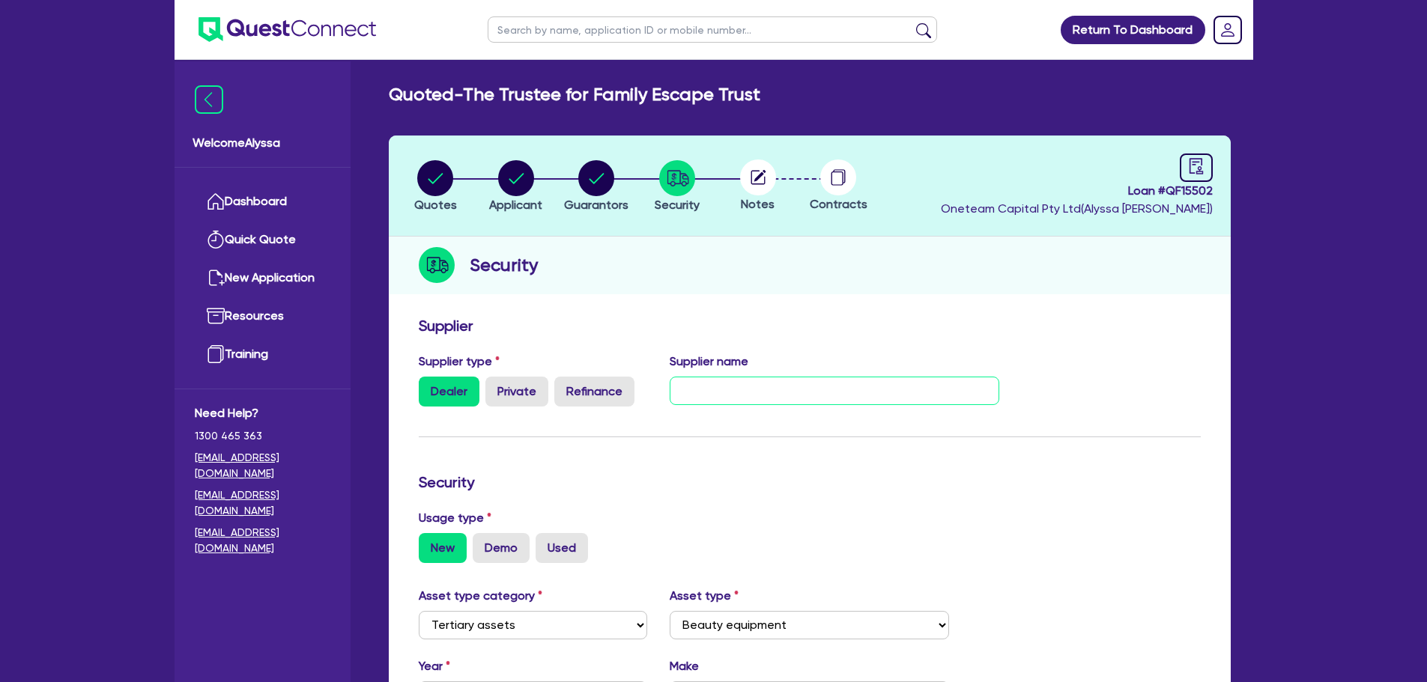
click at [707, 395] on input "text" at bounding box center [835, 391] width 330 height 28
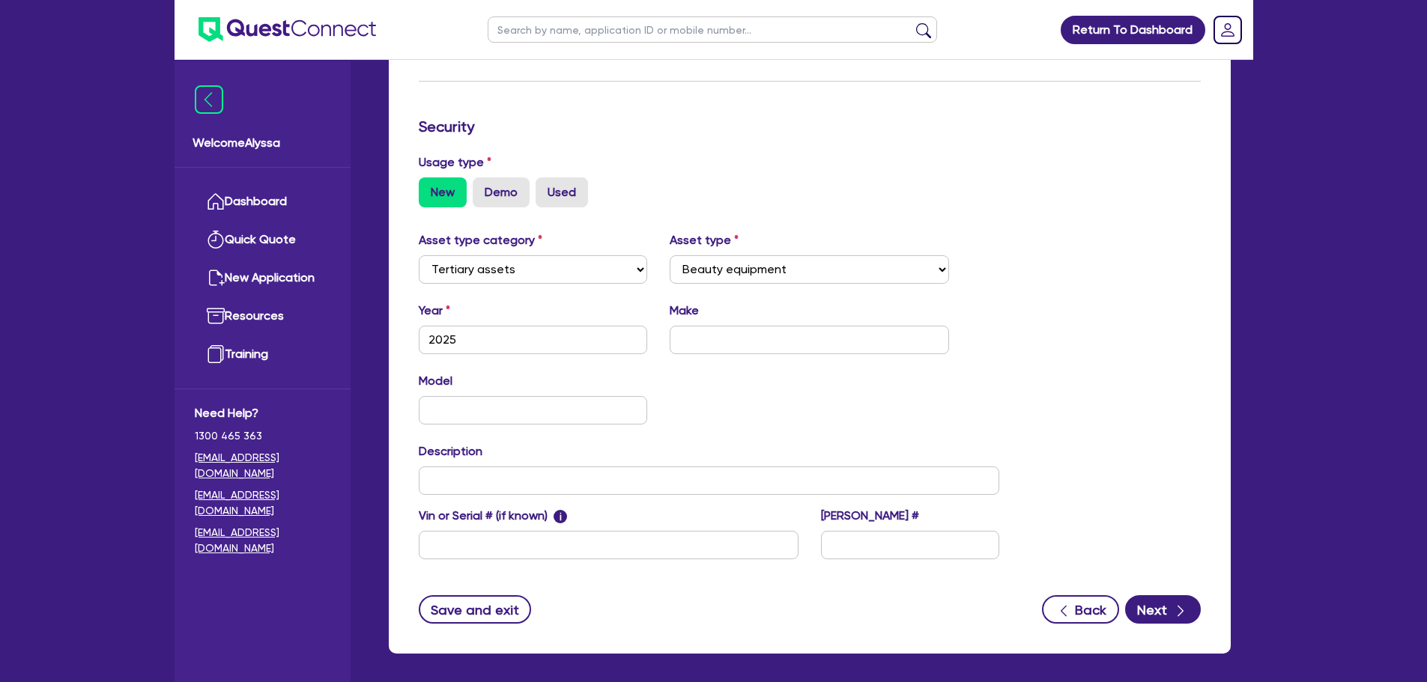
scroll to position [365, 0]
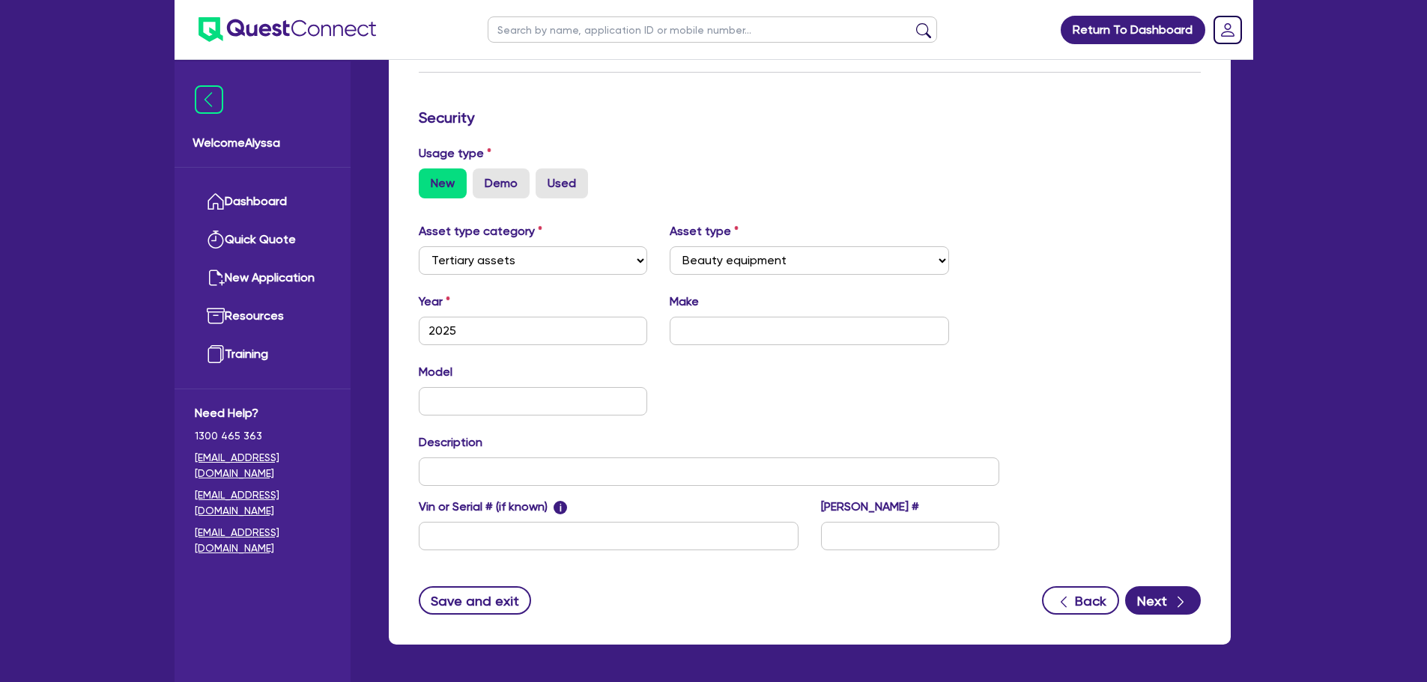
type input "BTL"
click at [690, 331] on input "text" at bounding box center [809, 331] width 279 height 28
type input "BTL"
type input "Emtone + Emsella appicator"
click at [1148, 593] on button "Next" at bounding box center [1163, 601] width 76 height 28
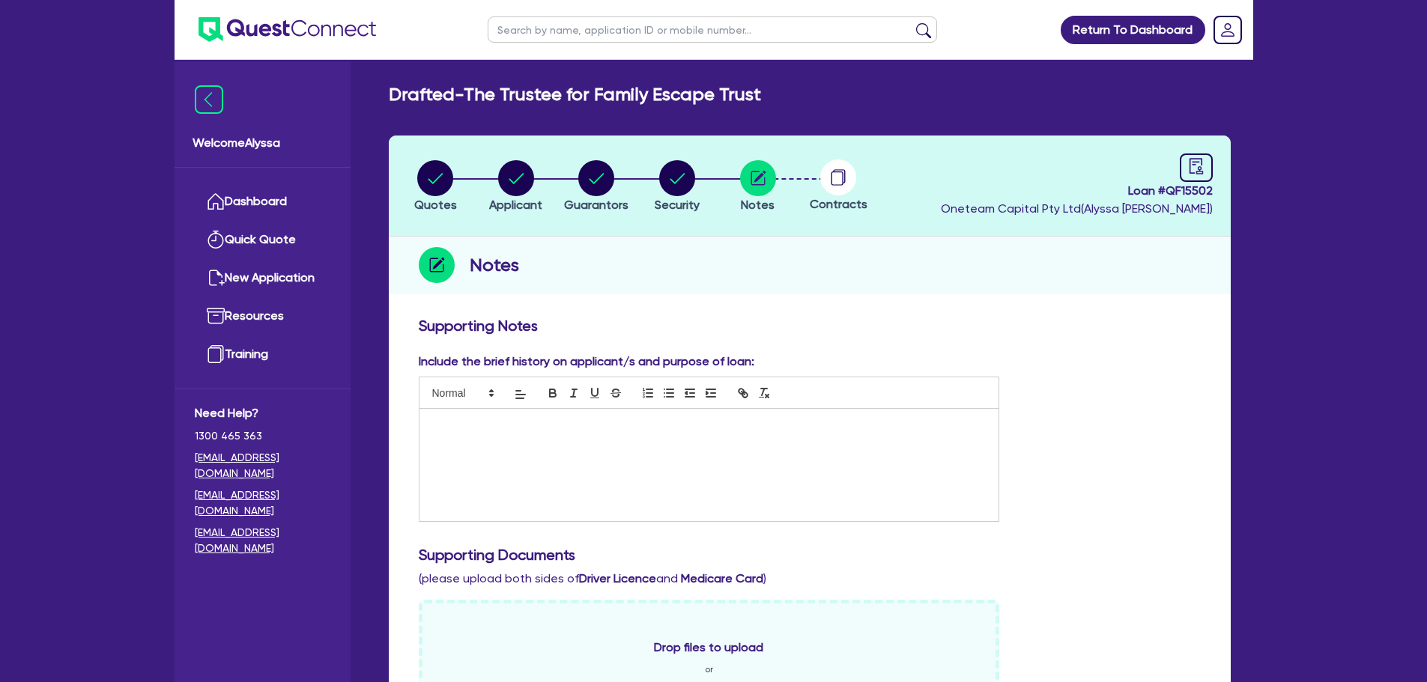
click at [508, 440] on div at bounding box center [709, 465] width 580 height 112
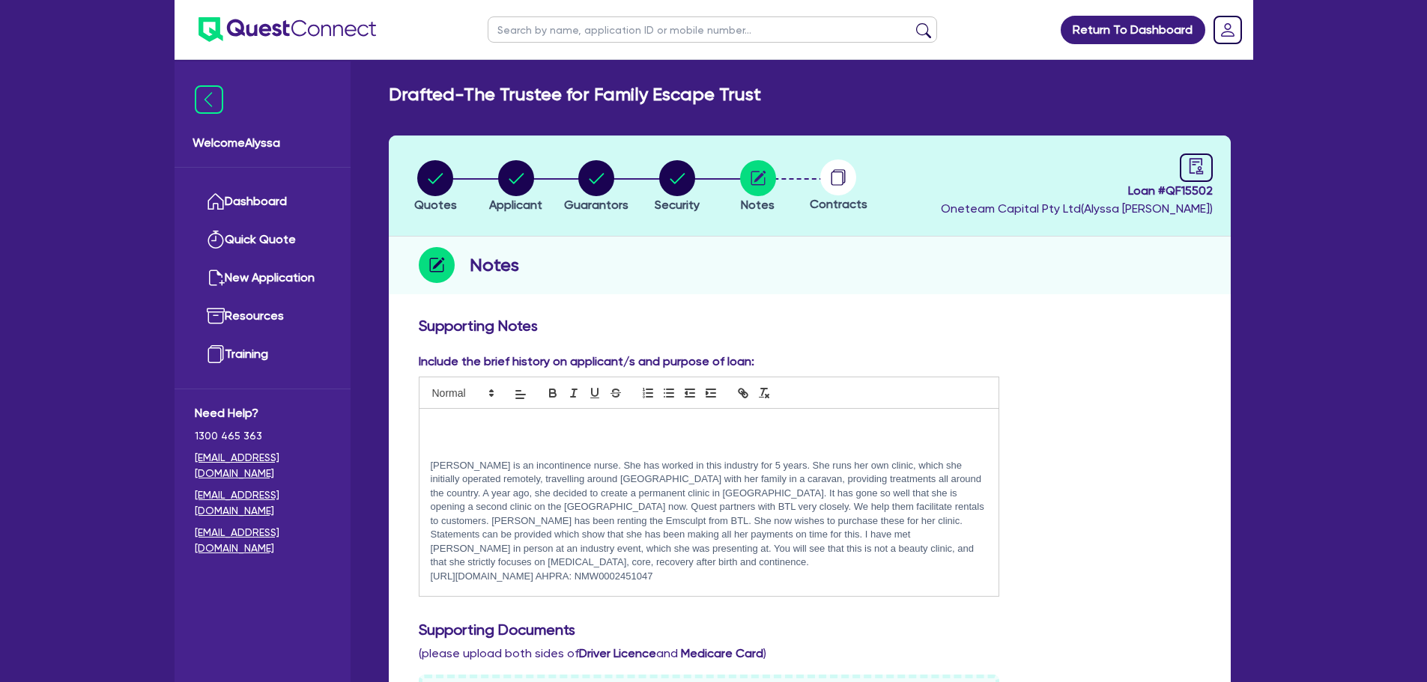
click at [427, 421] on div "Krystal is an incontinence nurse. She has worked in this industry for 5 years. …" at bounding box center [709, 502] width 580 height 187
click at [560, 420] on p "Refinance of QF" at bounding box center [709, 424] width 557 height 13
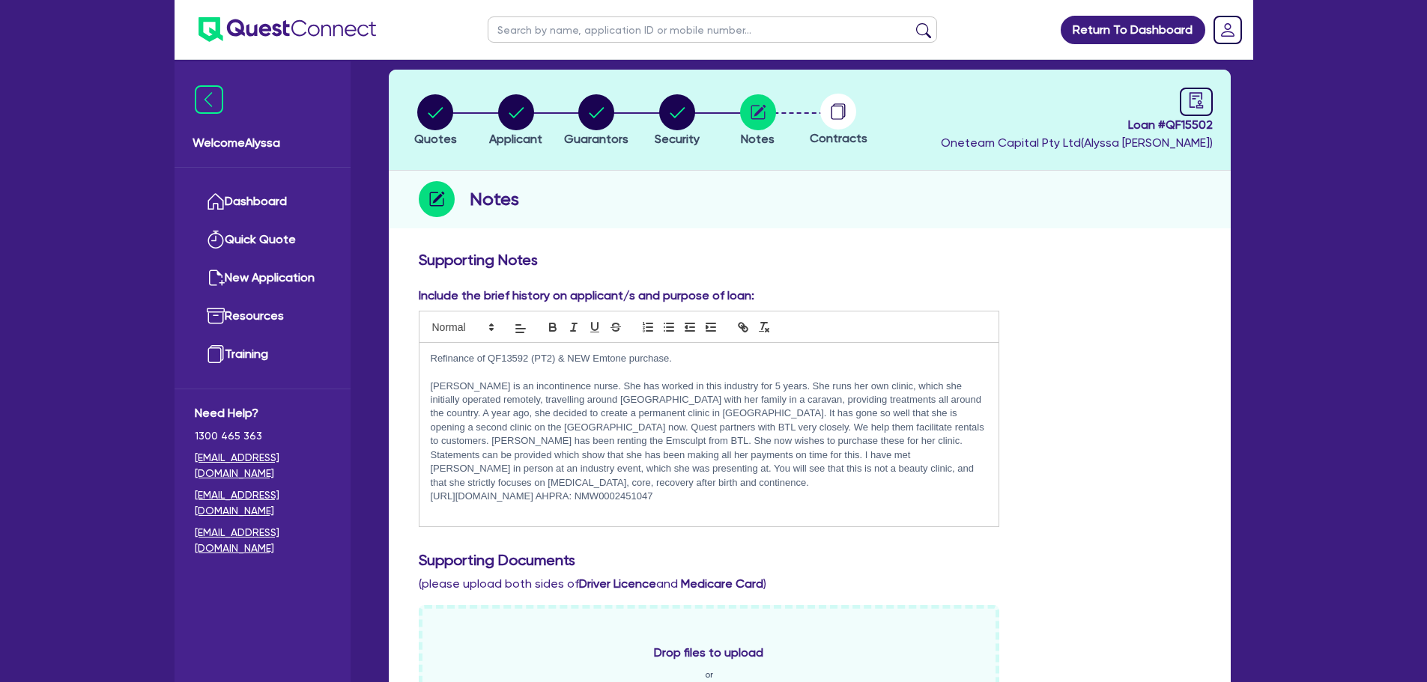
scroll to position [612, 0]
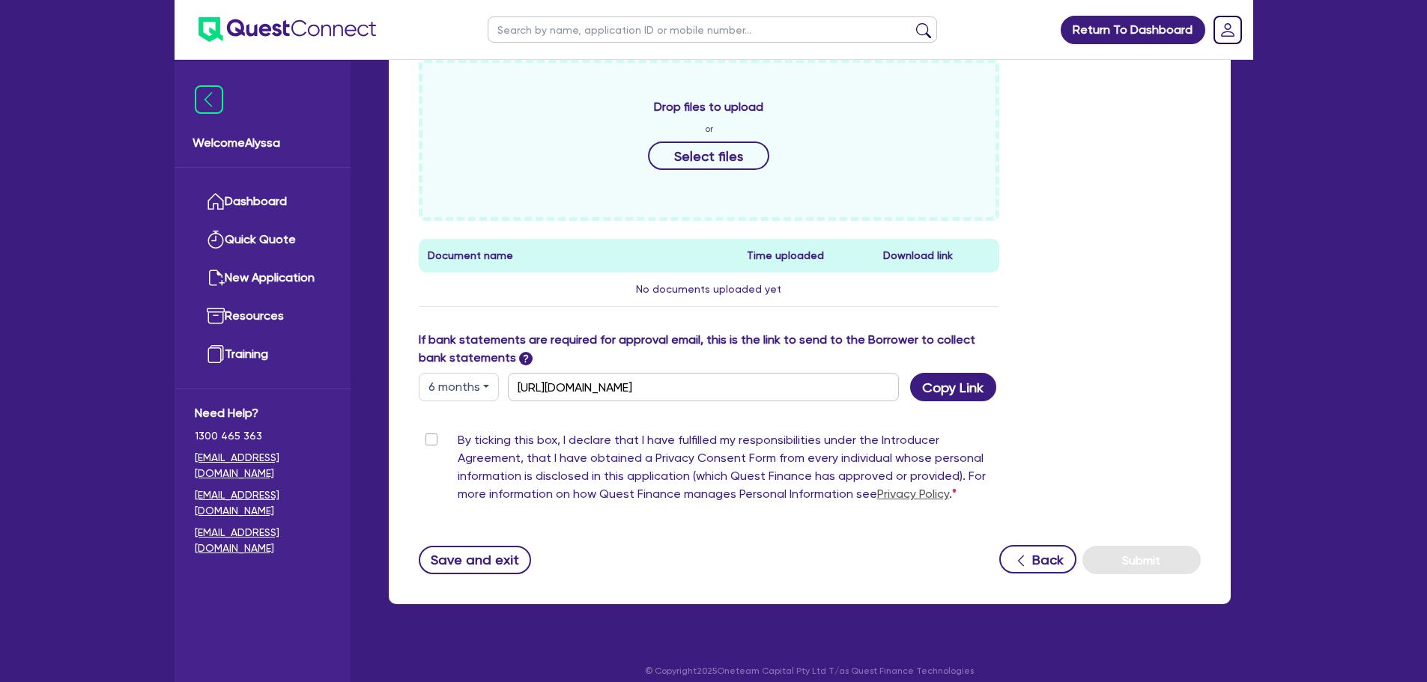
click at [458, 431] on label "By ticking this box, I declare that I have fulfilled my responsibilities under …" at bounding box center [729, 470] width 542 height 78
click at [428, 431] on input "By ticking this box, I declare that I have fulfilled my responsibilities under …" at bounding box center [425, 438] width 12 height 14
checkbox input "true"
click at [1109, 555] on button "Submit" at bounding box center [1141, 560] width 118 height 28
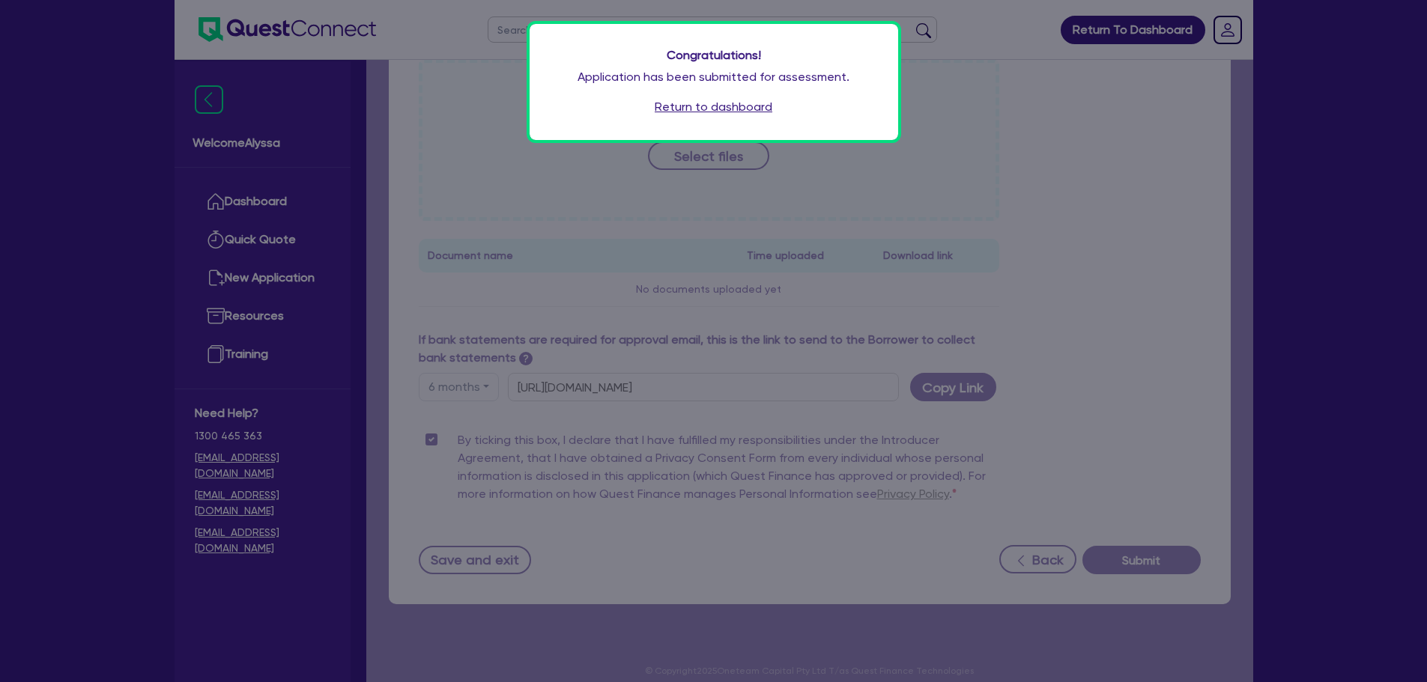
click at [727, 113] on link "Return to dashboard" at bounding box center [714, 107] width 118 height 18
